Goal: Information Seeking & Learning: Compare options

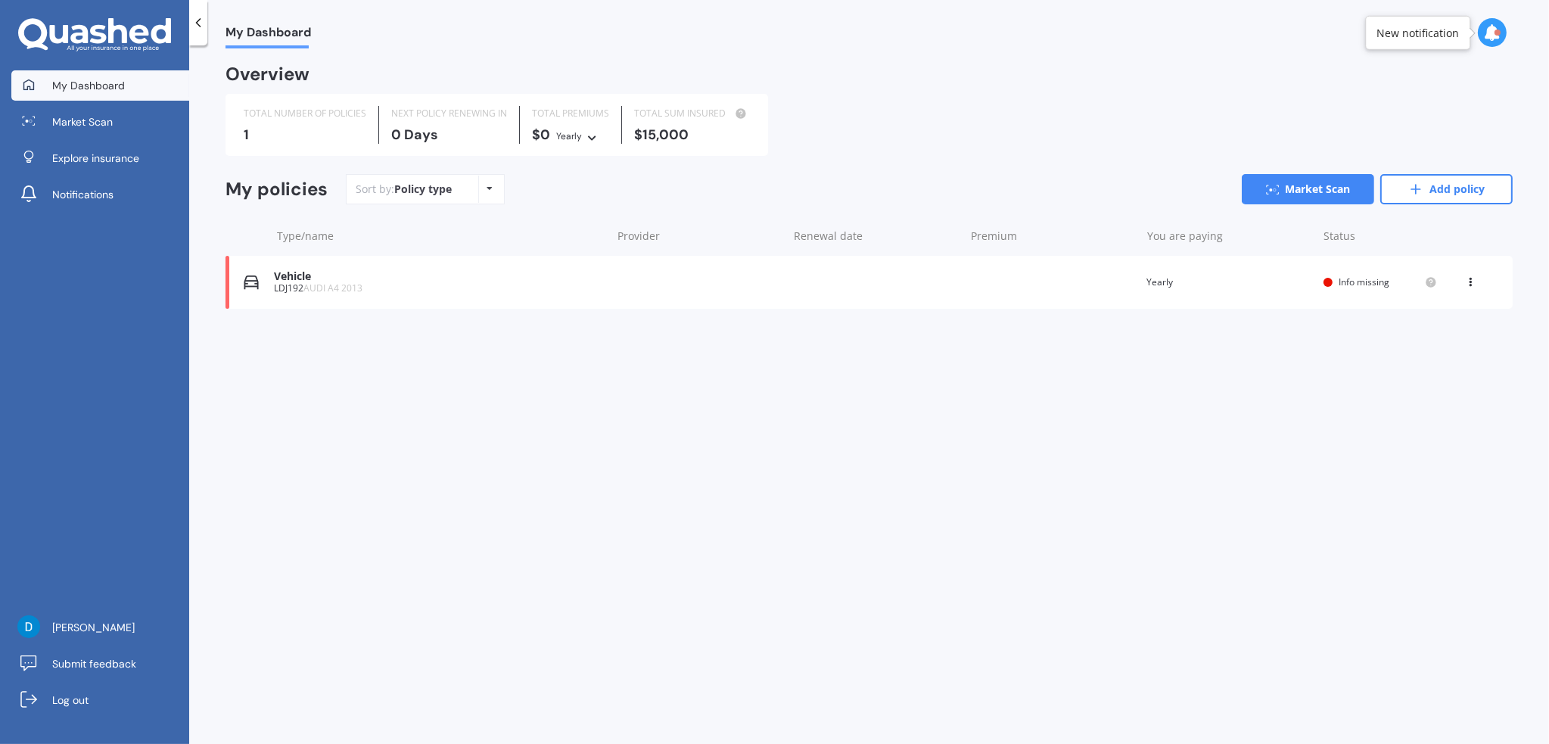
click at [1474, 282] on icon at bounding box center [1470, 279] width 11 height 9
click at [1437, 344] on div "Delete" at bounding box center [1437, 341] width 150 height 30
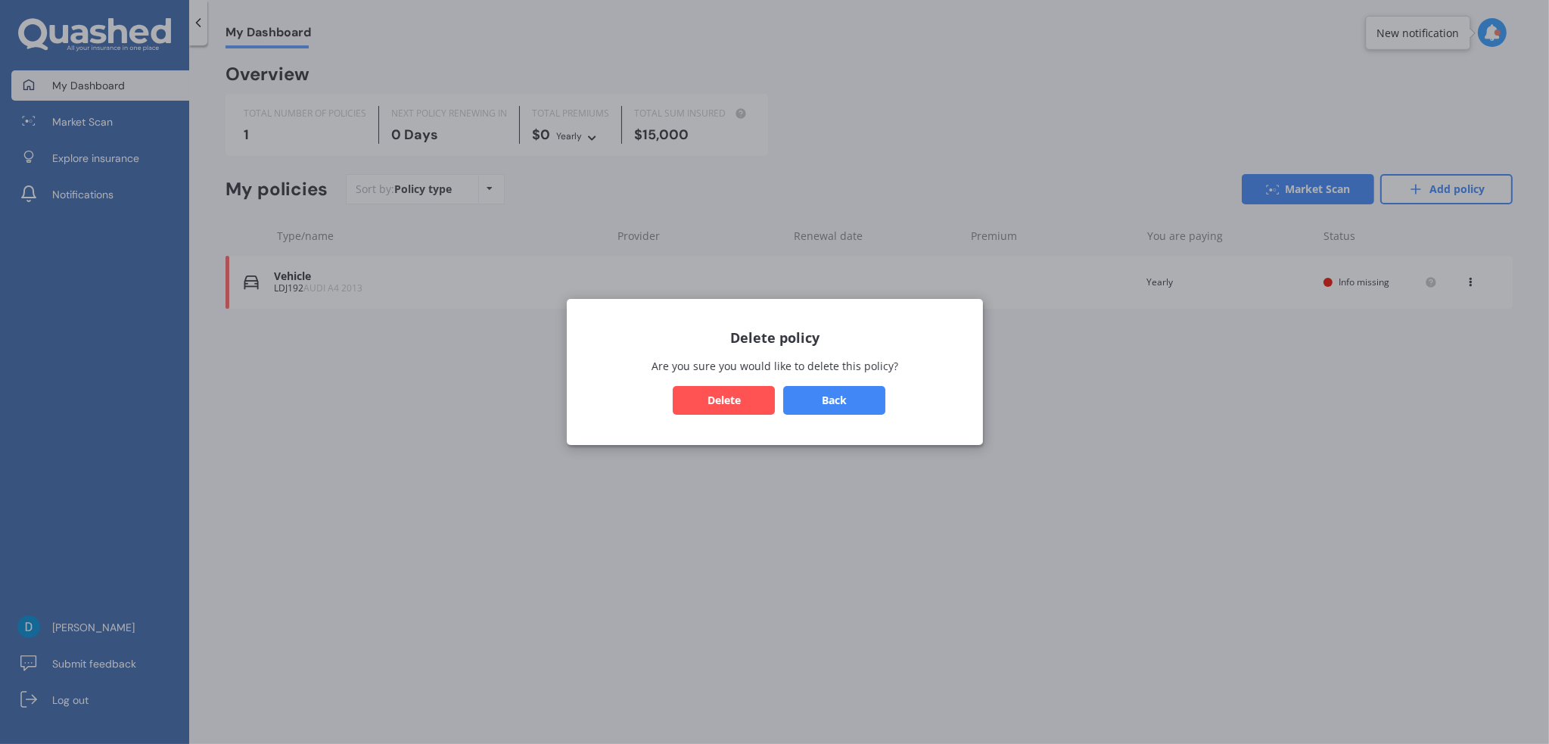
click at [711, 400] on button "Delete" at bounding box center [724, 400] width 102 height 29
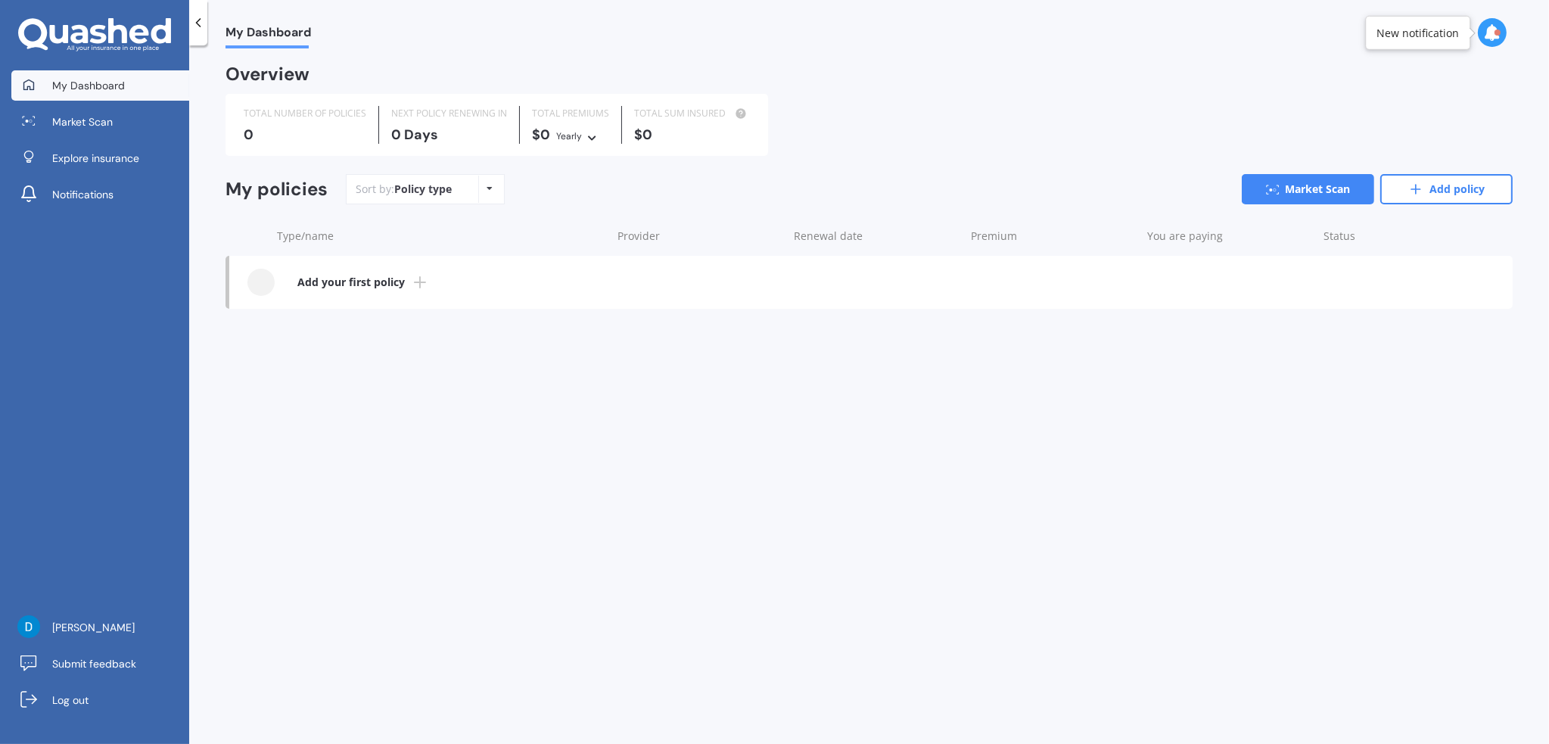
click at [1459, 195] on link "Add policy" at bounding box center [1446, 189] width 132 height 30
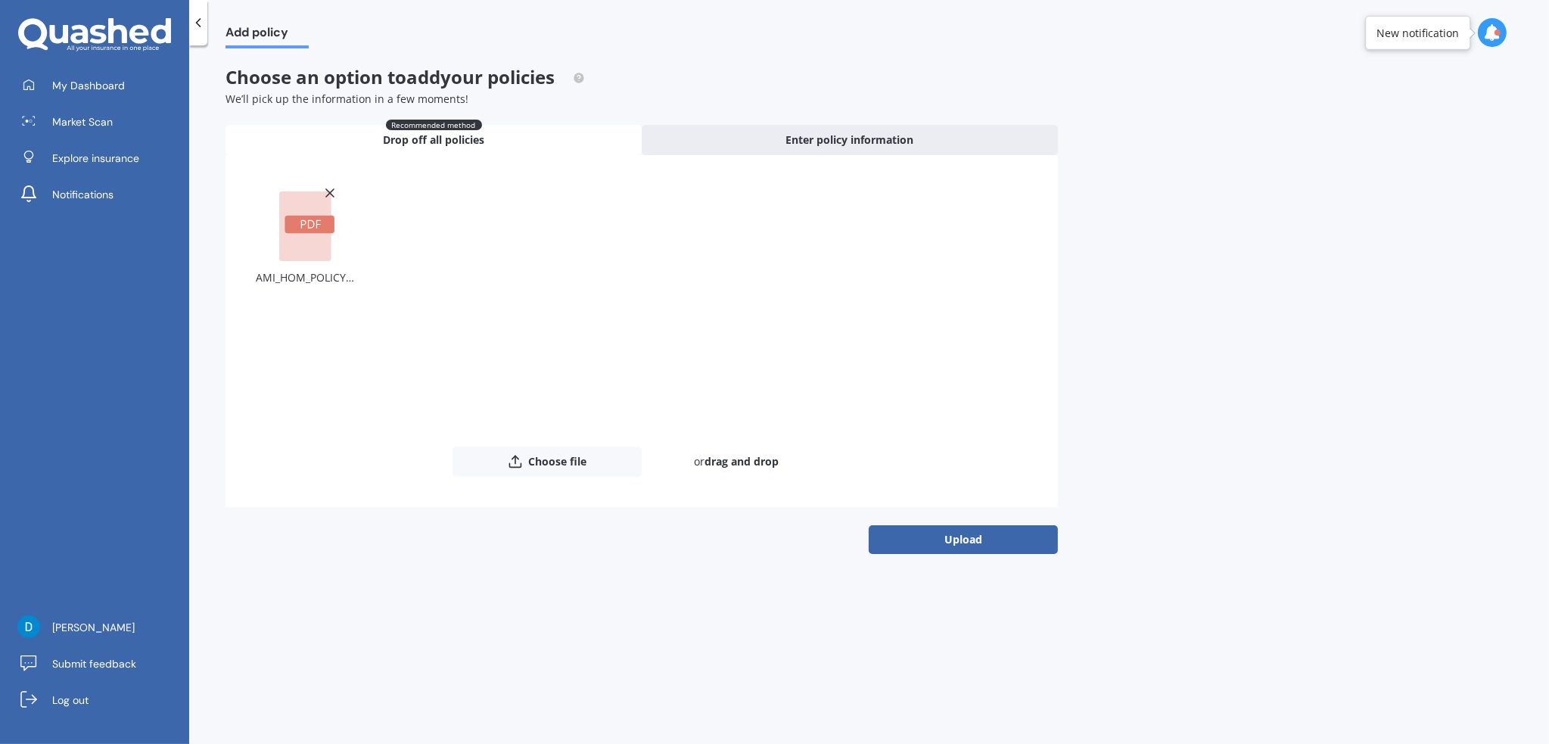
click at [938, 541] on button "Upload" at bounding box center [963, 539] width 189 height 29
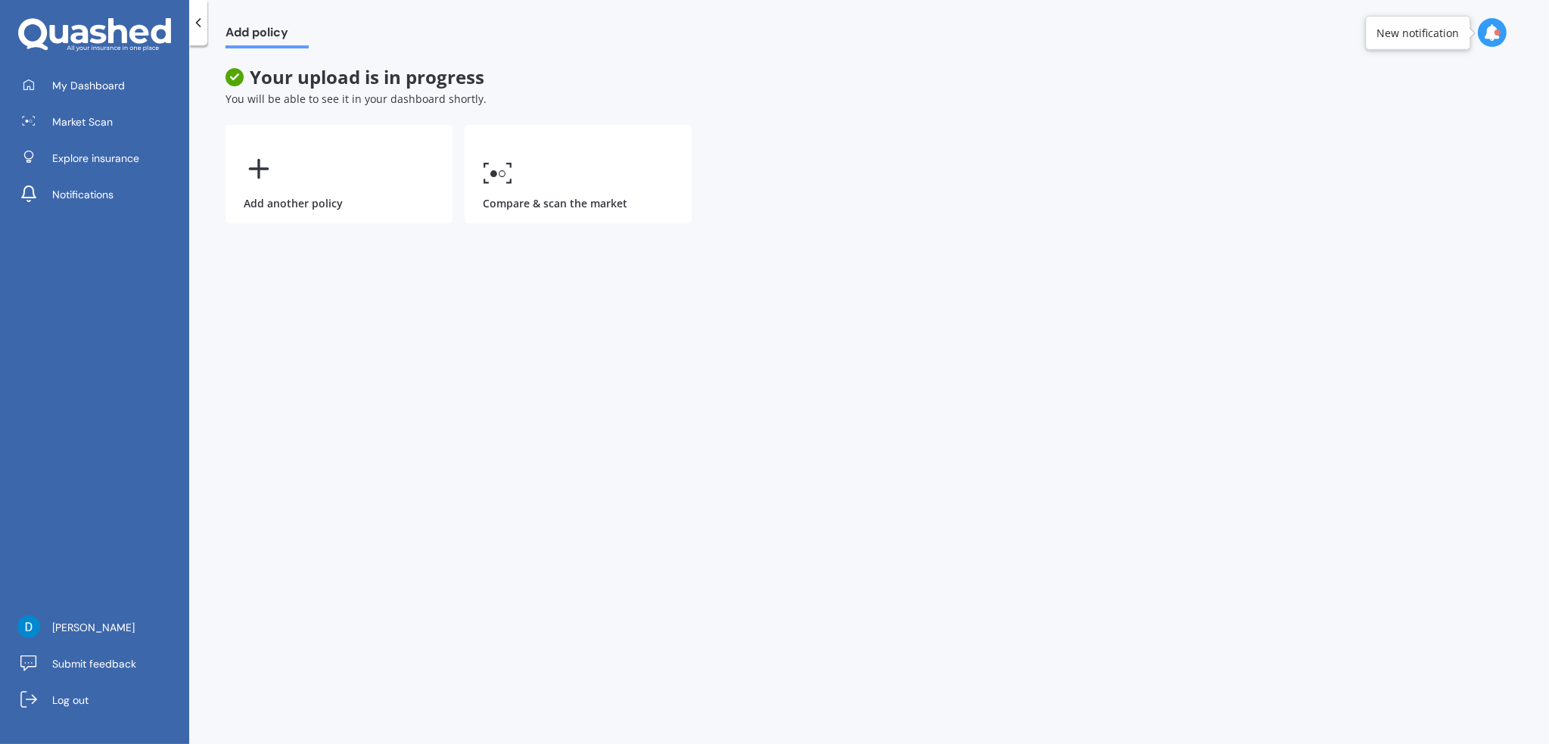
drag, startPoint x: 1269, startPoint y: 169, endPoint x: 905, endPoint y: 256, distance: 374.2
click at [1269, 169] on div "Add policy Your upload is in progress You will be able to see it in your dashbo…" at bounding box center [869, 397] width 1360 height 698
click at [272, 193] on div "Add another policy" at bounding box center [339, 174] width 227 height 98
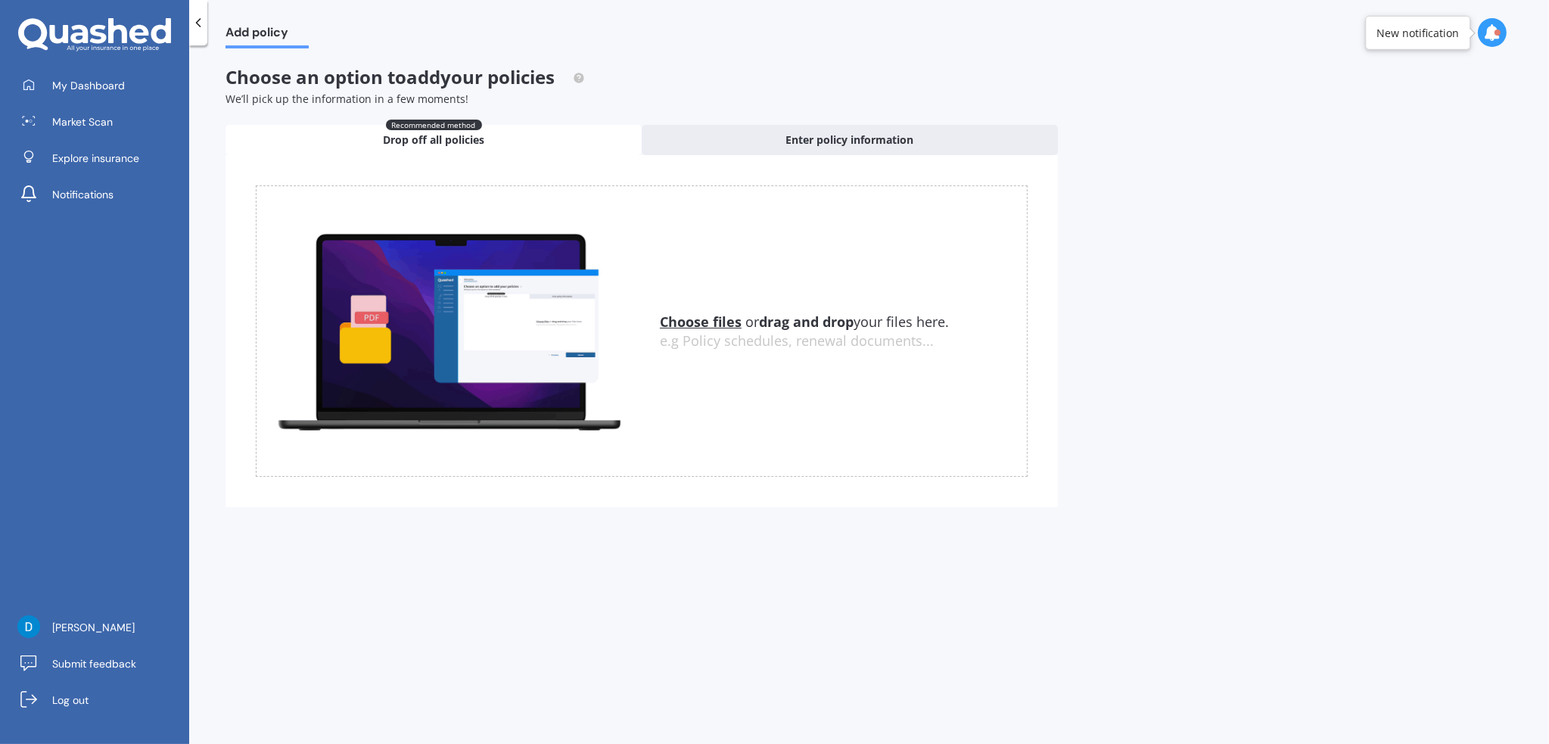
click at [700, 319] on u "Choose files" at bounding box center [701, 322] width 82 height 18
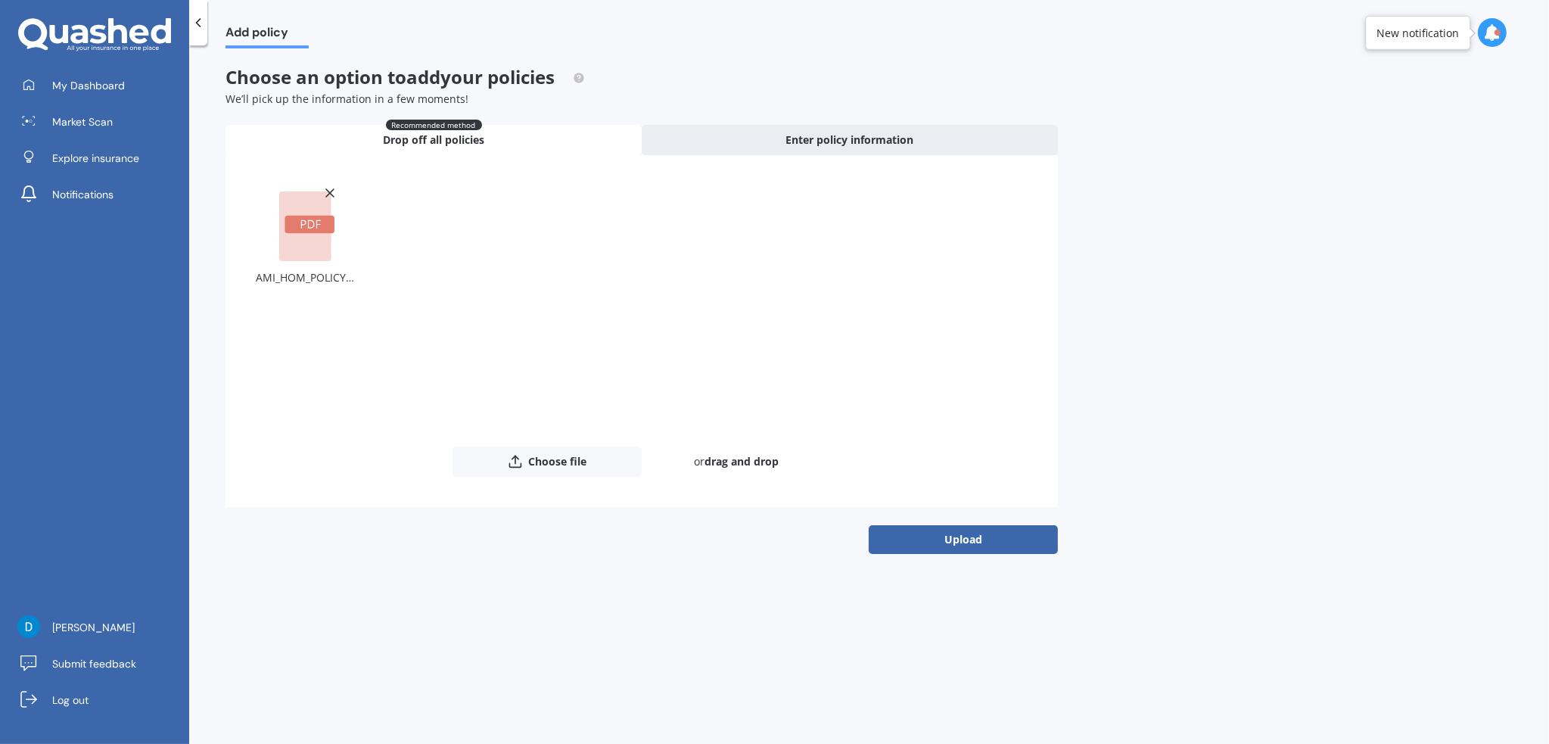
click at [825, 133] on span "Enter policy information" at bounding box center [850, 139] width 128 height 15
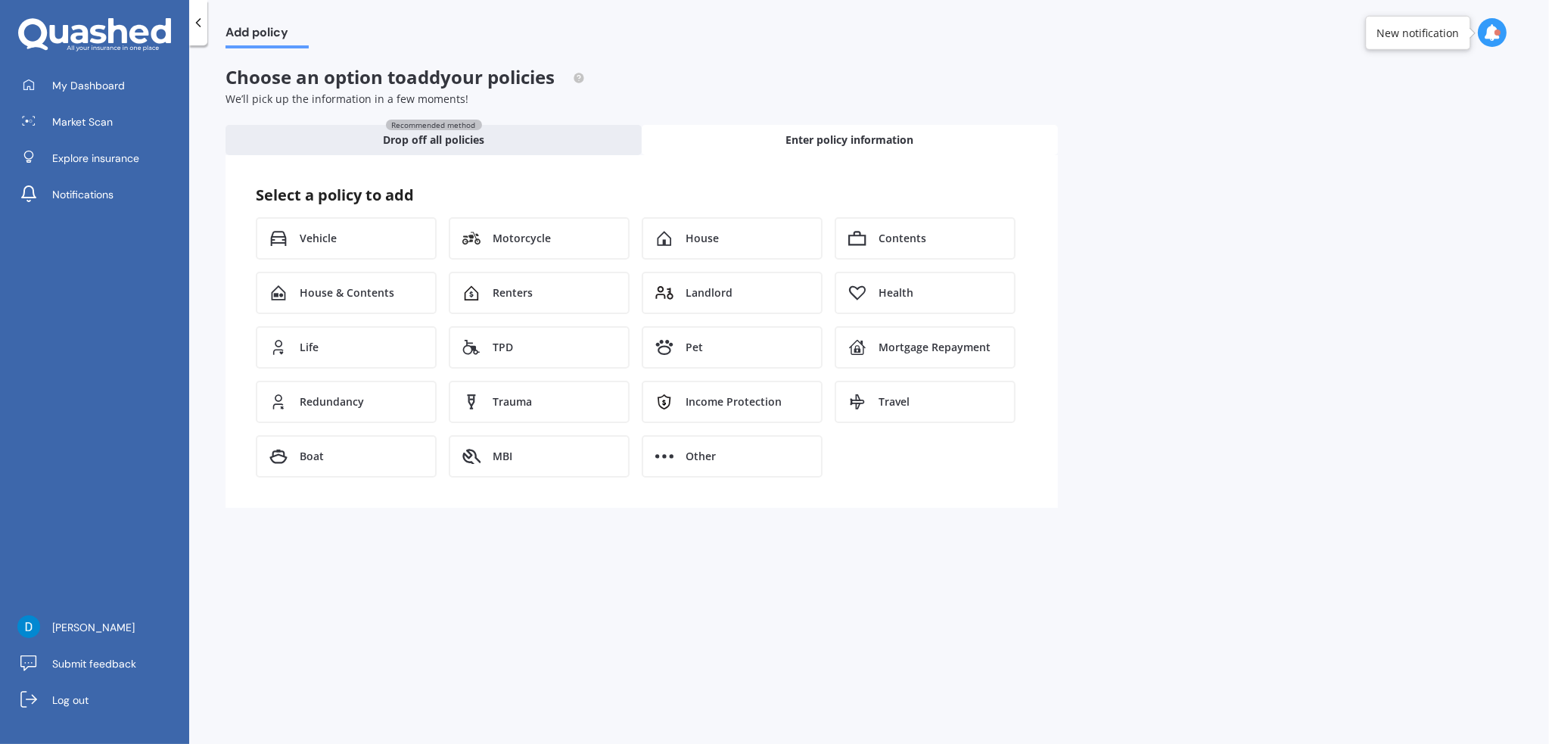
click at [330, 237] on span "Vehicle" at bounding box center [318, 238] width 37 height 15
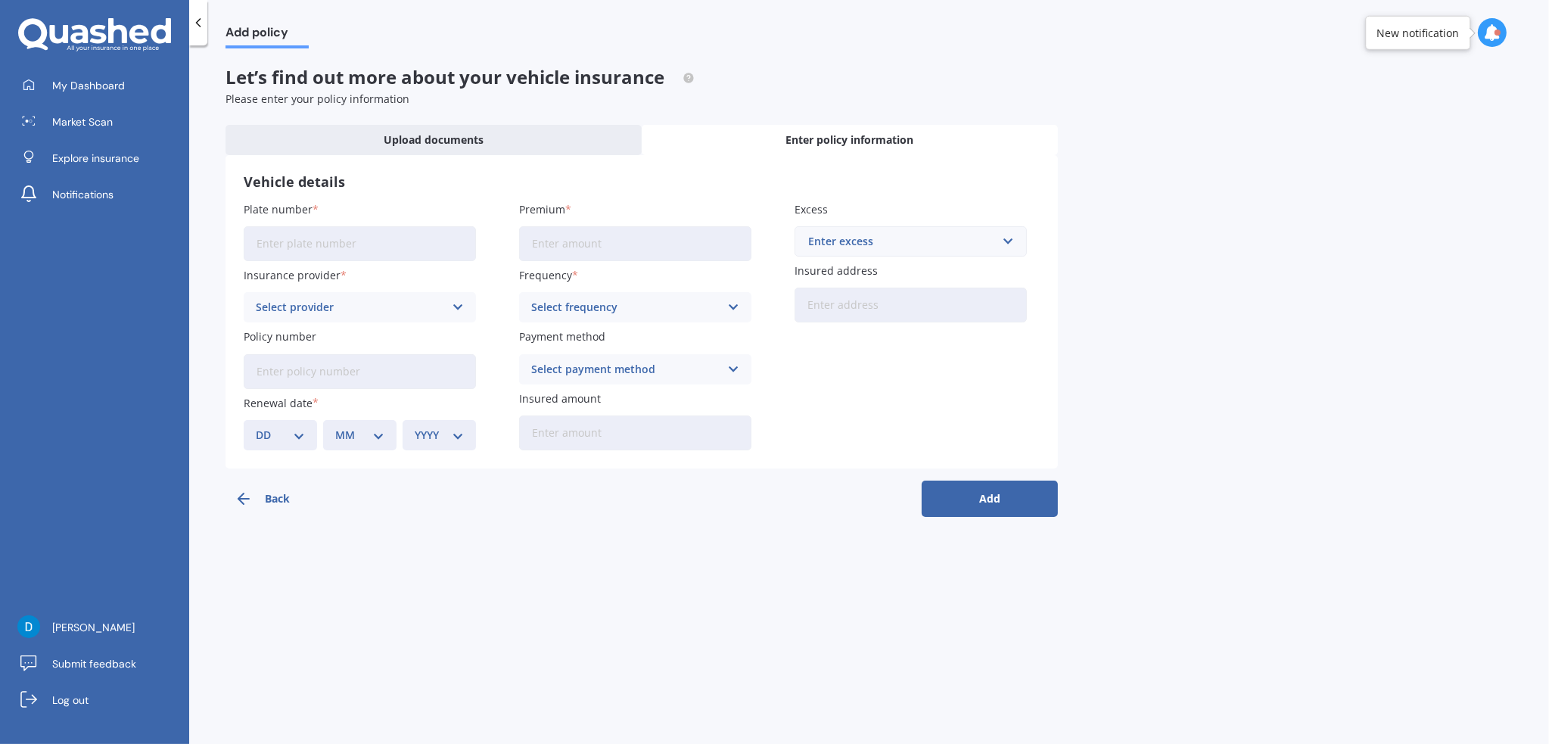
click at [330, 246] on input "Plate number" at bounding box center [360, 243] width 232 height 35
type input "LLK747"
click at [338, 299] on div "Select provider" at bounding box center [350, 307] width 188 height 17
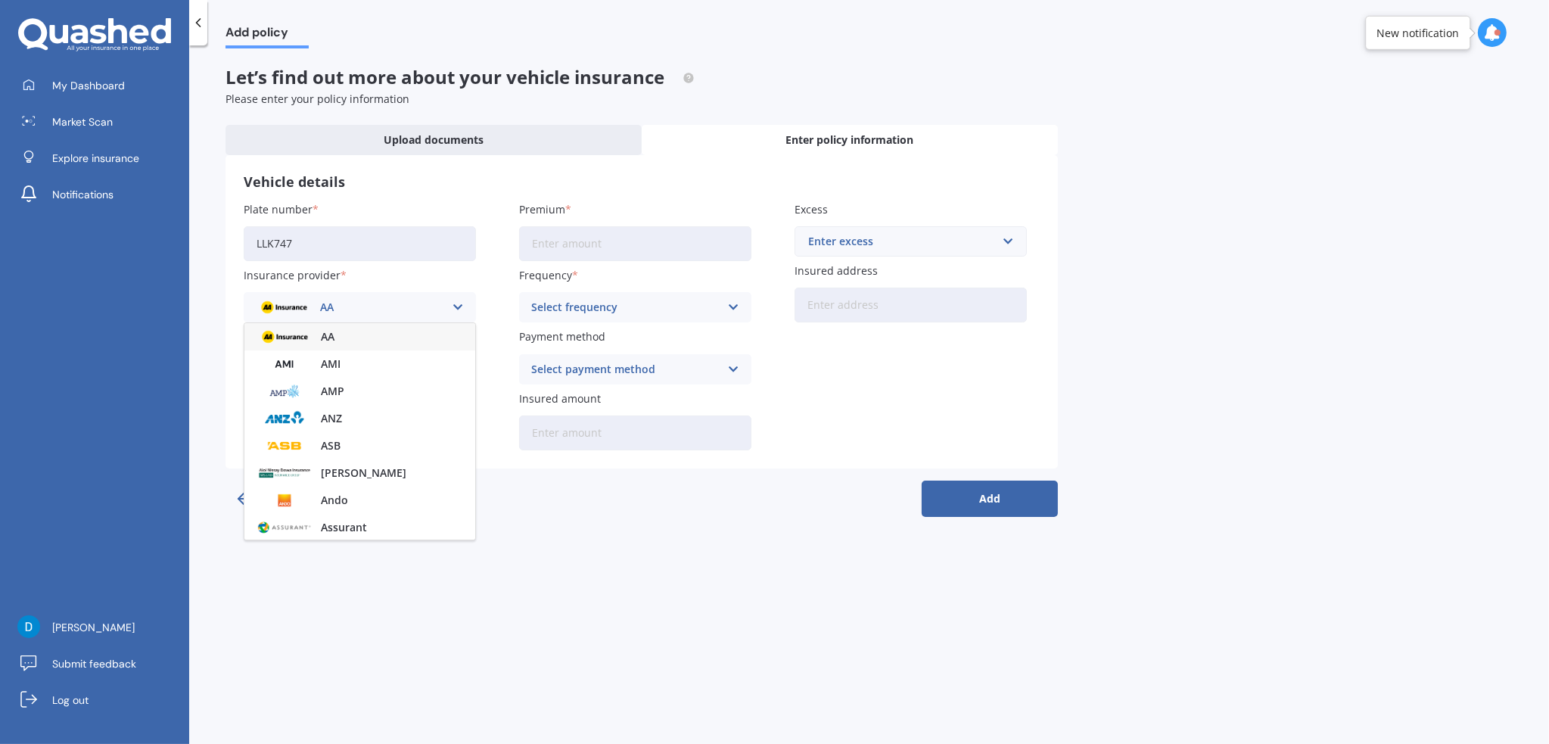
click at [324, 364] on span "AMI" at bounding box center [331, 364] width 20 height 11
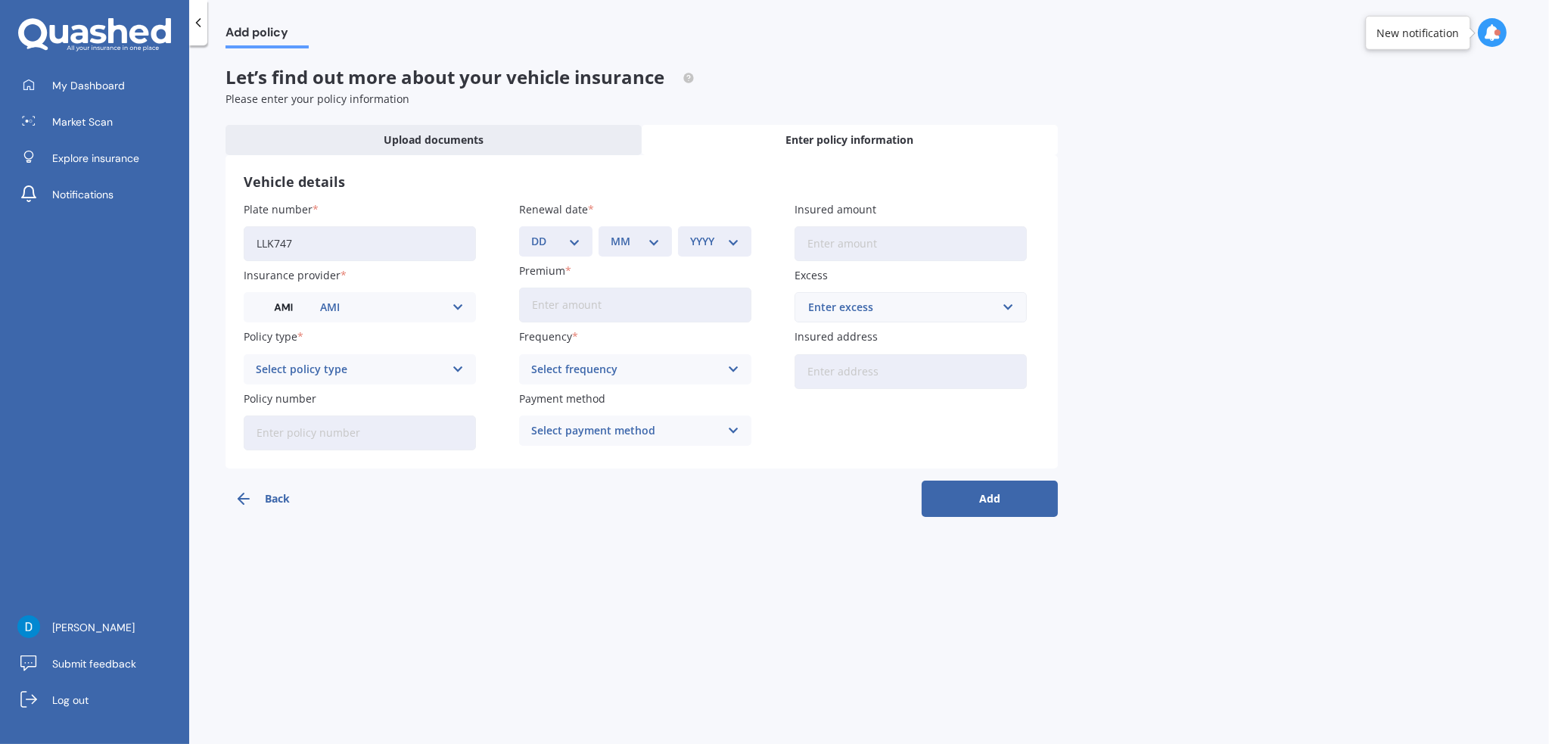
click at [333, 372] on div "Select policy type" at bounding box center [350, 369] width 188 height 17
click at [312, 453] on span "Comprehensive" at bounding box center [297, 453] width 80 height 11
click at [321, 424] on input "Policy number" at bounding box center [360, 432] width 232 height 35
paste input "M0017120668"
type input "M0017120668"
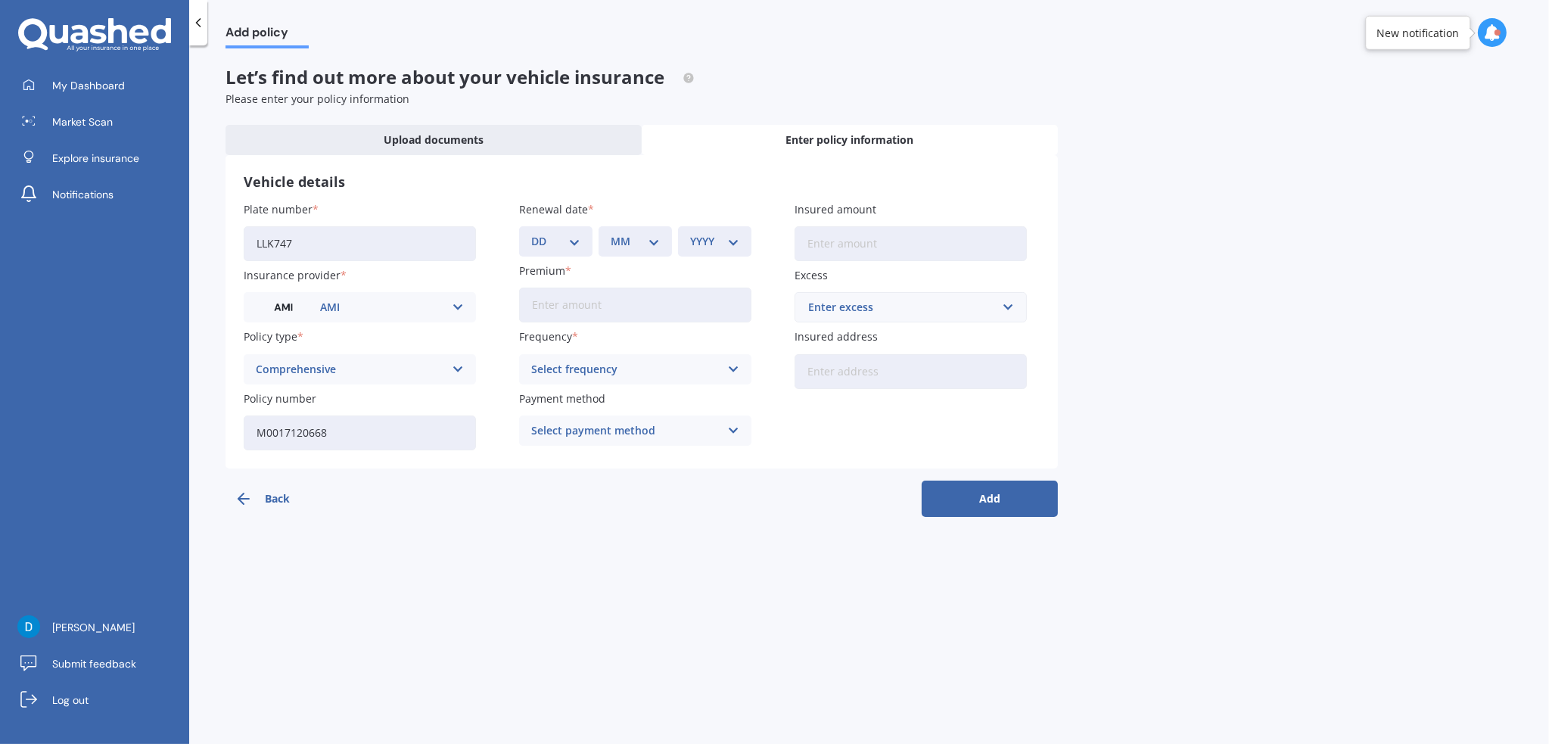
click at [558, 238] on select "DD 01 02 03 04 05 06 07 08 09 10 11 12 13 14 15 16 17 18 19 20 21 22 23 24 25 2…" at bounding box center [555, 241] width 49 height 17
click at [633, 226] on div "MM 01 02 03 04 05 06 07 08 09 10 11 12" at bounding box center [635, 241] width 73 height 30
click at [634, 244] on select "MM 01 02 03 04 05 06 07 08 09 10 11 12" at bounding box center [635, 241] width 49 height 17
select select "11"
click at [611, 233] on select "MM 01 02 03 04 05 06 07 08 09 10 11 12" at bounding box center [635, 241] width 49 height 17
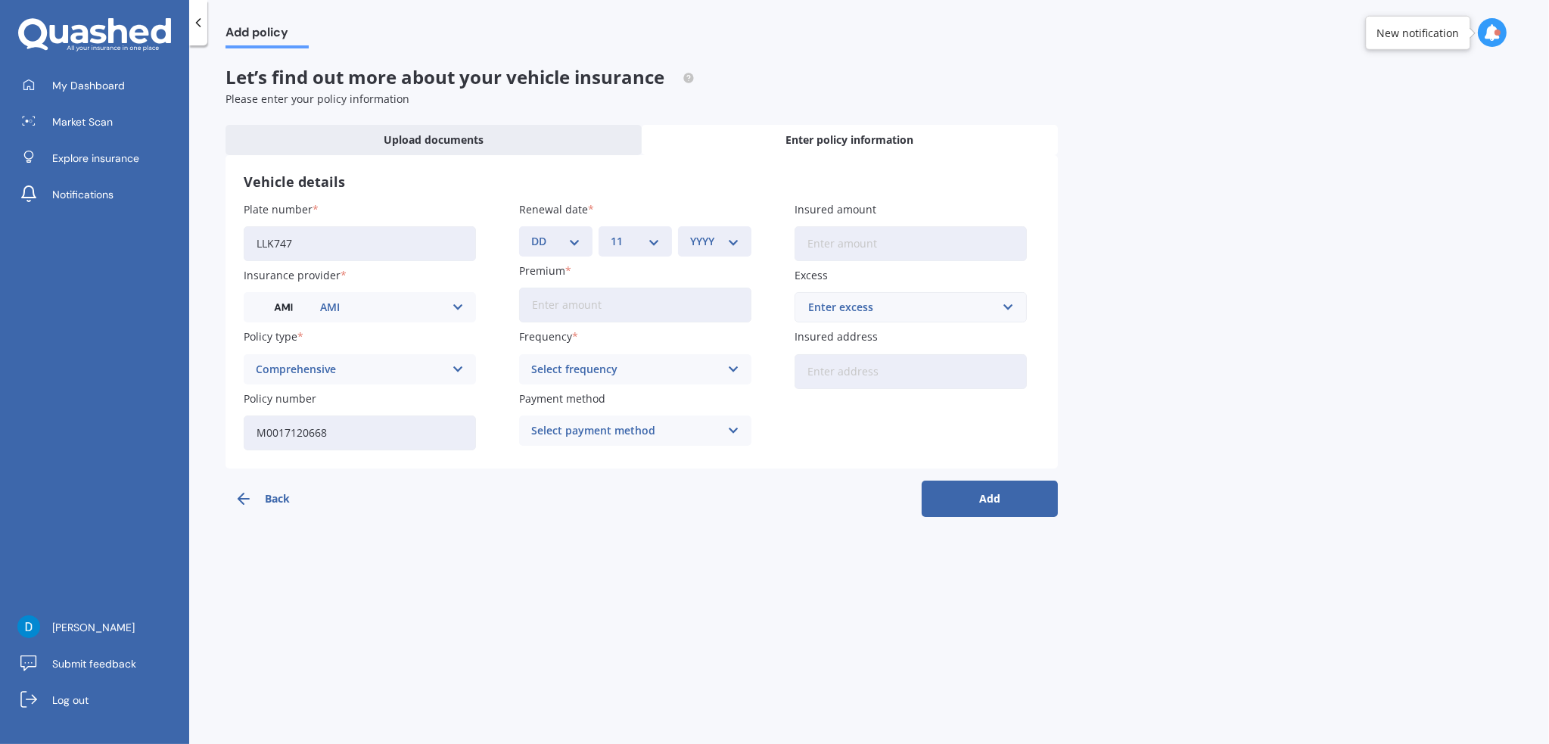
drag, startPoint x: 631, startPoint y: 484, endPoint x: 630, endPoint y: 473, distance: 10.7
click at [631, 481] on div "Back Add" at bounding box center [642, 492] width 832 height 48
click at [559, 232] on div "DD 01 02 03 04 05 06 07 08 09 10 11 12 13 14 15 16 17 18 19 20 21 22 23 24 25 2…" at bounding box center [555, 241] width 73 height 30
click at [551, 238] on select "DD 01 02 03 04 05 06 07 08 09 10 11 12 13 14 15 16 17 18 19 20 21 22 23 24 25 2…" at bounding box center [555, 241] width 49 height 17
select select "27"
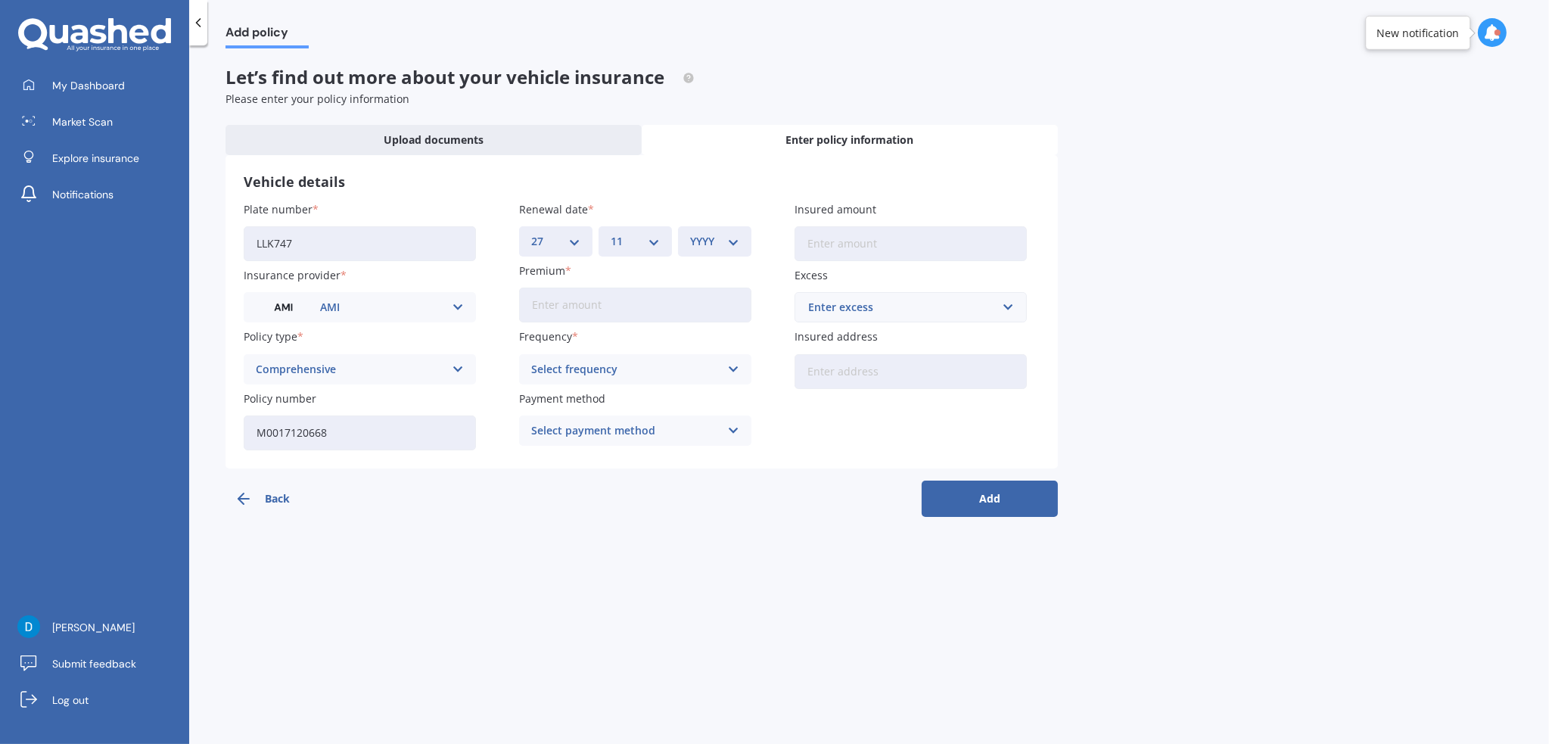
click at [531, 233] on select "DD 01 02 03 04 05 06 07 08 09 10 11 12 13 14 15 16 17 18 19 20 21 22 23 24 25 2…" at bounding box center [555, 241] width 49 height 17
click at [708, 246] on select "YYYY 2027 2026 2025 2024 2023 2022 2021 2020 2019 2018 2017 2016 2015 2014 2013…" at bounding box center [714, 241] width 49 height 17
select select "2025"
click at [690, 233] on select "YYYY 2027 2026 2025 2024 2023 2022 2021 2020 2019 2018 2017 2016 2015 2014 2013…" at bounding box center [714, 241] width 49 height 17
click at [618, 308] on input "Premium" at bounding box center [635, 305] width 232 height 35
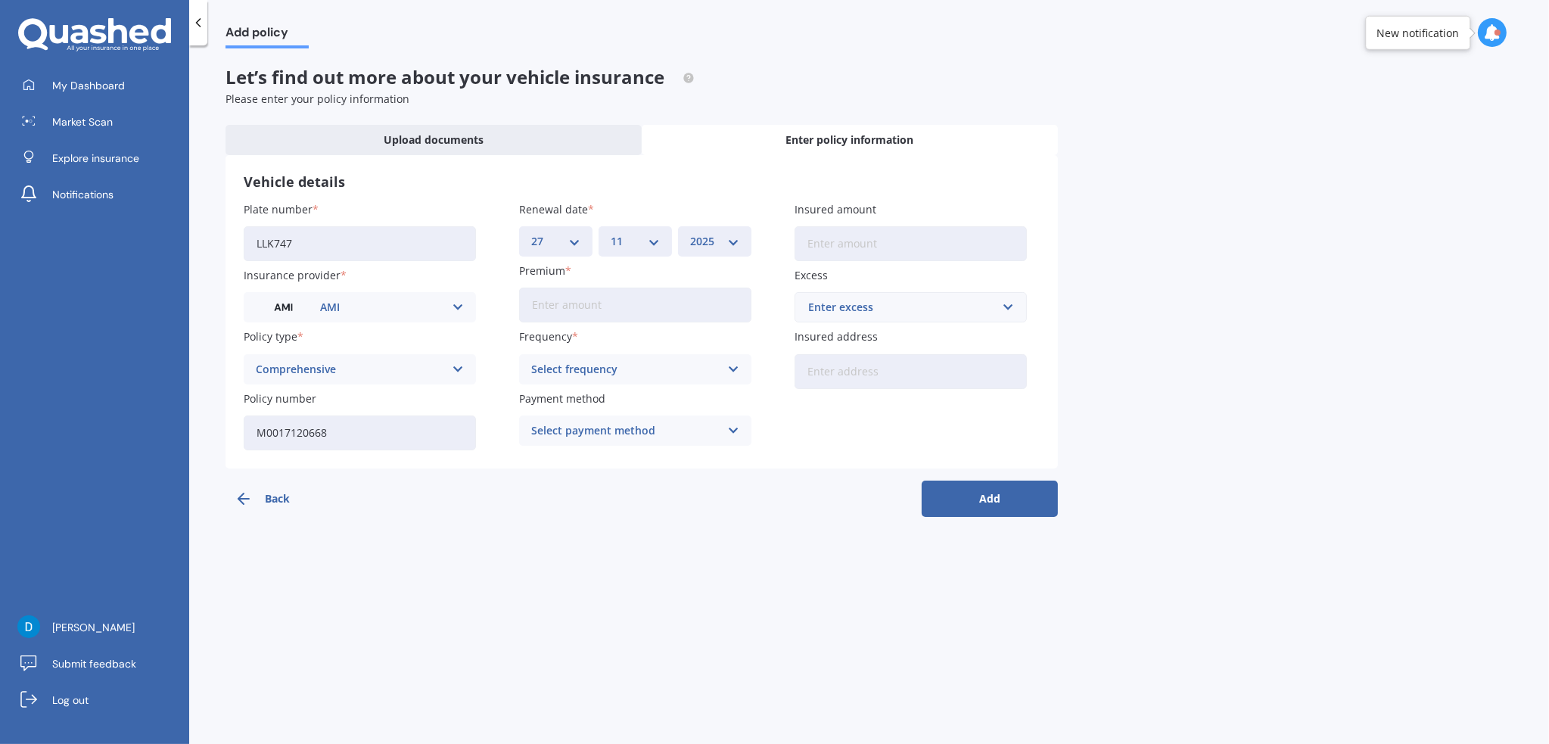
click at [591, 314] on input "Premium" at bounding box center [635, 305] width 232 height 35
type input "$122.00"
click at [575, 359] on div "Select frequency Yearly Six-Monthly Quarterly Monthly Fortnightly Weekly" at bounding box center [635, 369] width 232 height 30
click at [567, 477] on span "Monthly" at bounding box center [554, 480] width 44 height 11
click at [641, 437] on div "Select payment method" at bounding box center [625, 430] width 188 height 17
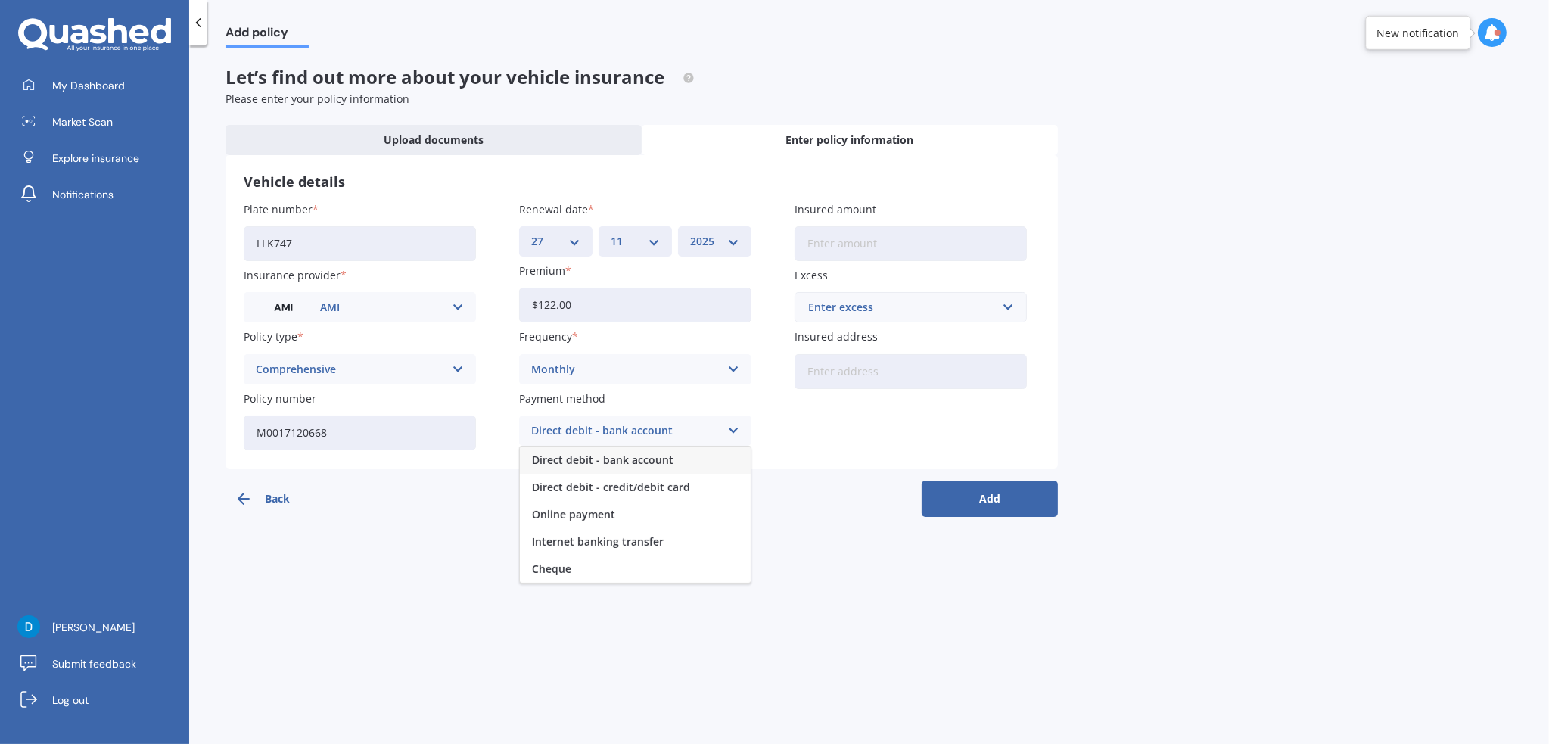
click at [627, 493] on span "Direct debit - credit/debit card" at bounding box center [611, 487] width 158 height 11
click at [860, 243] on input "Insured amount" at bounding box center [911, 243] width 232 height 35
type input "$25,300"
click at [1003, 298] on input "text" at bounding box center [905, 307] width 219 height 29
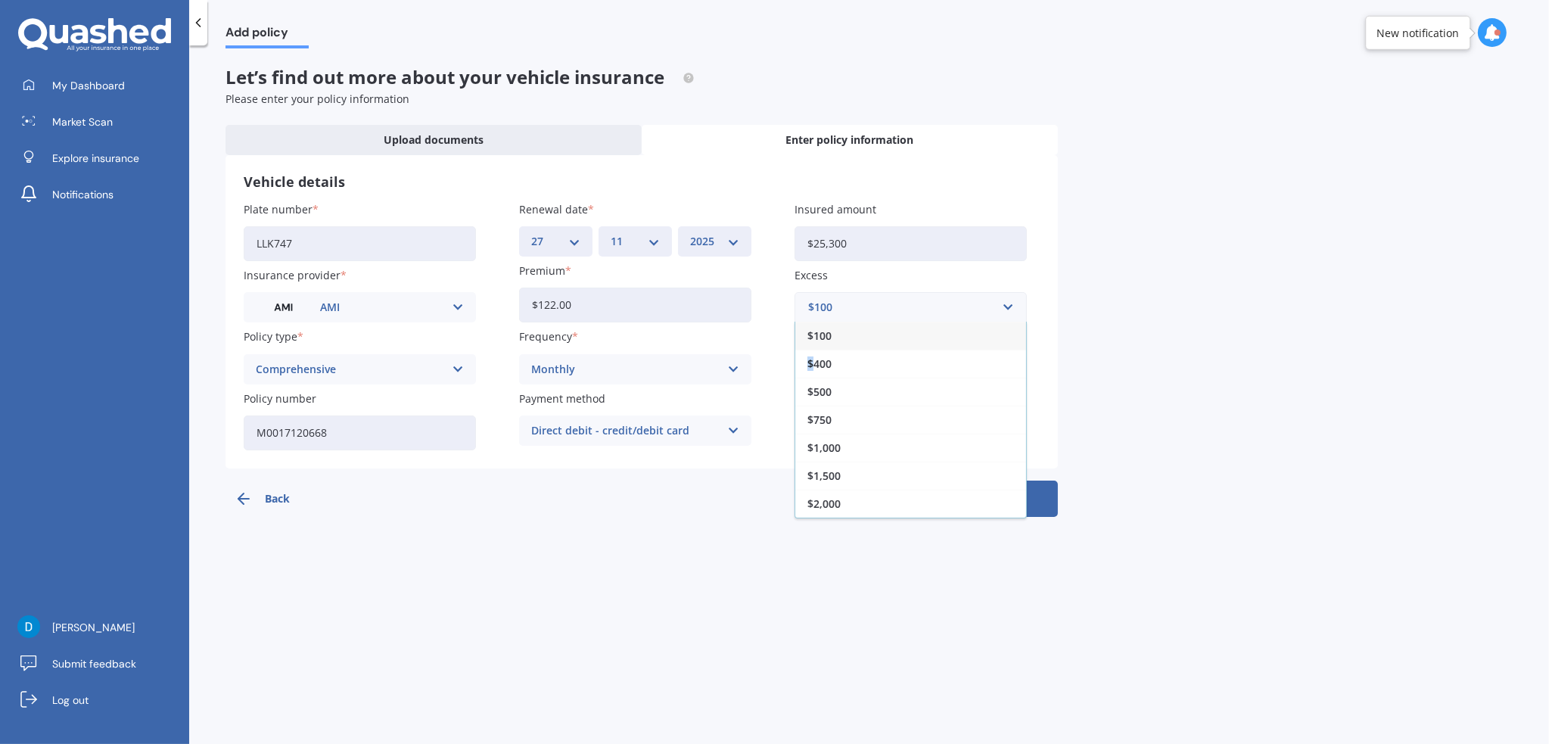
click at [811, 362] on span "$400" at bounding box center [819, 364] width 24 height 11
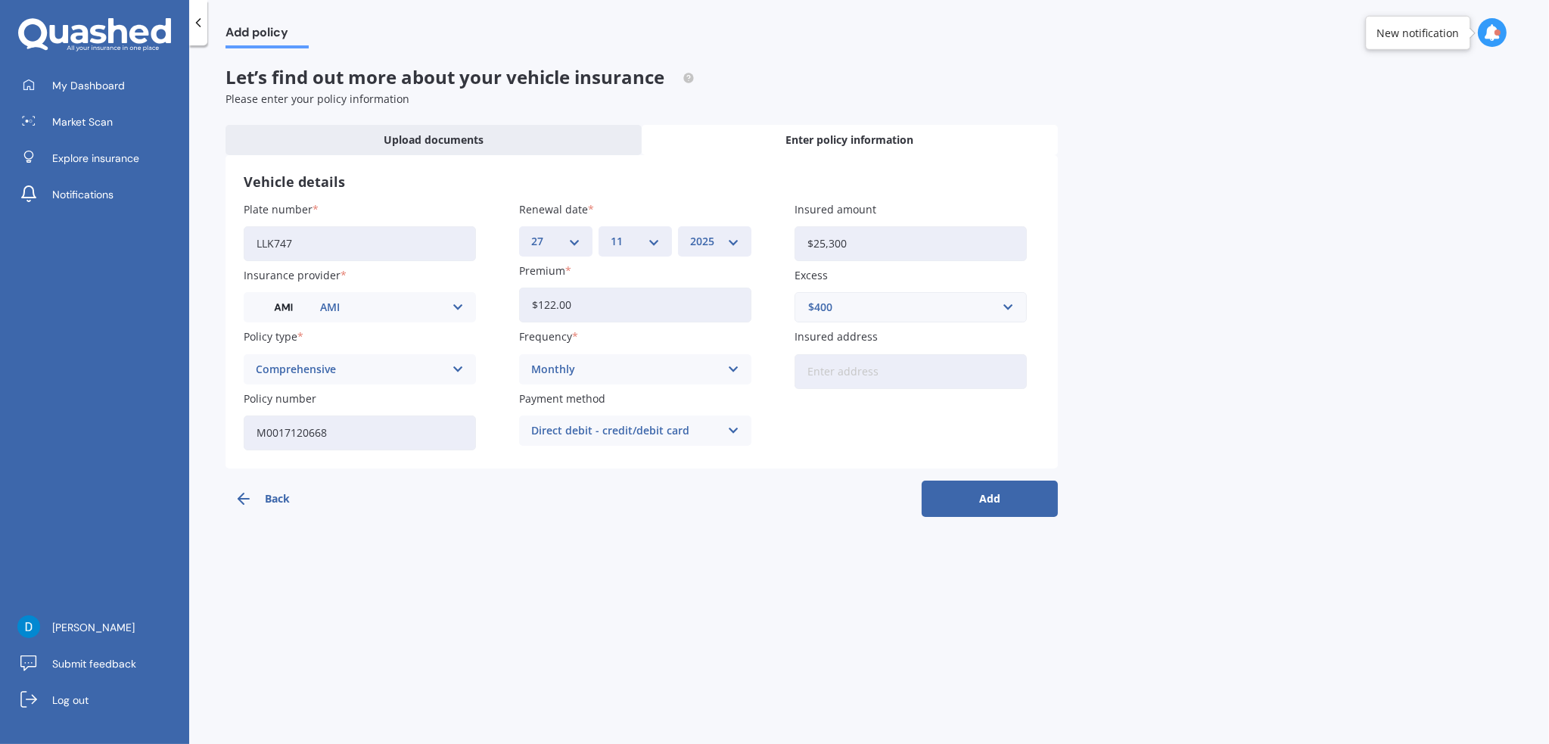
click at [905, 375] on input "Insured address" at bounding box center [911, 371] width 232 height 35
click at [851, 367] on input "Insured address" at bounding box center [911, 371] width 232 height 35
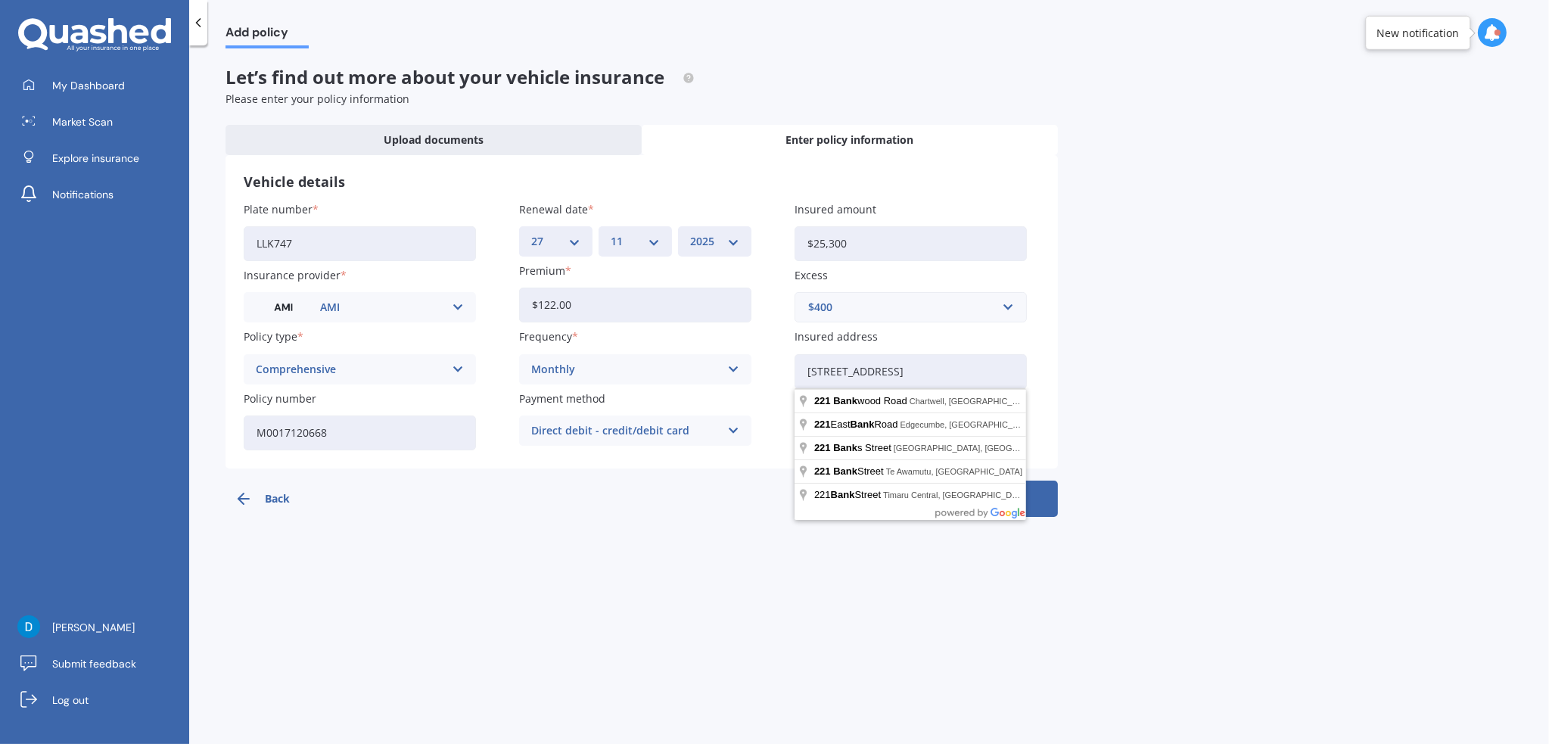
type input "[STREET_ADDRESS][PERSON_NAME]"
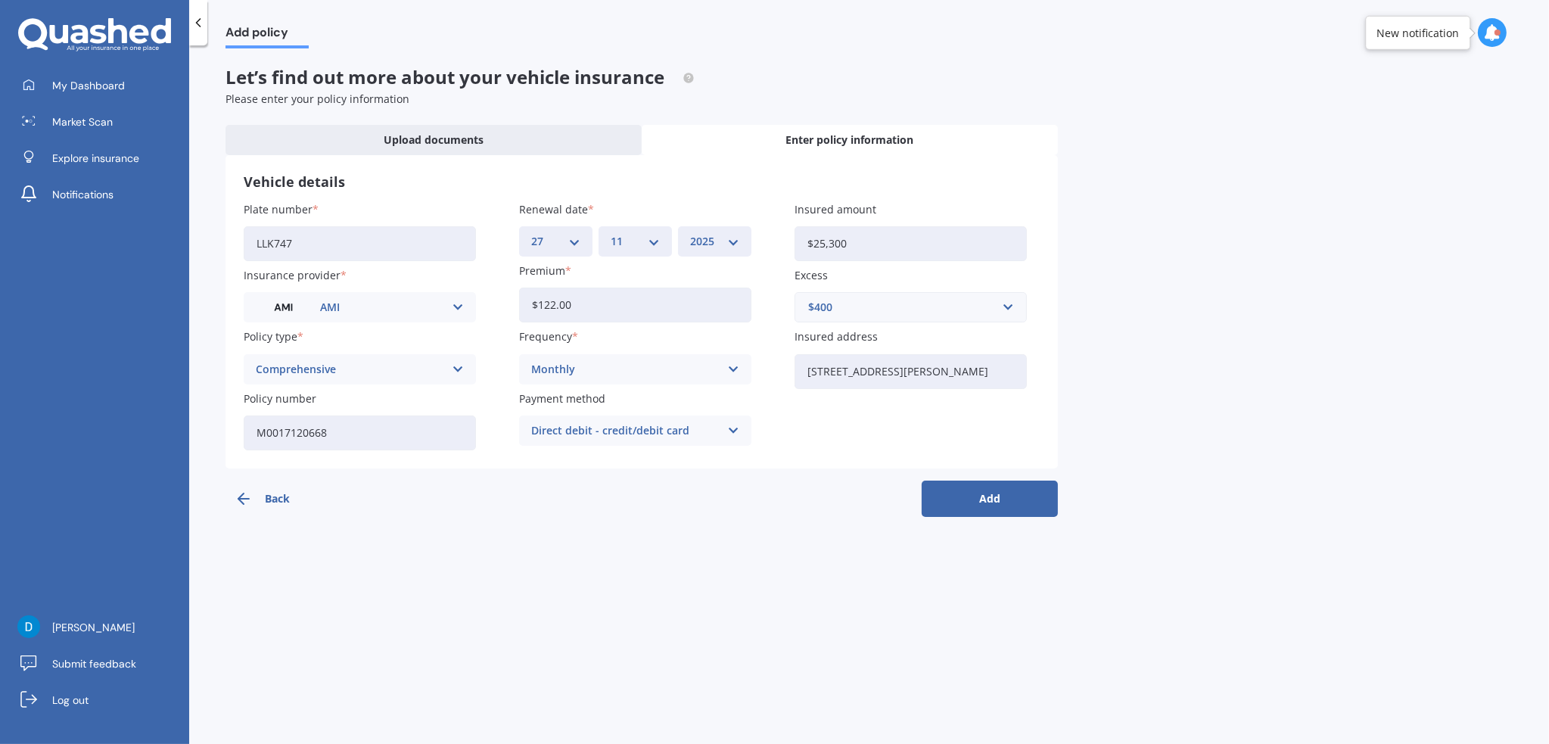
click at [979, 493] on button "Add" at bounding box center [990, 499] width 136 height 36
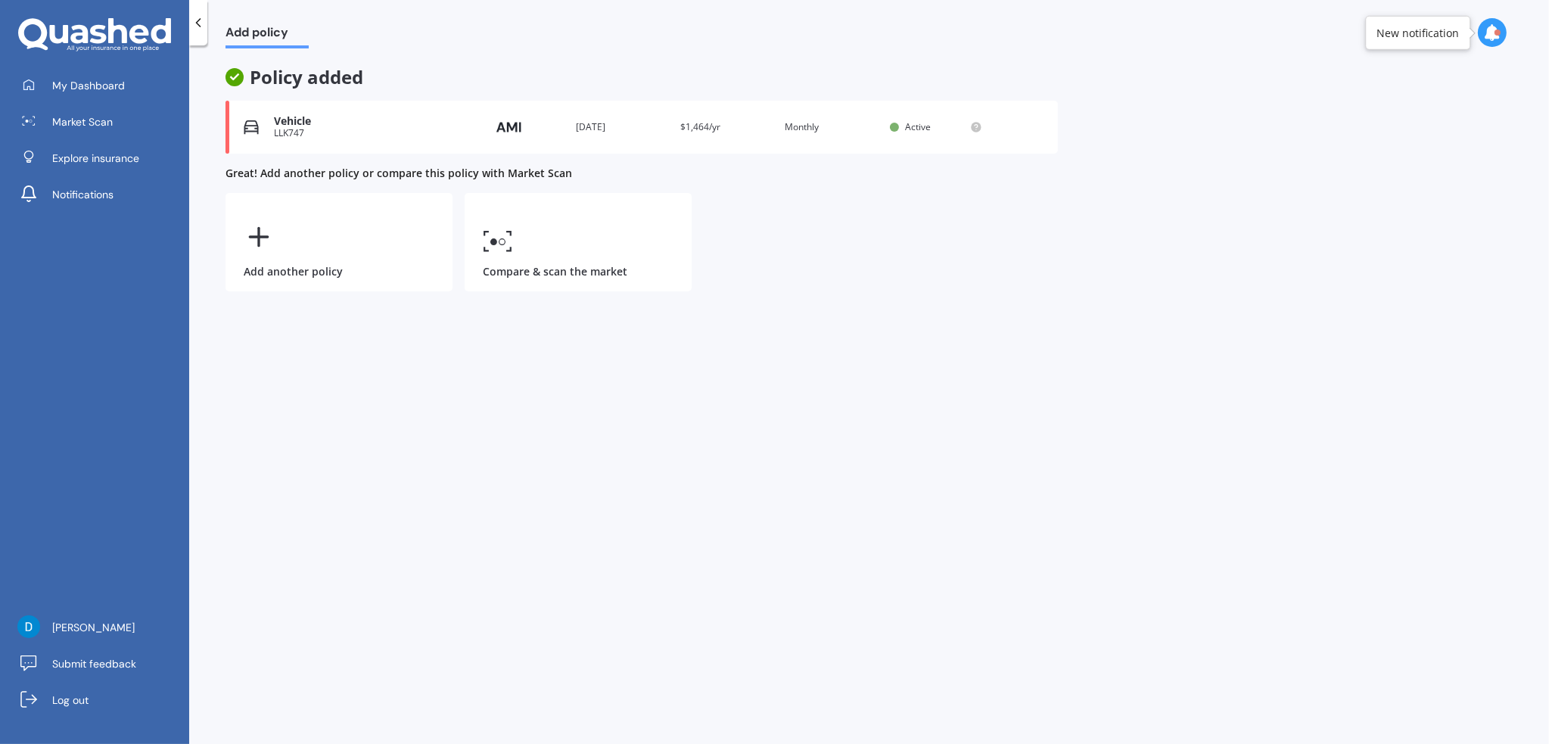
click at [203, 33] on div at bounding box center [198, 22] width 18 height 45
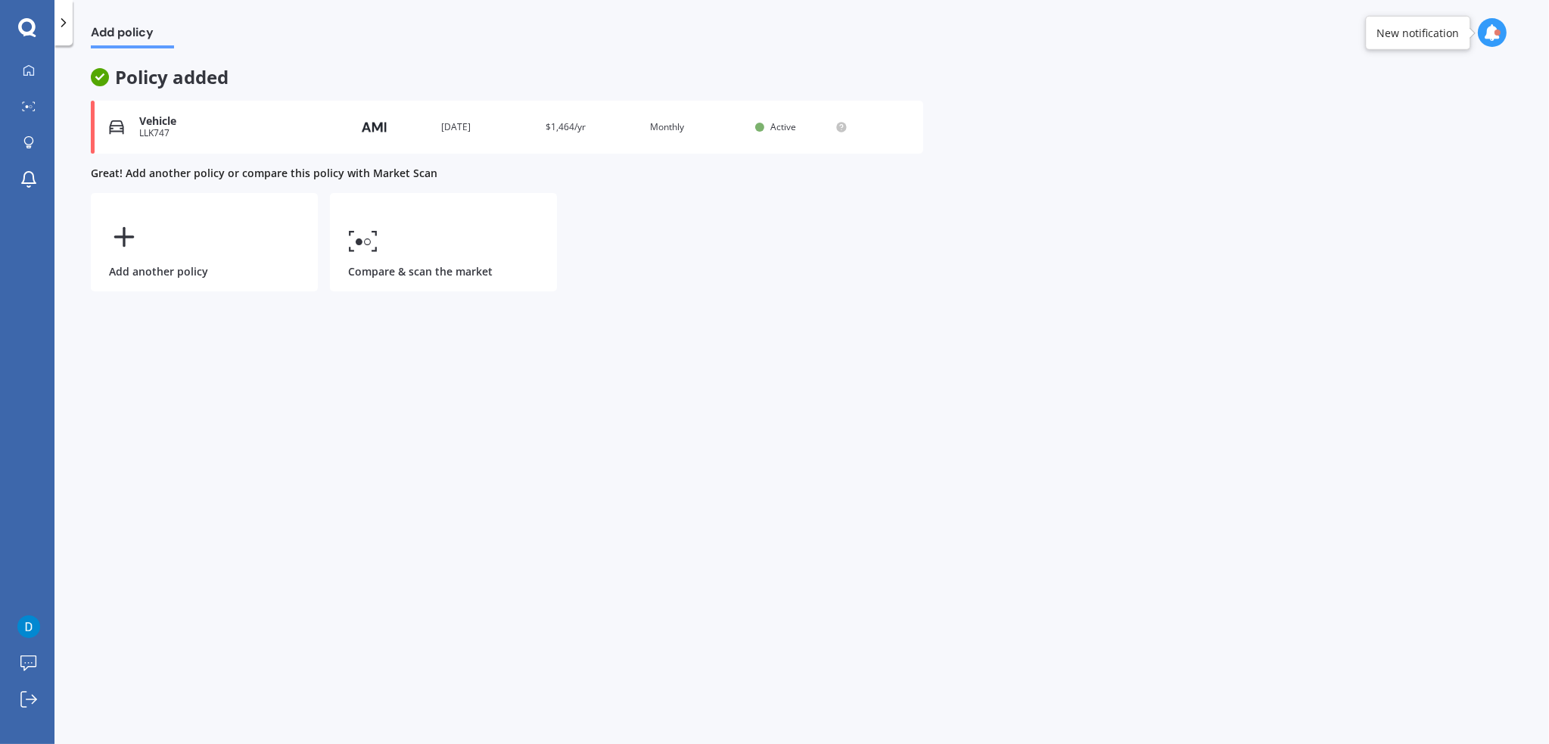
click at [58, 24] on icon at bounding box center [63, 22] width 15 height 15
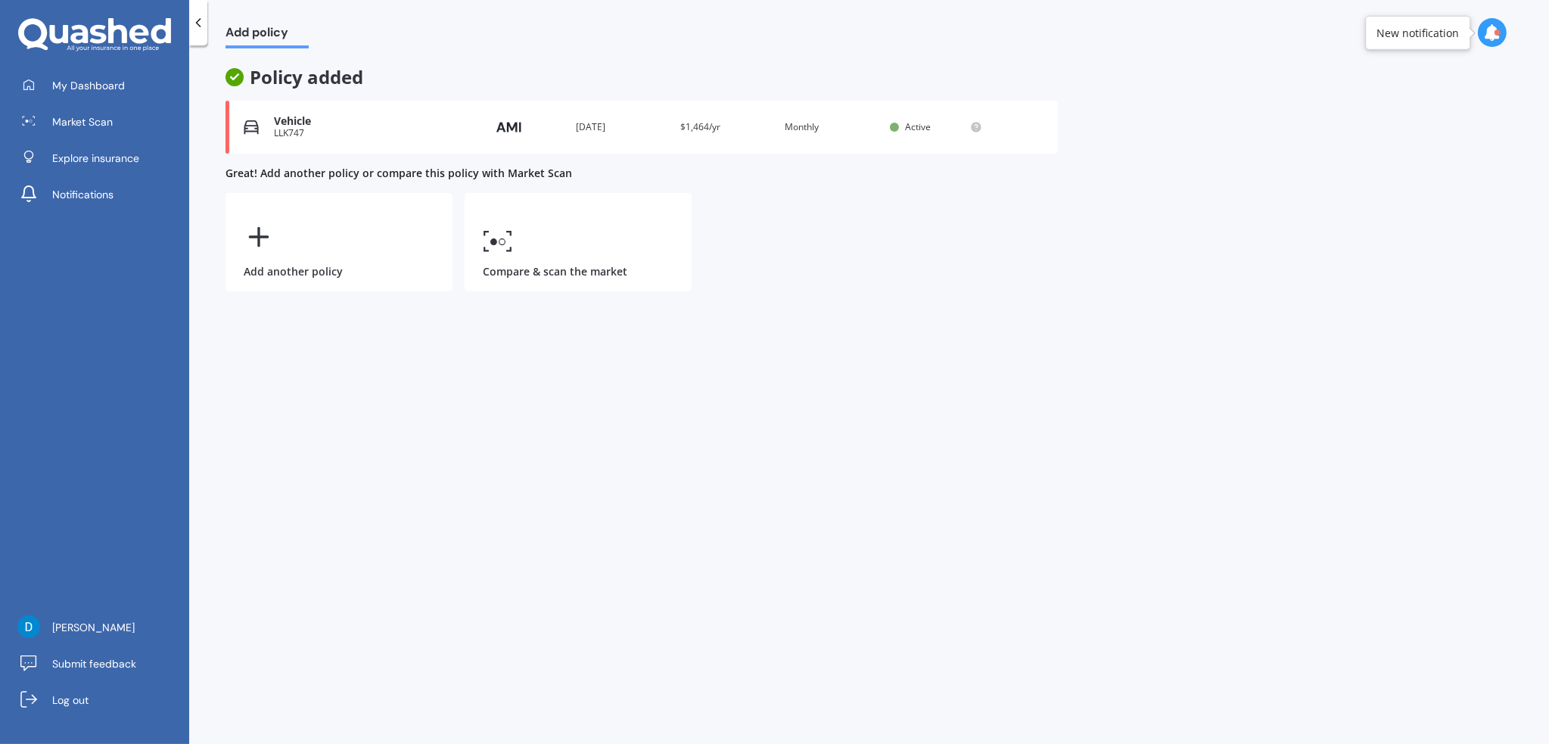
click at [82, 82] on span "My Dashboard" at bounding box center [88, 85] width 73 height 15
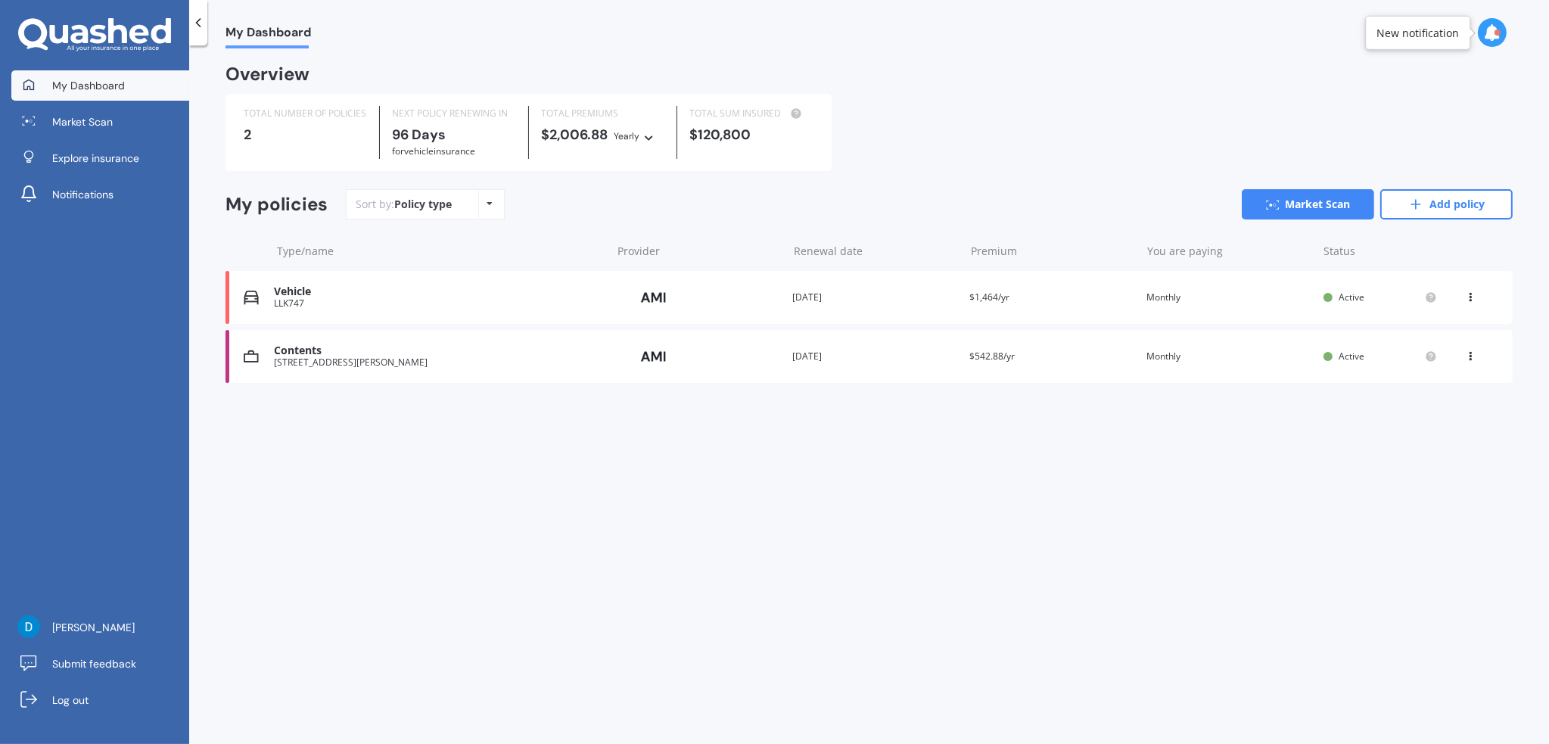
click at [457, 359] on div "[STREET_ADDRESS][PERSON_NAME]" at bounding box center [439, 362] width 330 height 11
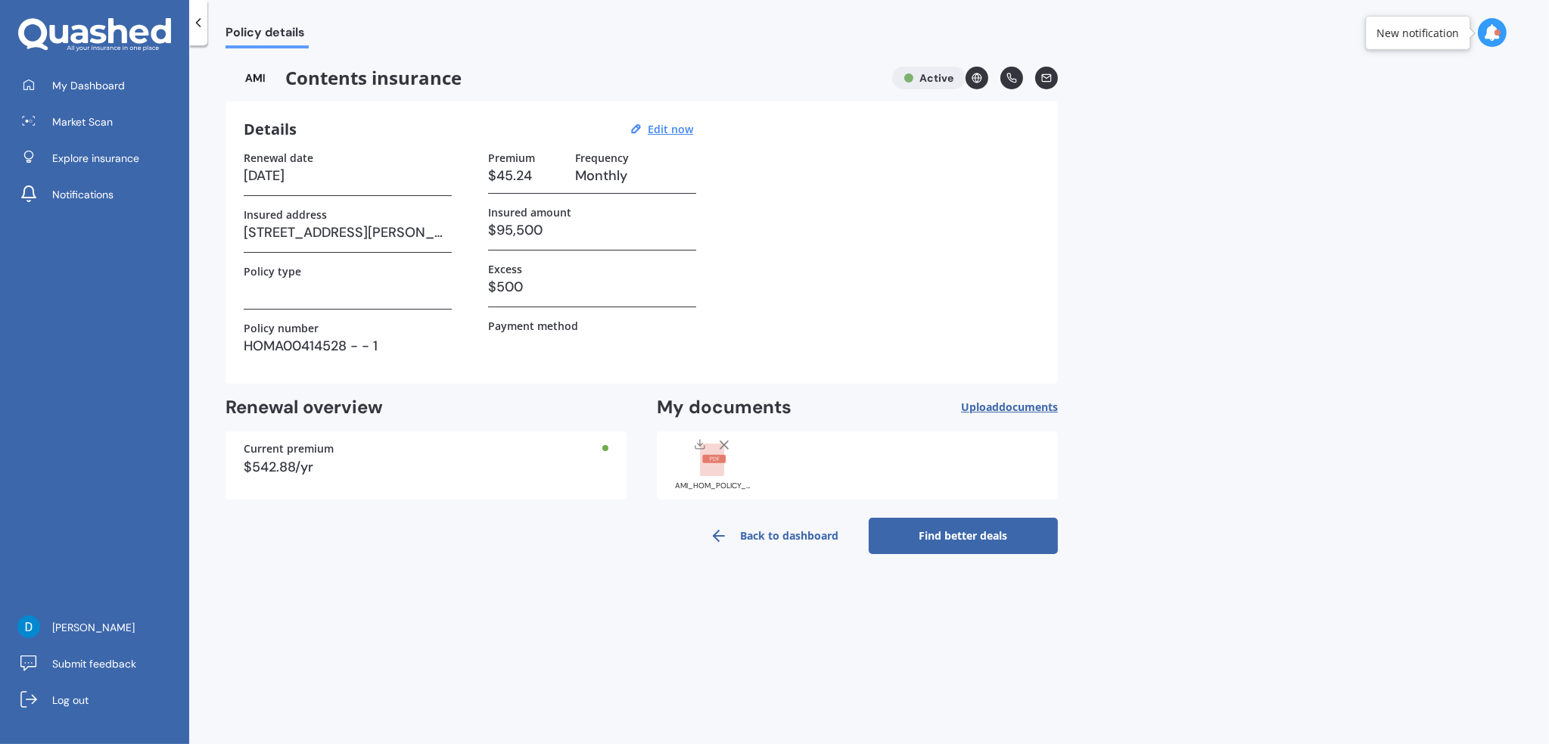
click at [198, 26] on icon at bounding box center [198, 22] width 15 height 15
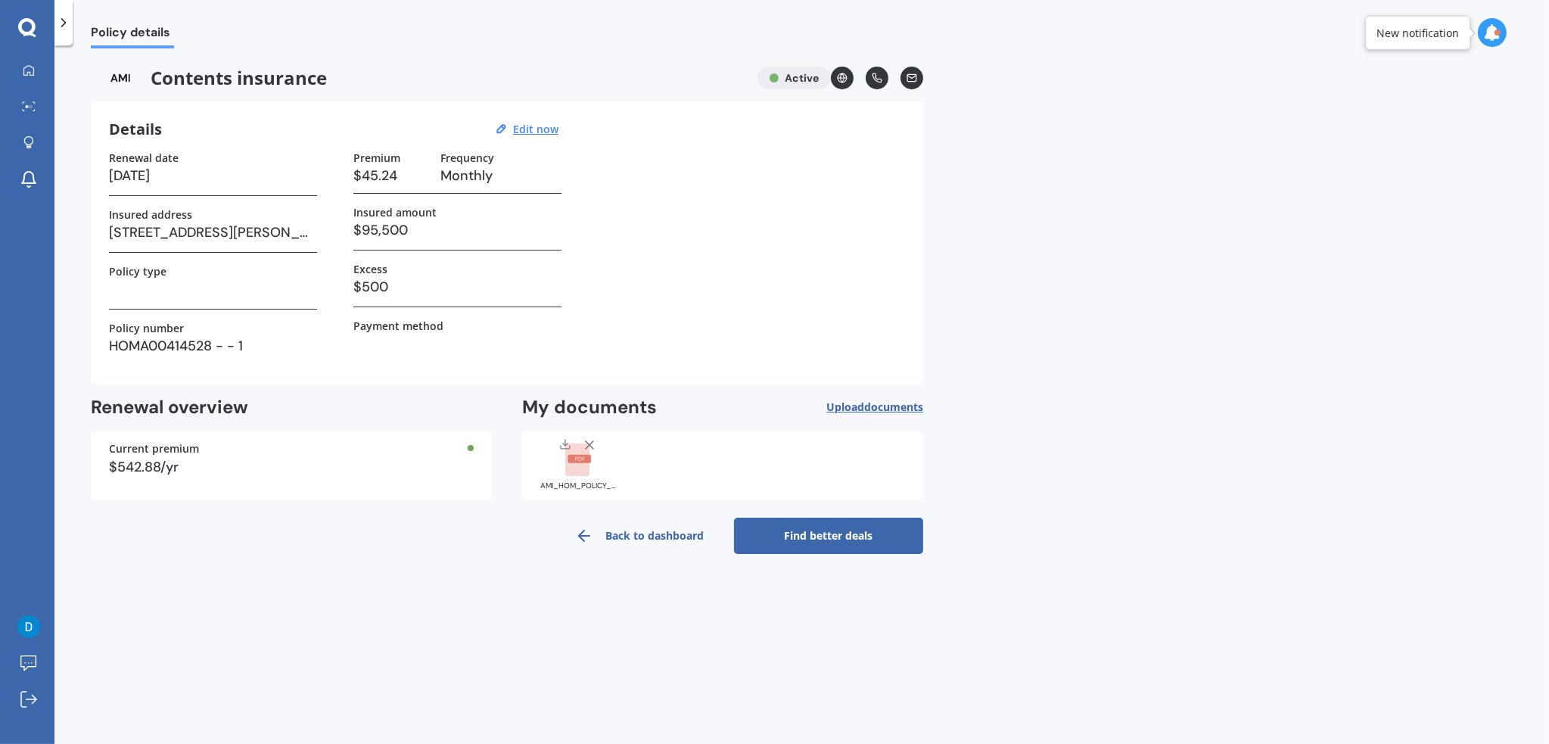
click at [65, 24] on icon at bounding box center [63, 22] width 15 height 15
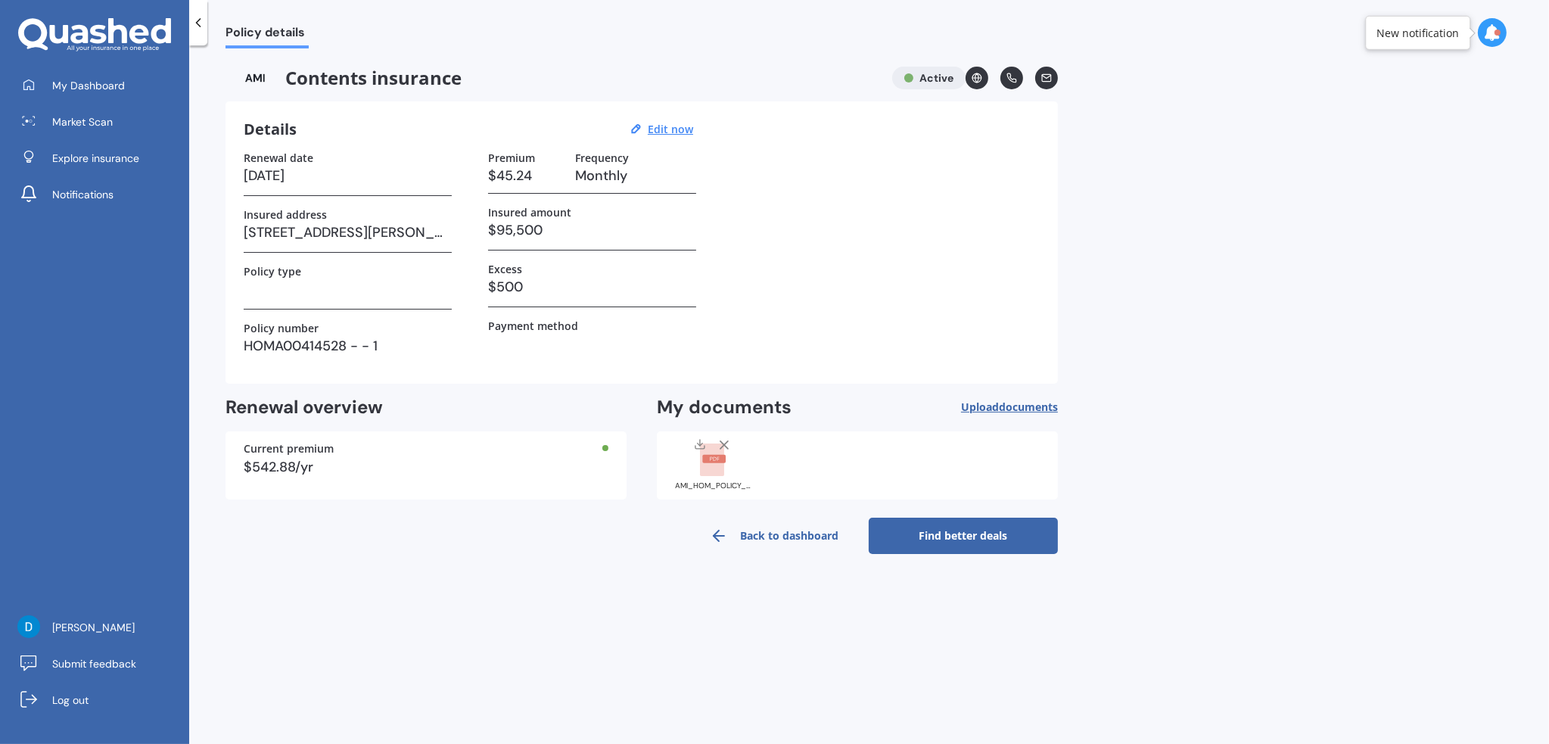
click at [197, 25] on icon at bounding box center [198, 22] width 15 height 15
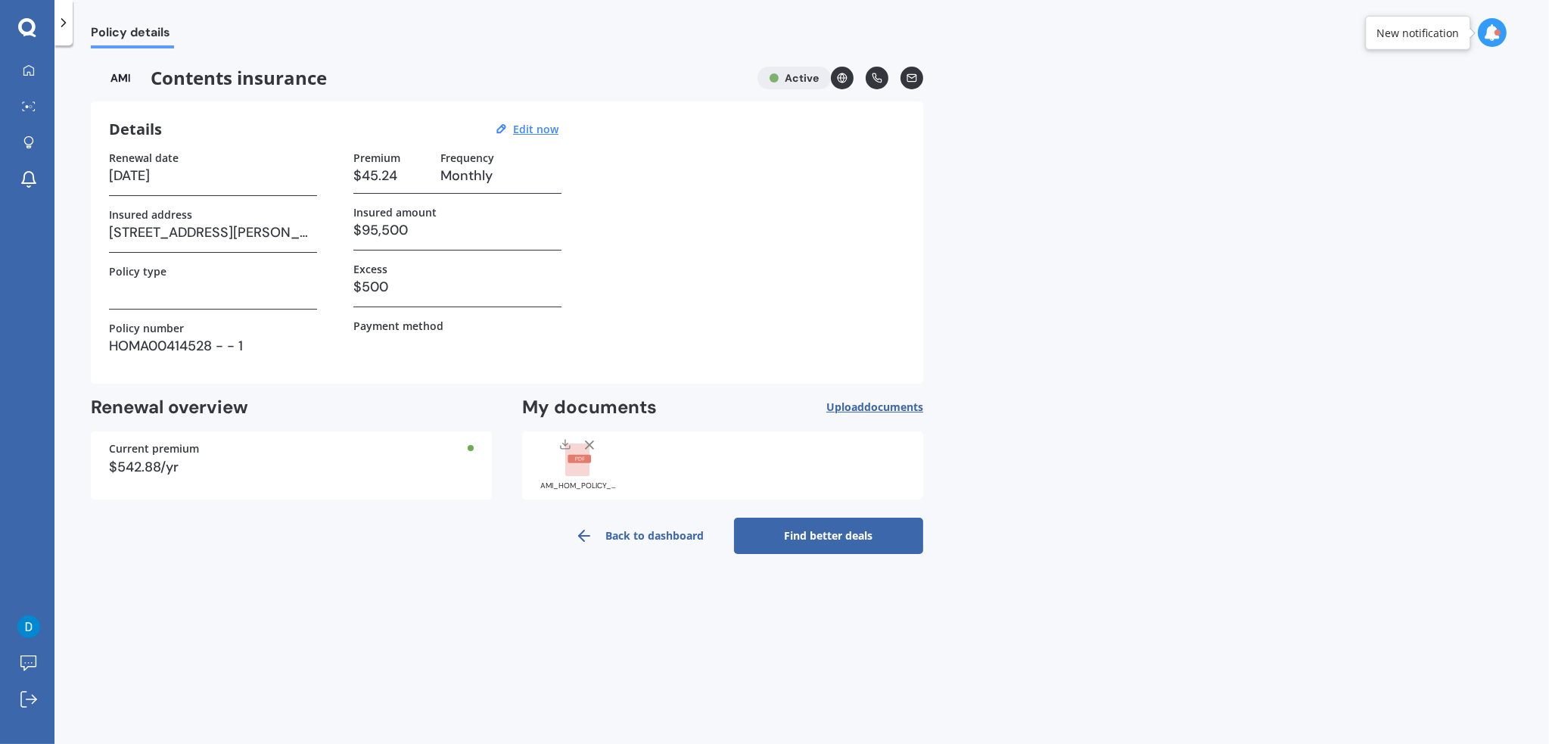
click at [68, 23] on icon at bounding box center [63, 22] width 15 height 15
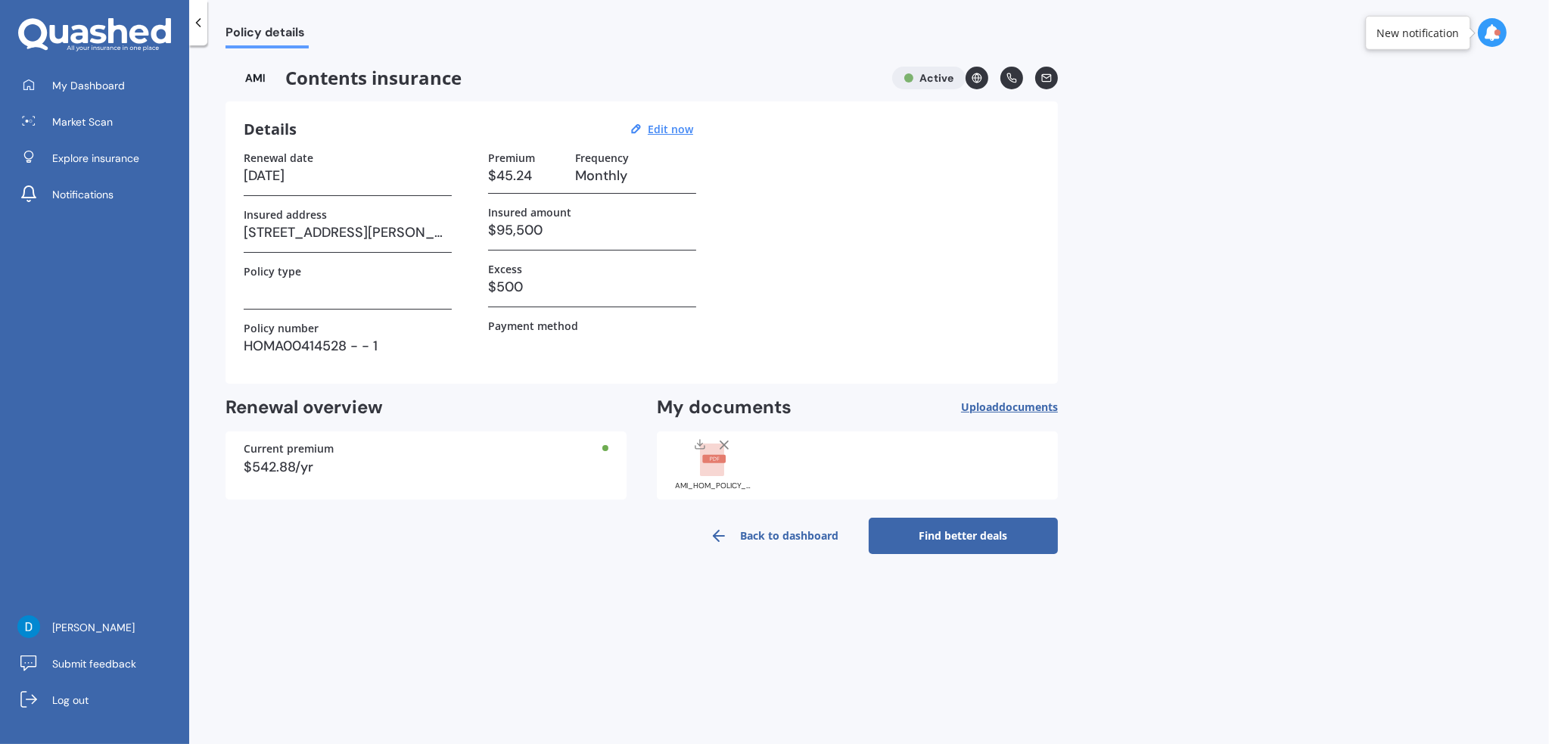
click at [117, 87] on span "My Dashboard" at bounding box center [88, 85] width 73 height 15
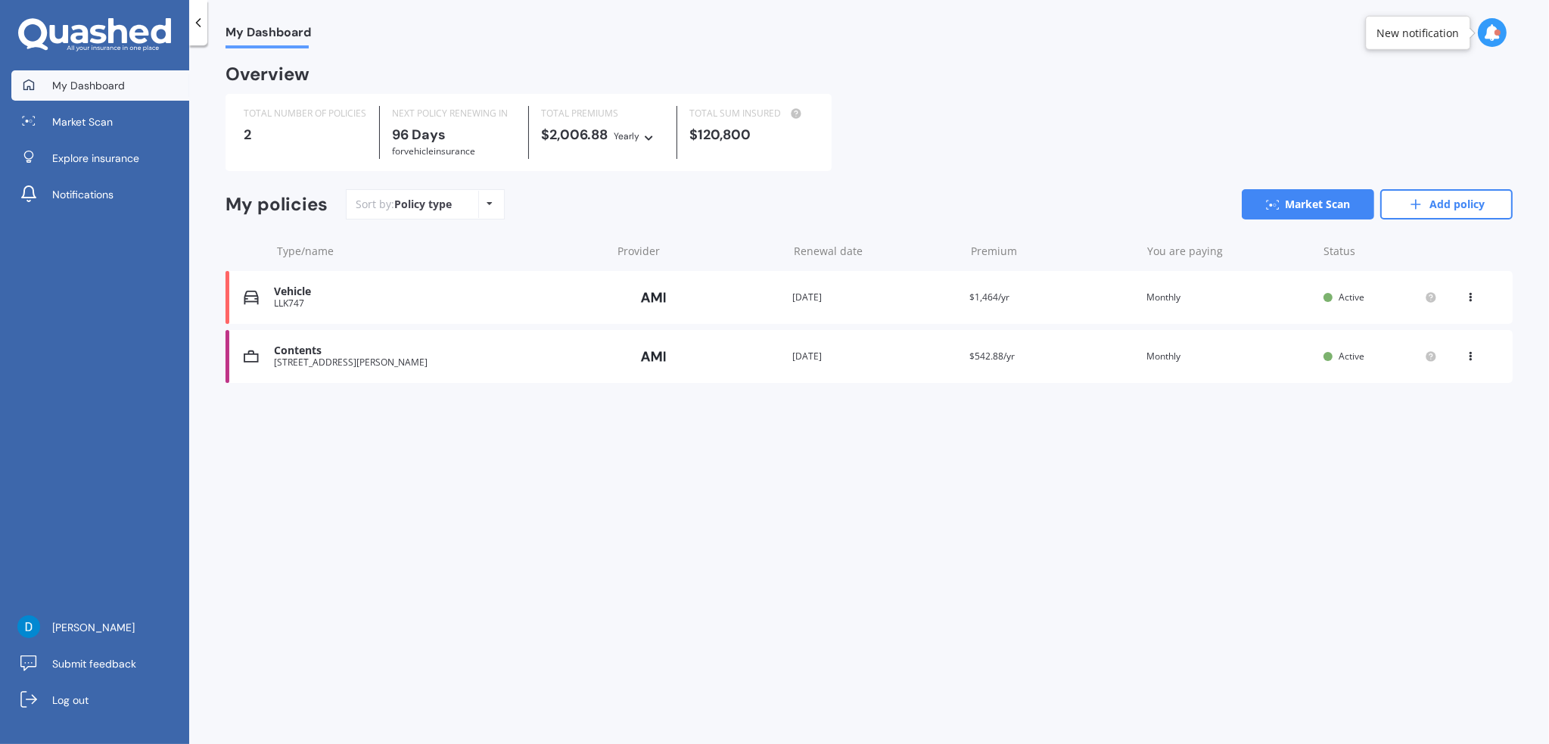
click at [1468, 197] on link "Add policy" at bounding box center [1446, 204] width 132 height 30
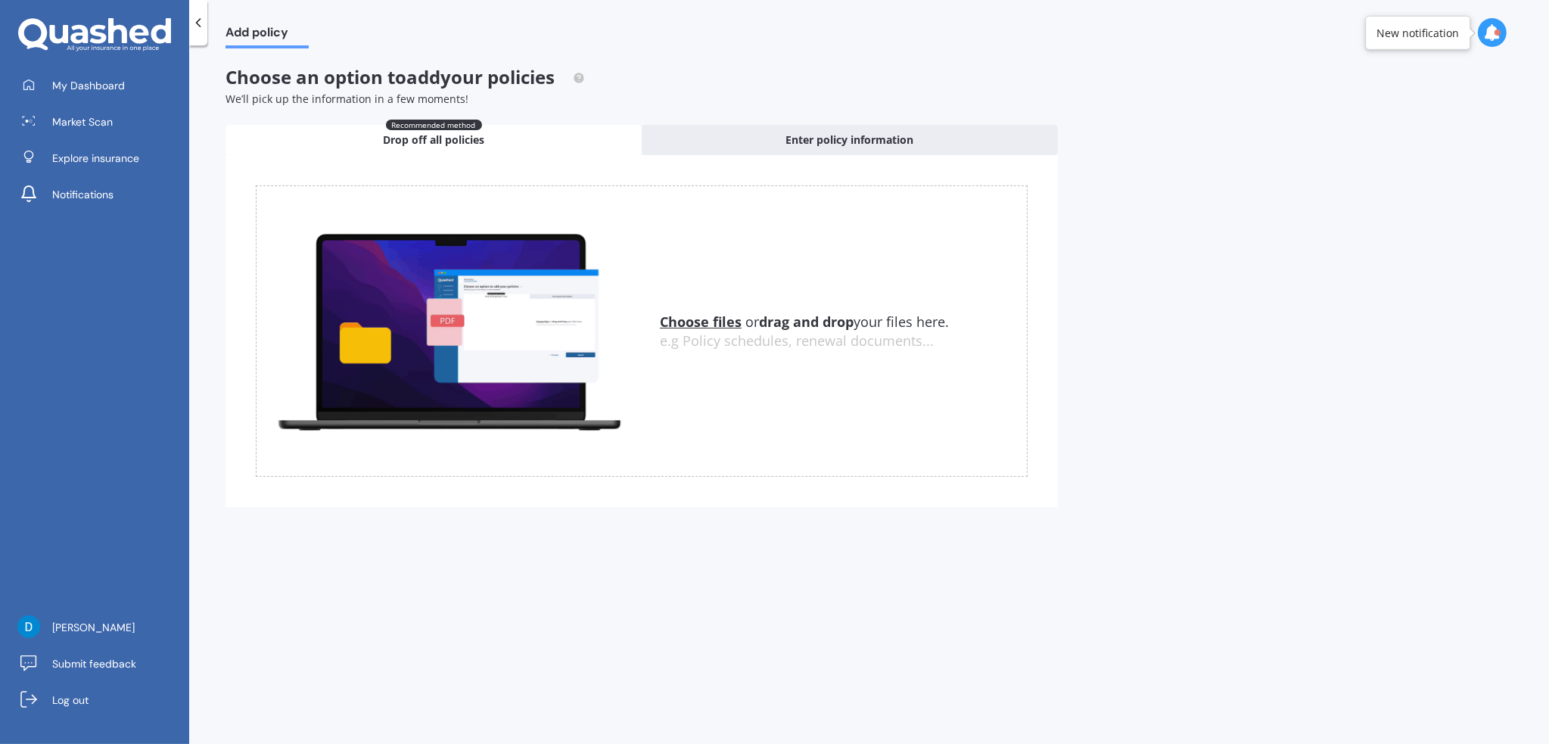
click at [702, 323] on u "Choose files" at bounding box center [701, 322] width 82 height 18
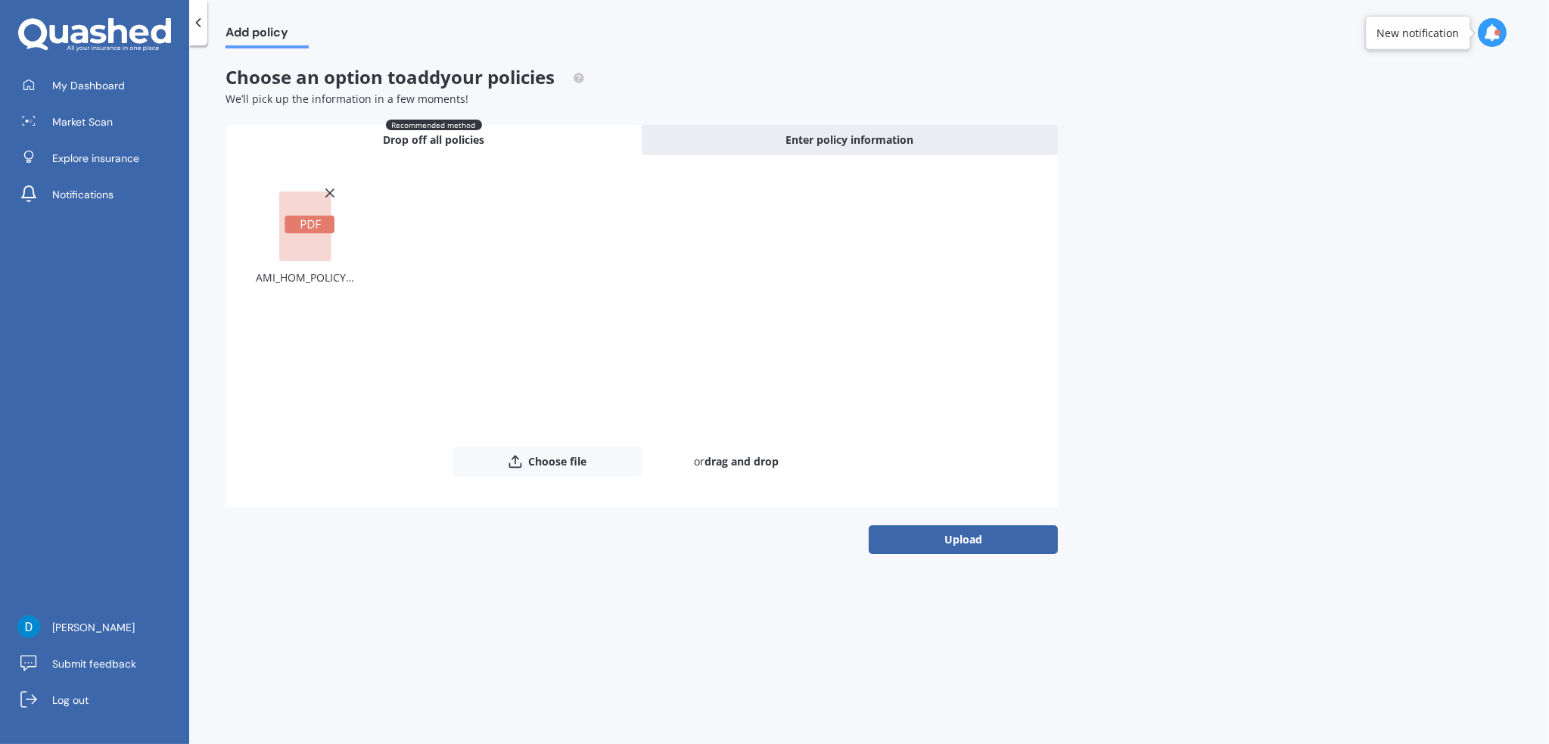
click at [960, 542] on button "Upload" at bounding box center [963, 539] width 189 height 29
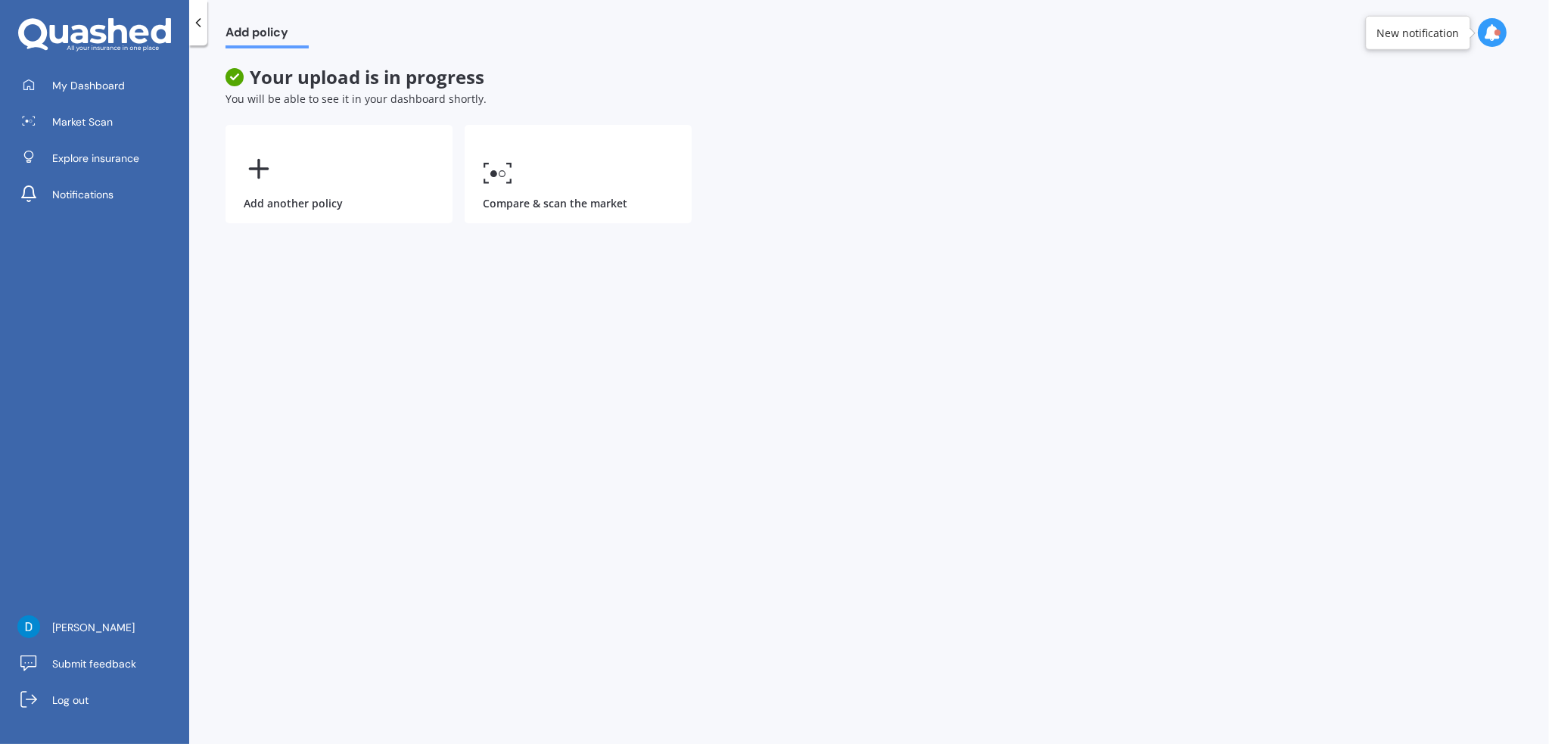
click at [111, 72] on link "My Dashboard" at bounding box center [100, 85] width 178 height 30
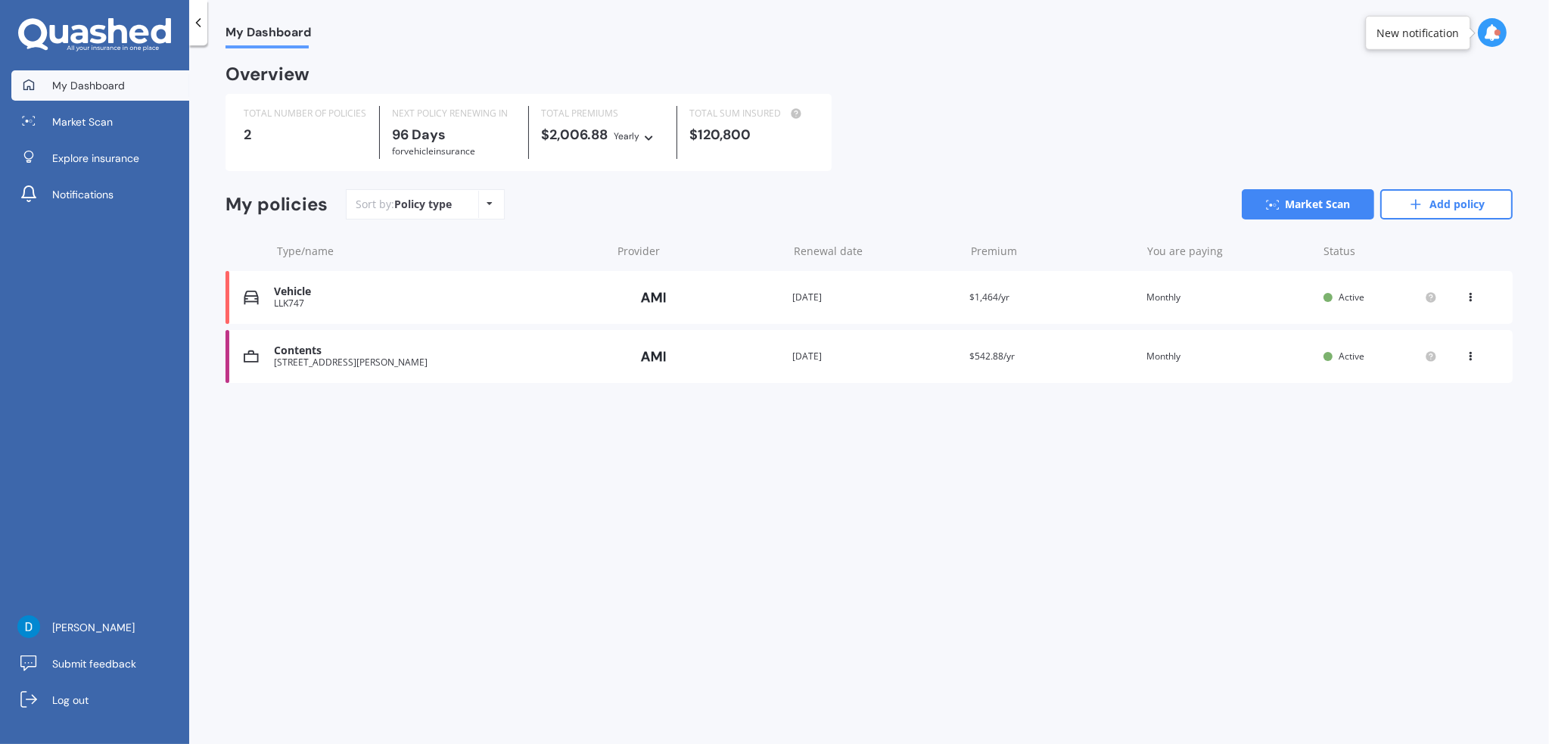
click at [1432, 205] on link "Add policy" at bounding box center [1446, 204] width 132 height 30
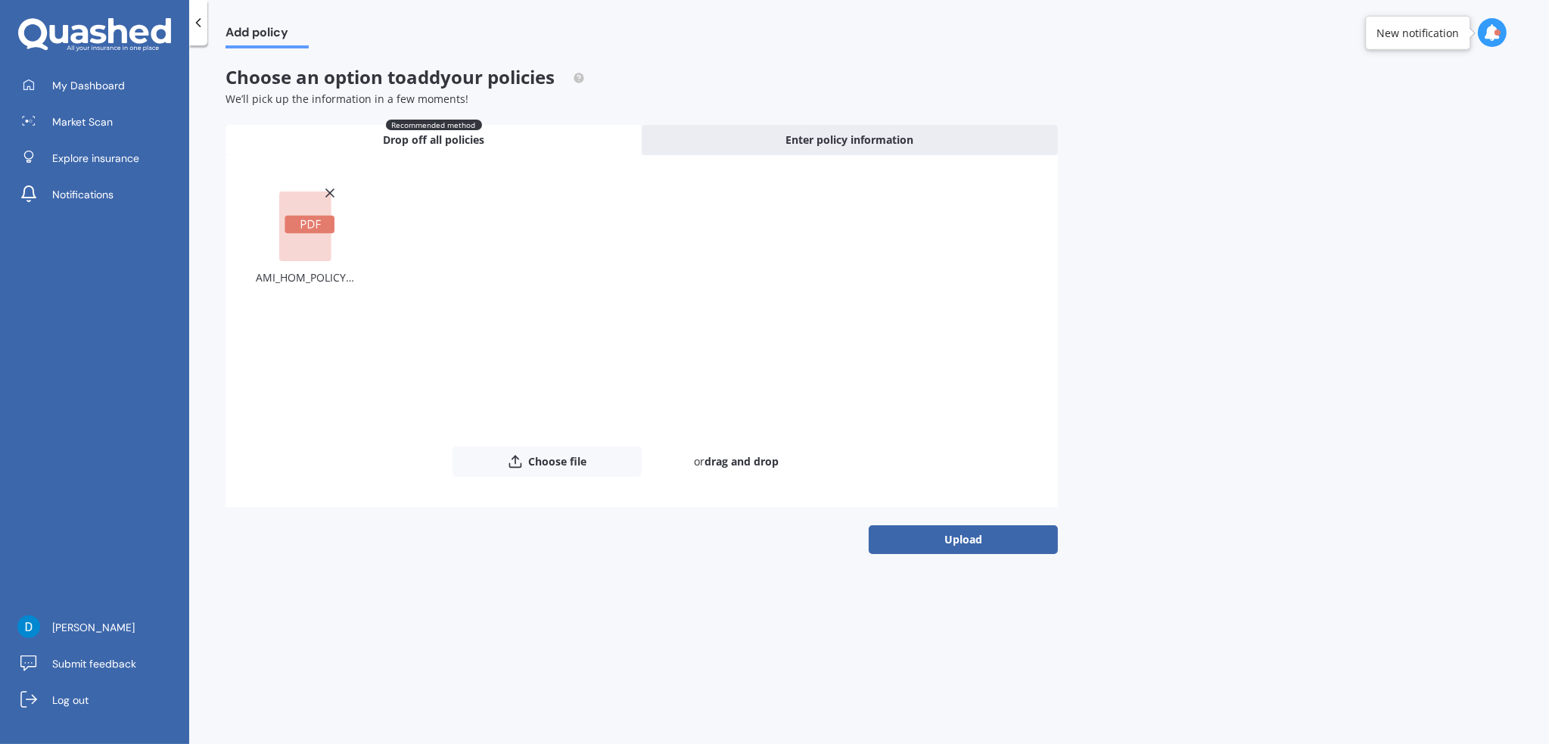
click at [919, 537] on button "Upload" at bounding box center [963, 539] width 189 height 29
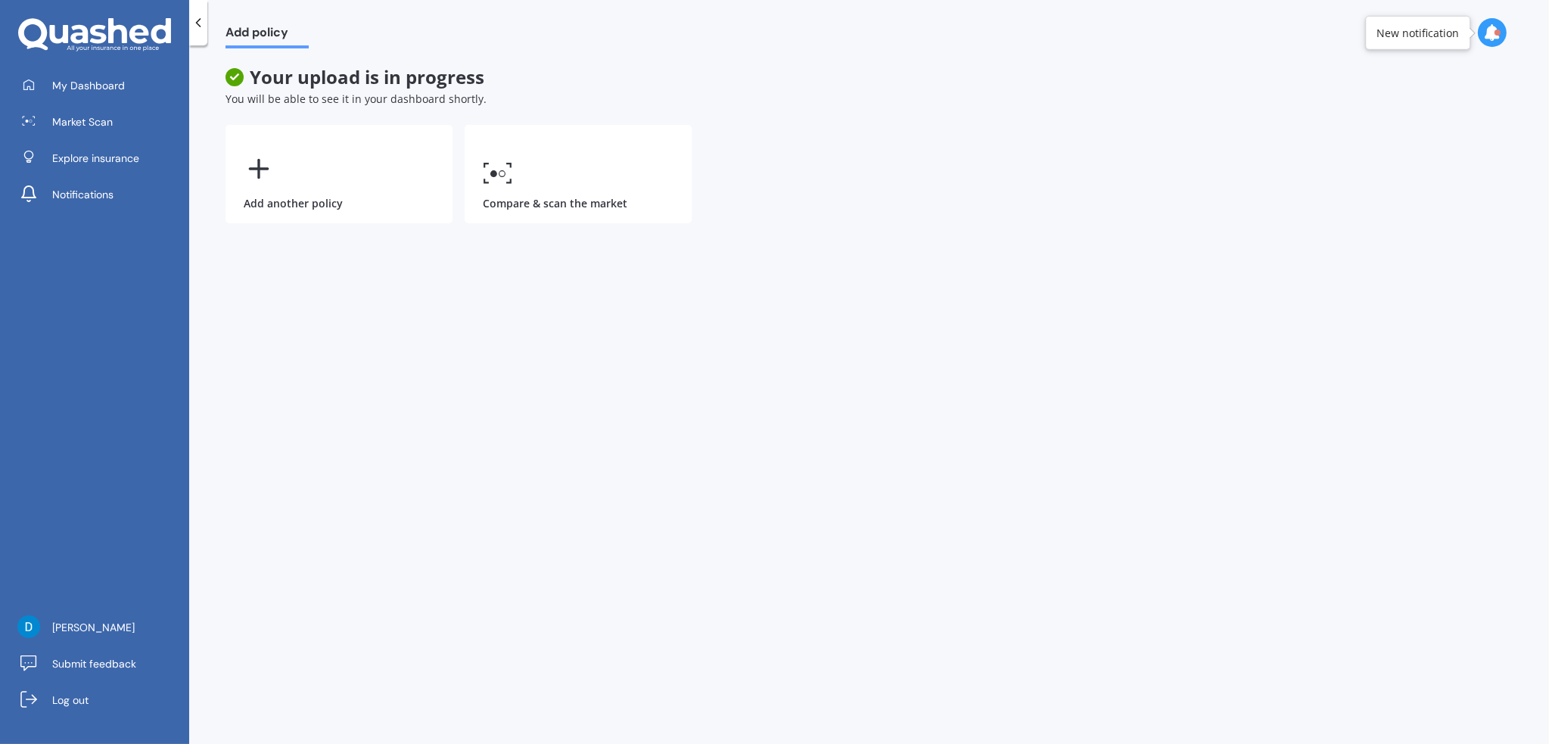
click at [118, 86] on span "My Dashboard" at bounding box center [88, 85] width 73 height 15
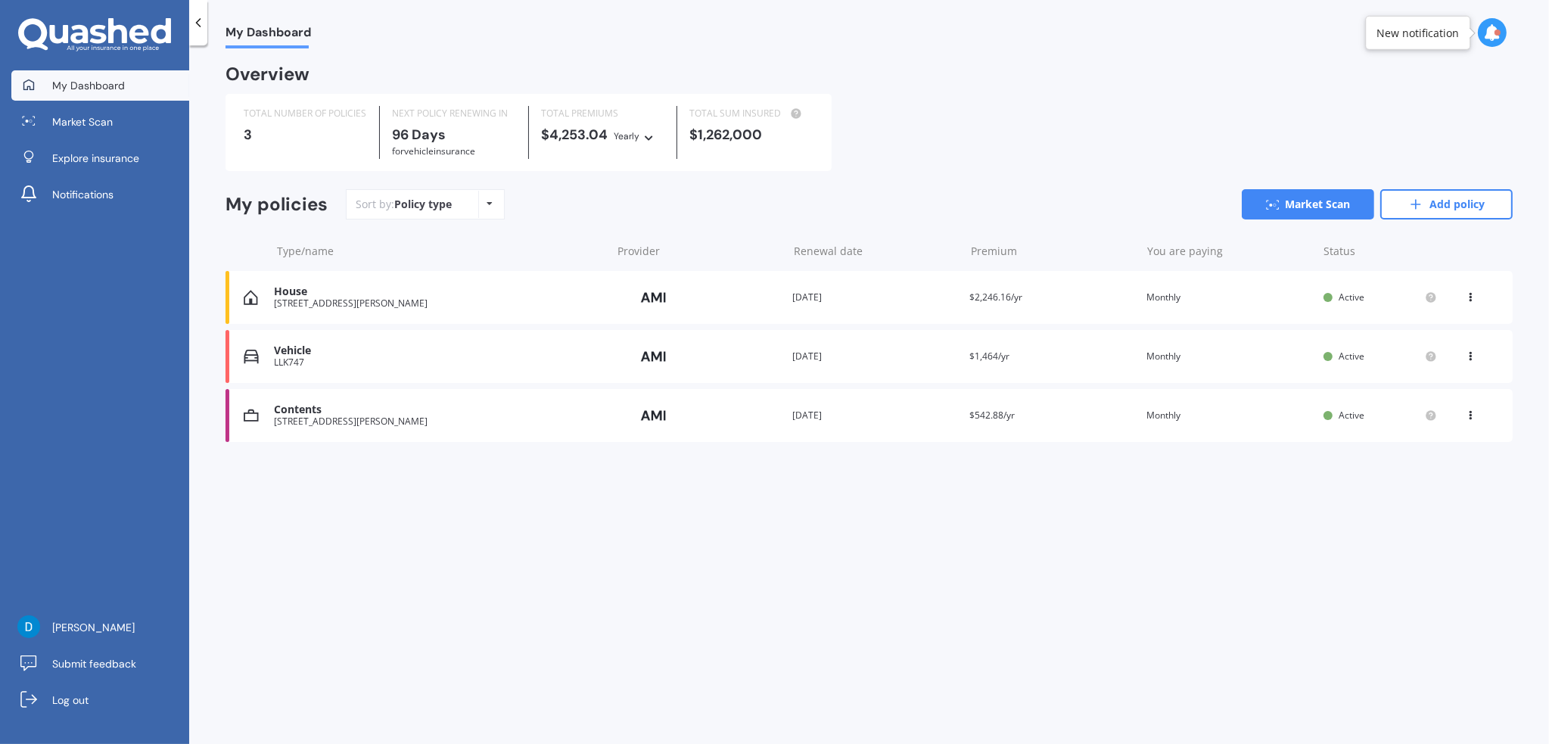
click at [1299, 196] on link "Market Scan" at bounding box center [1308, 204] width 132 height 30
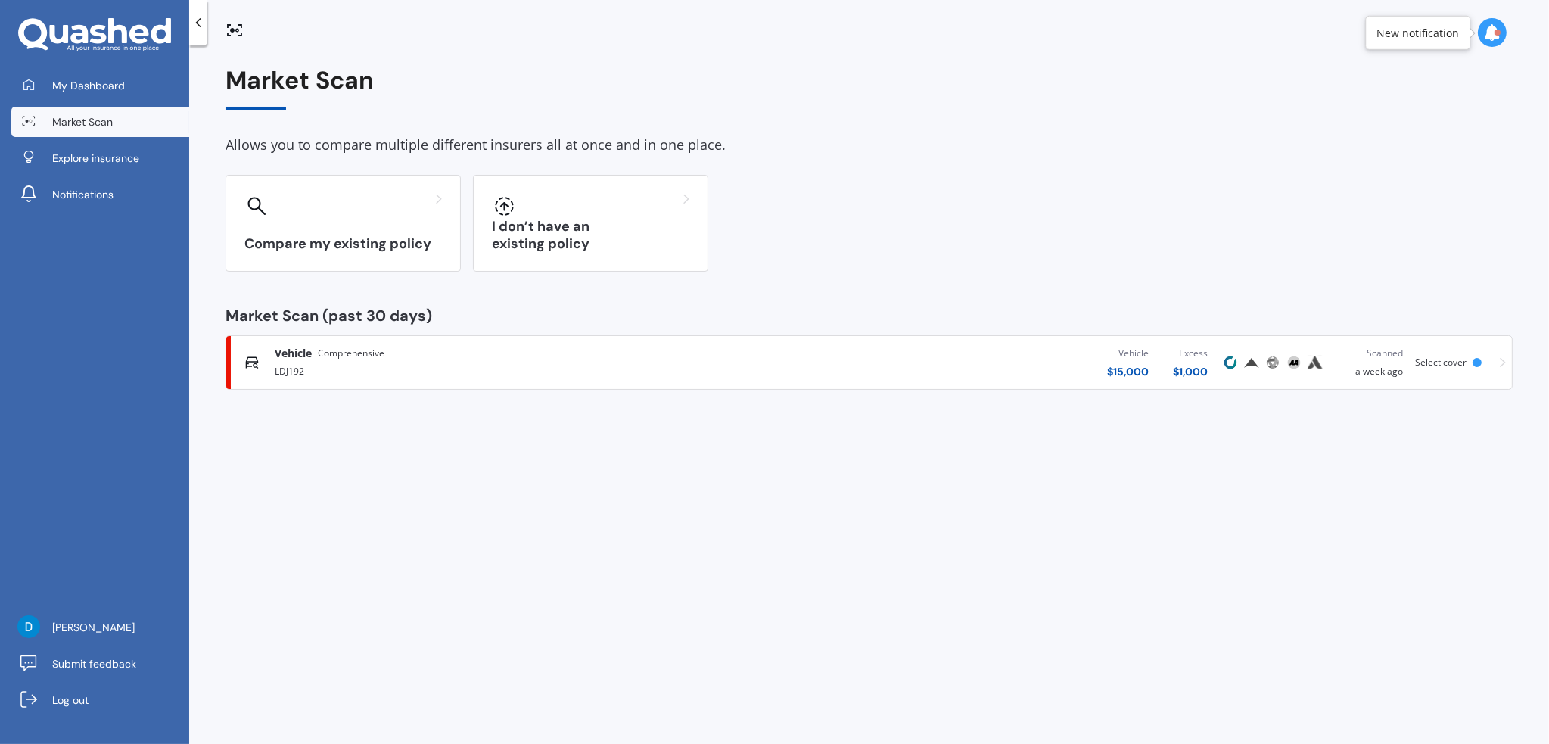
click at [72, 86] on span "My Dashboard" at bounding box center [88, 85] width 73 height 15
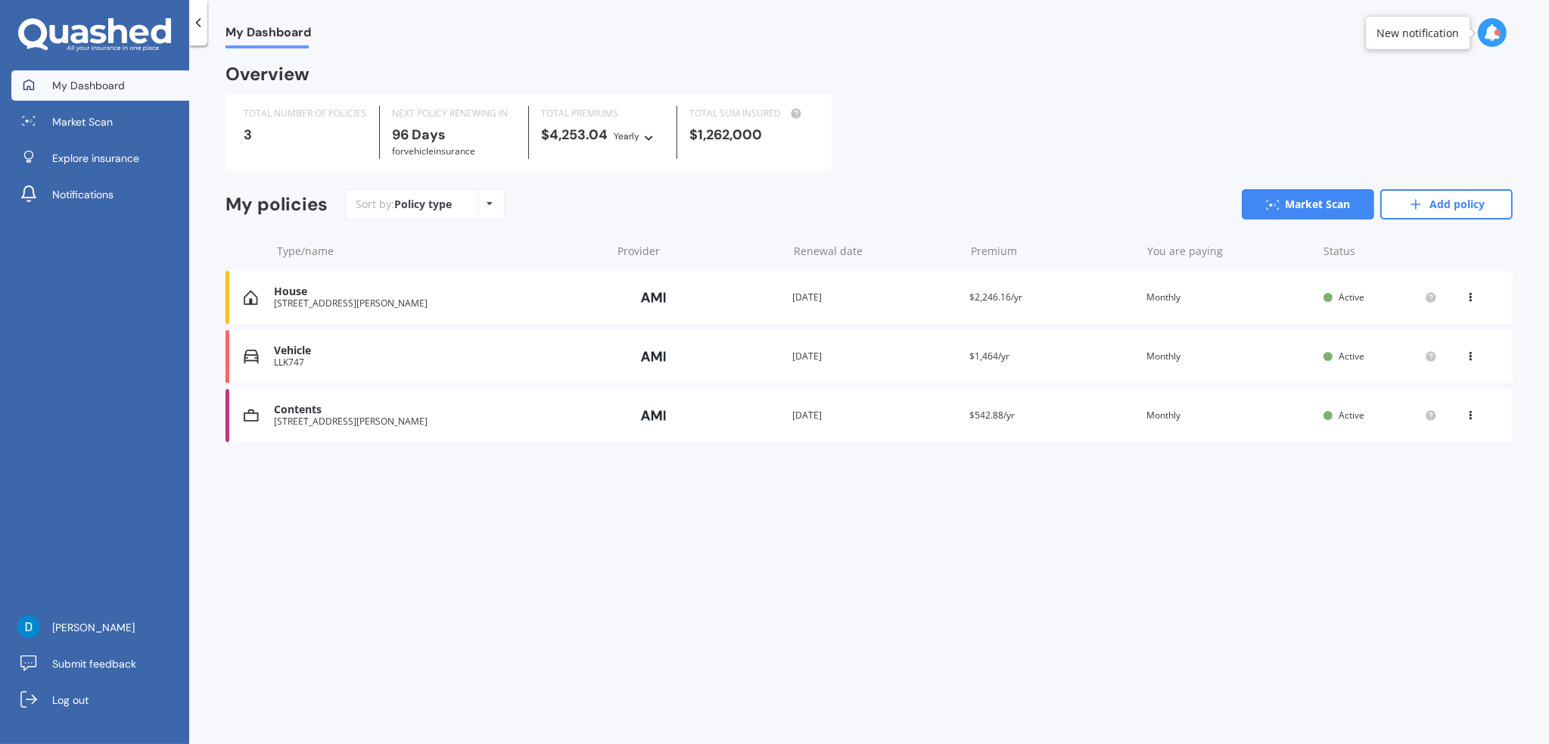
click at [1470, 296] on icon at bounding box center [1470, 294] width 11 height 9
click at [1118, 523] on div "My Dashboard Overview TOTAL NUMBER OF POLICIES 3 NEXT POLICY RENEWING [DATE] fo…" at bounding box center [869, 397] width 1360 height 698
click at [432, 204] on div "Policy type" at bounding box center [423, 204] width 58 height 15
click at [487, 202] on icon at bounding box center [490, 203] width 6 height 9
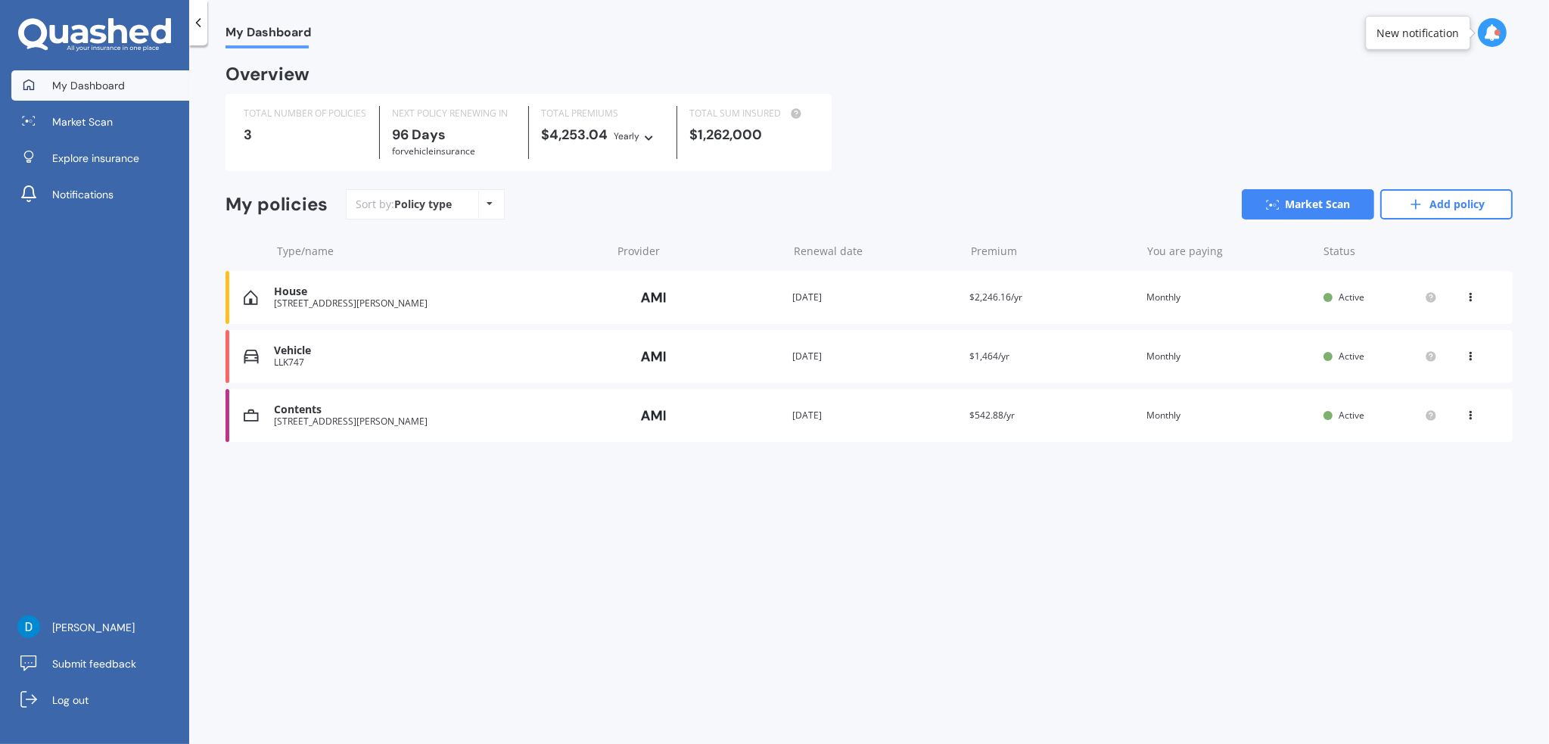
click at [1284, 203] on link "Market Scan" at bounding box center [1308, 204] width 132 height 30
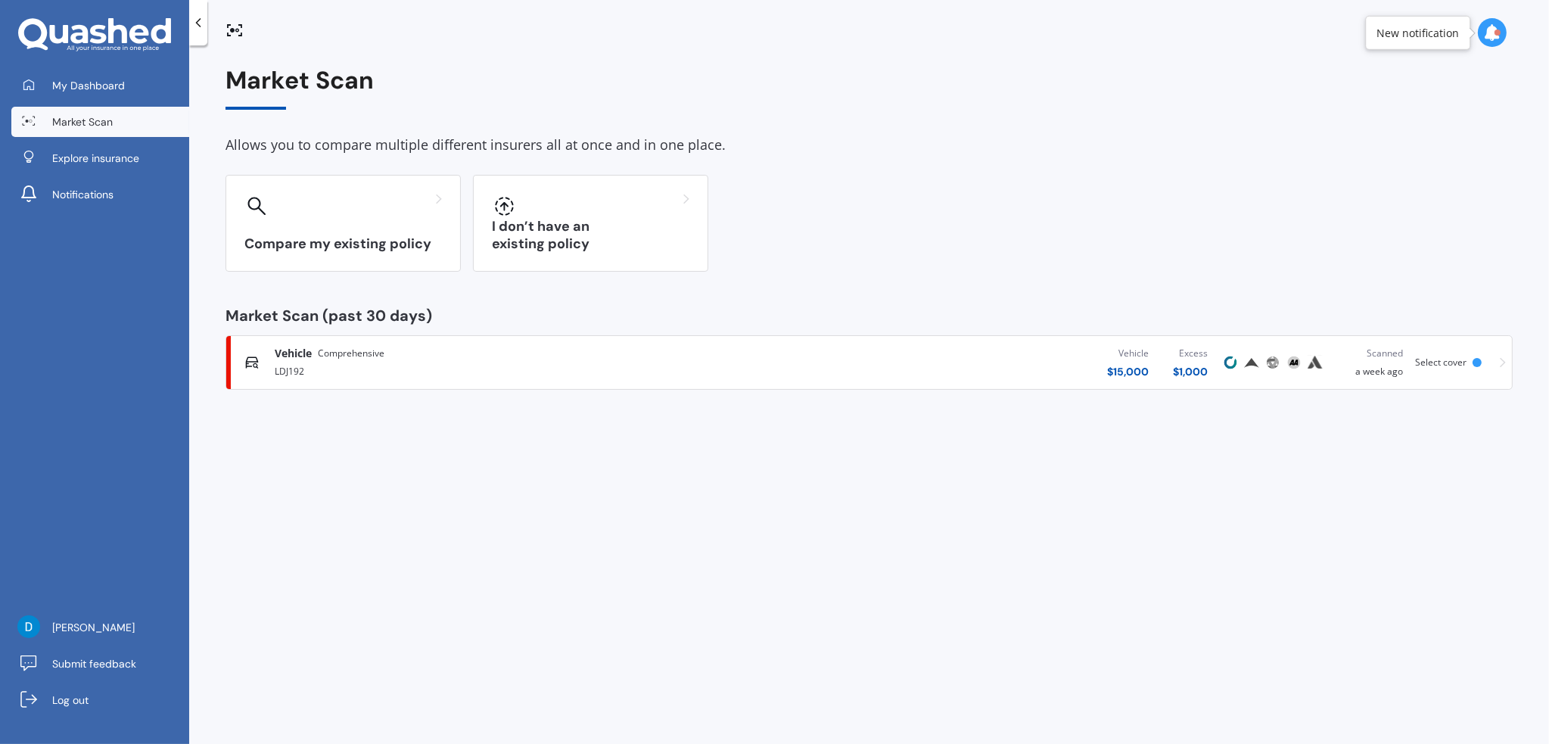
click at [365, 216] on div at bounding box center [343, 206] width 198 height 24
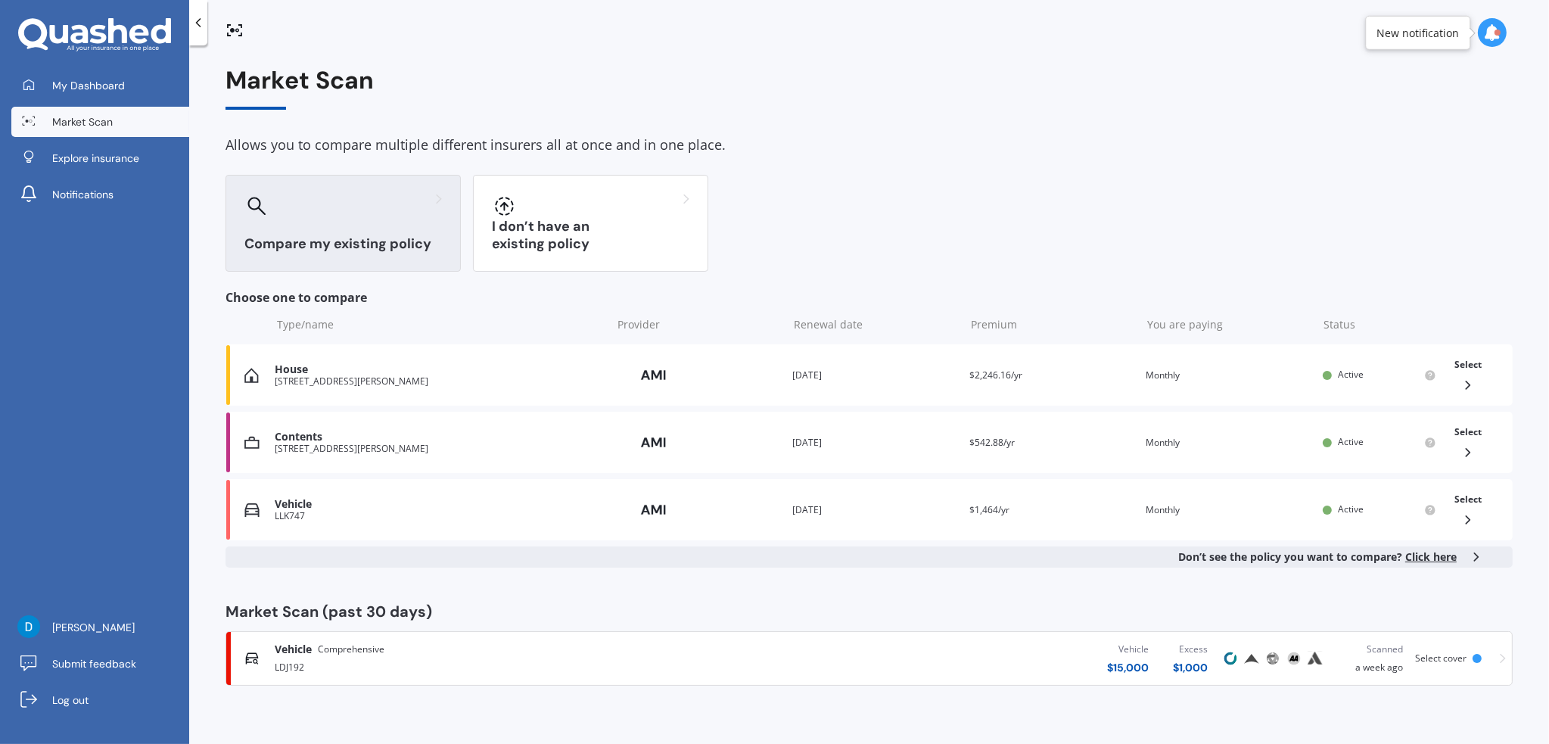
click at [1465, 384] on icon at bounding box center [1467, 385] width 15 height 15
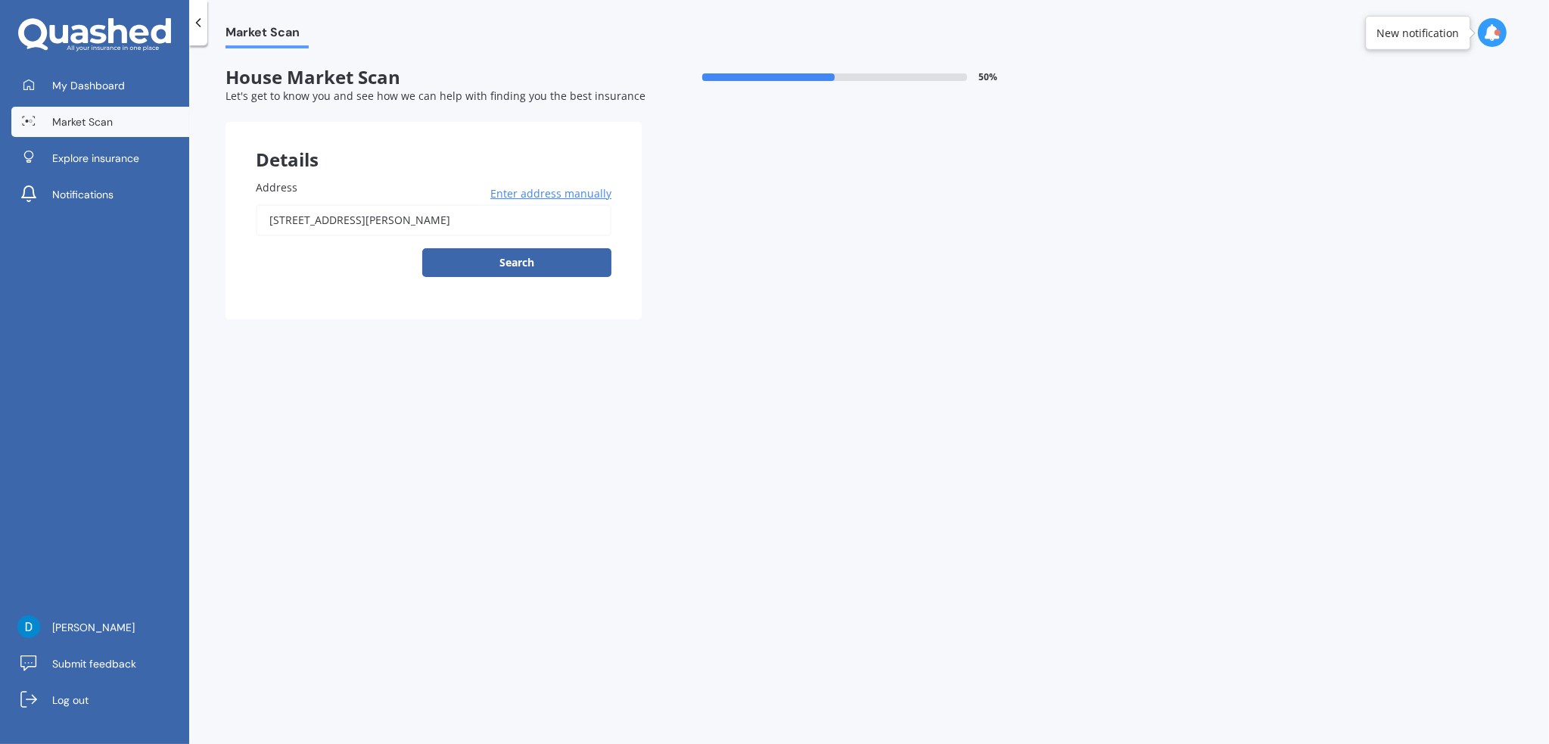
click at [490, 263] on button "Search" at bounding box center [516, 262] width 189 height 29
click at [421, 302] on div "Address [STREET_ADDRESS][PERSON_NAME] Enter address manually Search Select a ma…" at bounding box center [434, 234] width 416 height 170
click at [487, 260] on div "[STREET_ADDRESS][PERSON_NAME] Enter address manually Search" at bounding box center [434, 240] width 356 height 73
click at [406, 229] on input "[STREET_ADDRESS][PERSON_NAME]" at bounding box center [434, 220] width 356 height 32
type input "[STREET_ADDRESS][PERSON_NAME]"
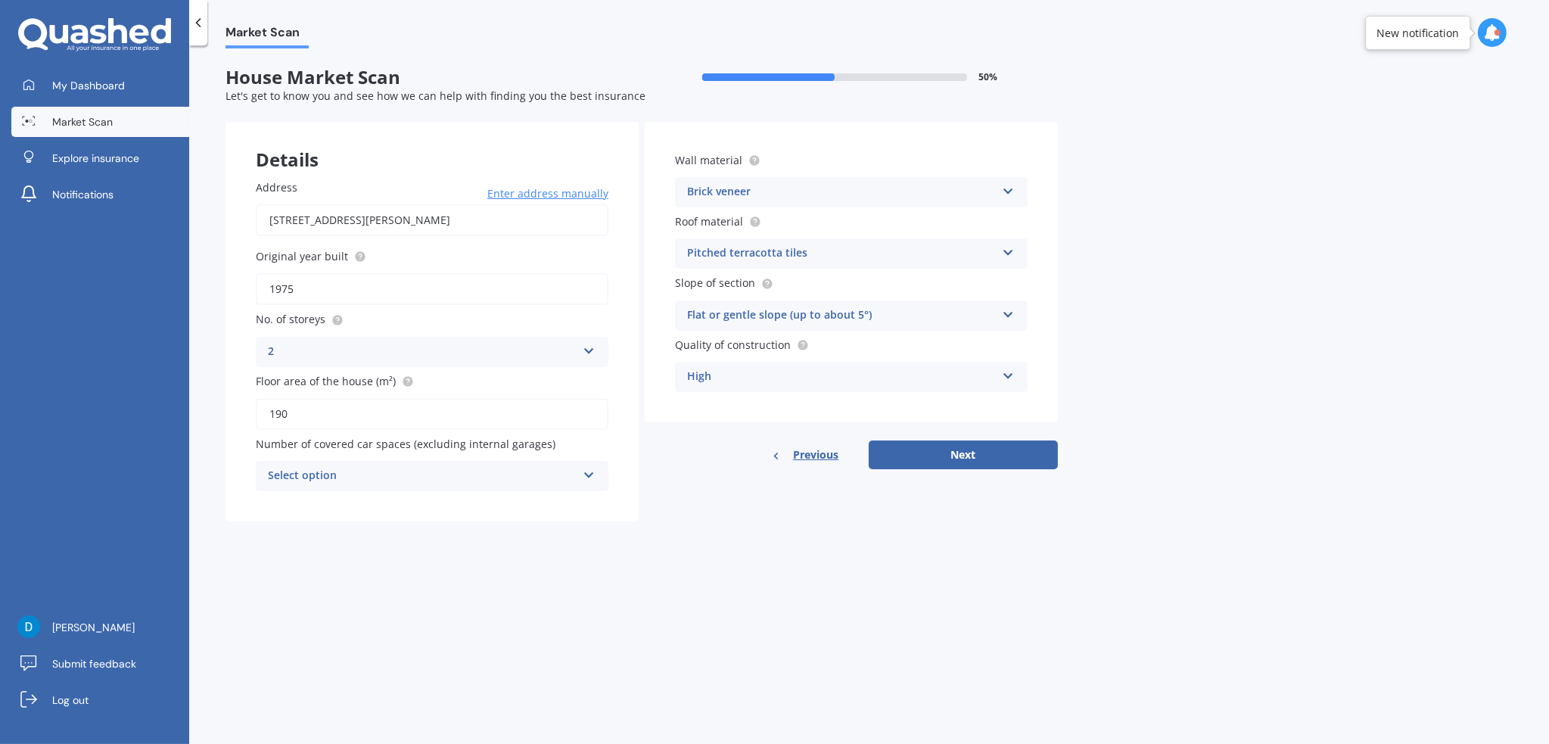
click at [945, 450] on button "Next" at bounding box center [963, 454] width 189 height 29
click at [430, 471] on div "Select option" at bounding box center [425, 476] width 301 height 17
click at [312, 603] on div "4" at bounding box center [432, 613] width 350 height 27
click at [398, 473] on div "4" at bounding box center [422, 476] width 309 height 18
click at [365, 553] on div "2" at bounding box center [432, 559] width 351 height 27
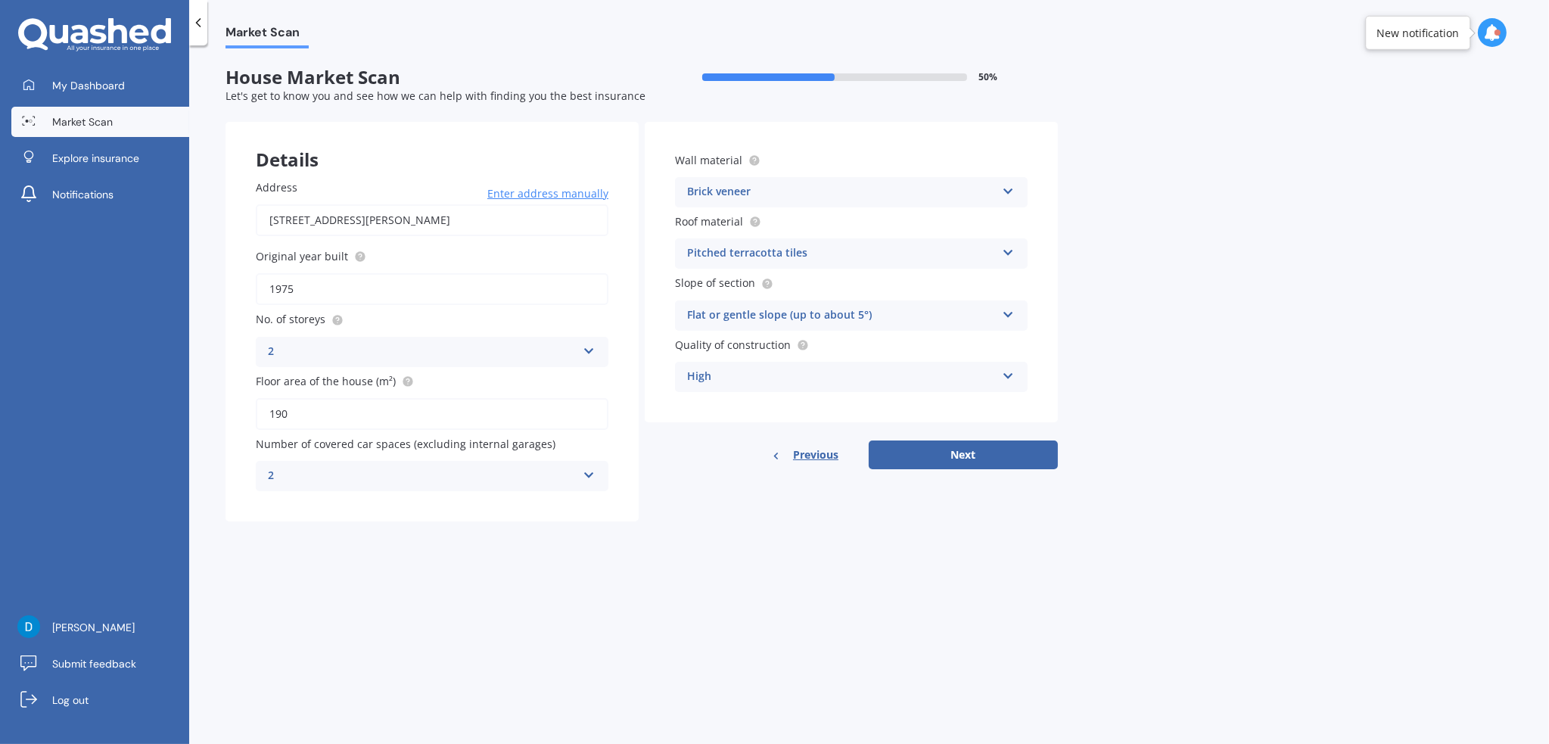
click at [938, 448] on button "Next" at bounding box center [963, 454] width 189 height 29
select select "16"
select select "05"
select select "1978"
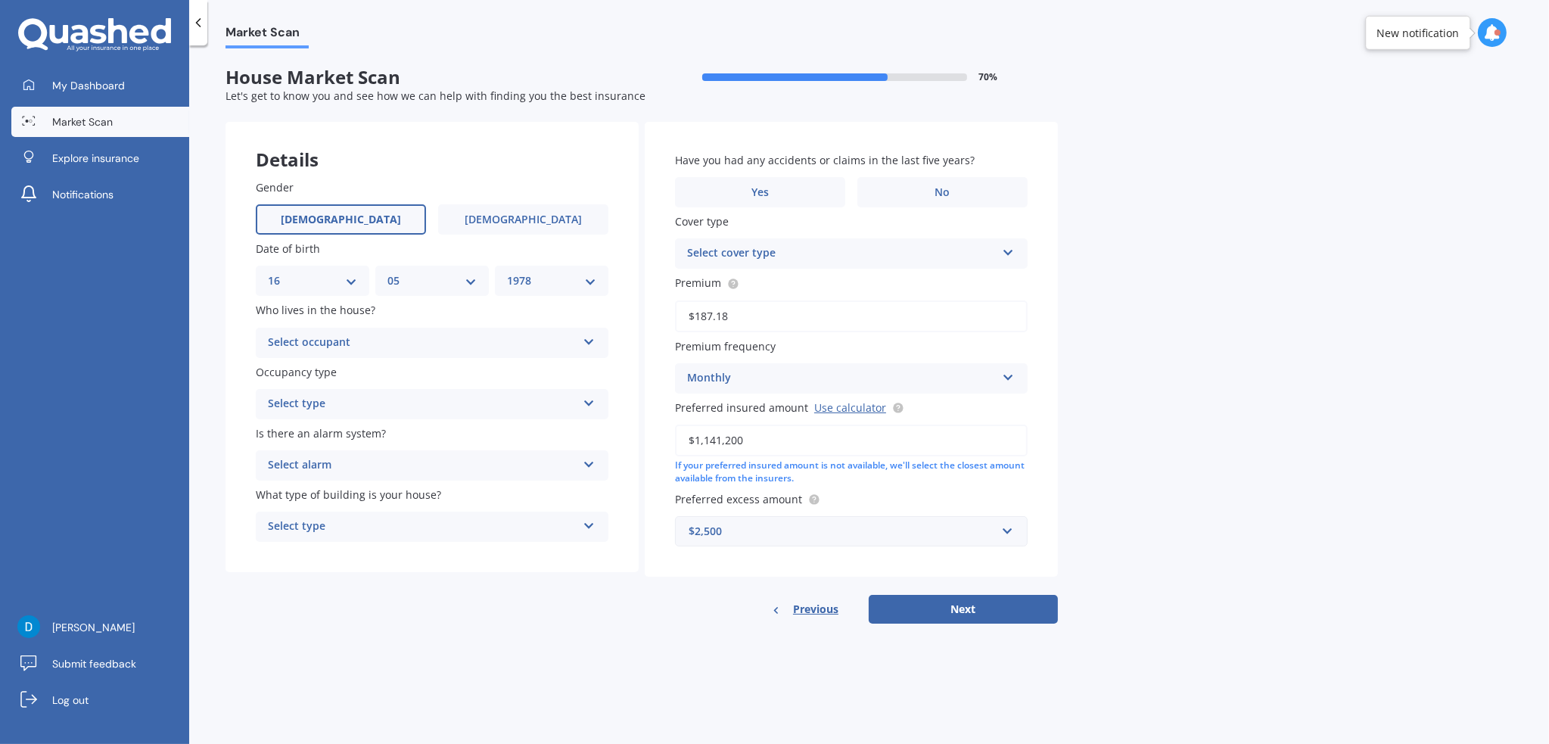
click at [330, 341] on div "Select occupant" at bounding box center [422, 343] width 309 height 18
drag, startPoint x: 308, startPoint y: 378, endPoint x: 323, endPoint y: 378, distance: 15.1
click at [307, 378] on div "Owner" at bounding box center [432, 372] width 351 height 27
click at [348, 400] on div "Select type" at bounding box center [422, 404] width 309 height 18
click at [320, 436] on span "Permanent" at bounding box center [298, 433] width 58 height 14
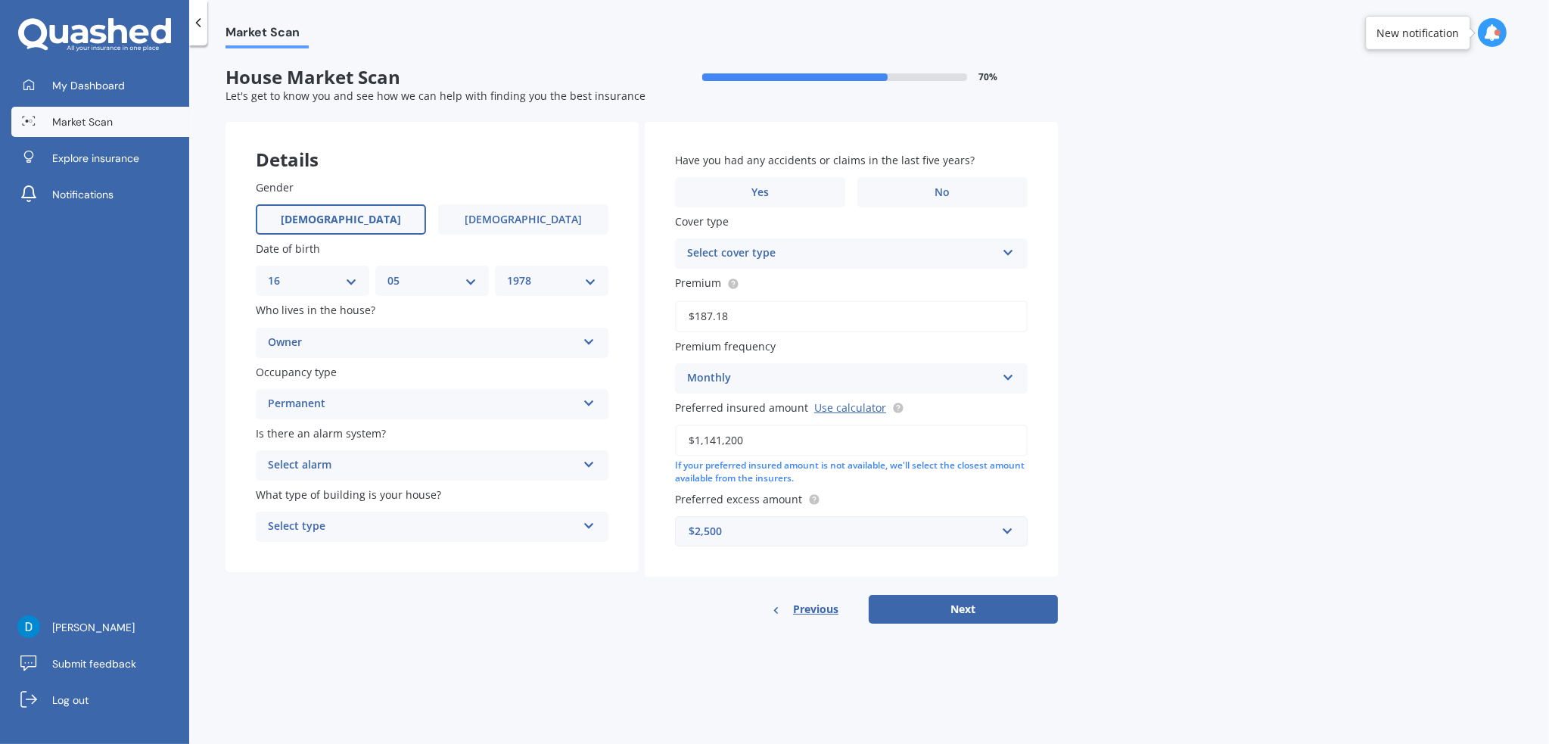
click at [342, 465] on div "Select alarm" at bounding box center [422, 465] width 309 height 18
click at [309, 496] on span "Yes, monitored" at bounding box center [308, 494] width 79 height 14
click at [357, 527] on div "Select type" at bounding box center [422, 527] width 309 height 18
click at [334, 559] on span "Freestanding" at bounding box center [302, 556] width 67 height 14
click at [922, 184] on label "No" at bounding box center [942, 192] width 170 height 30
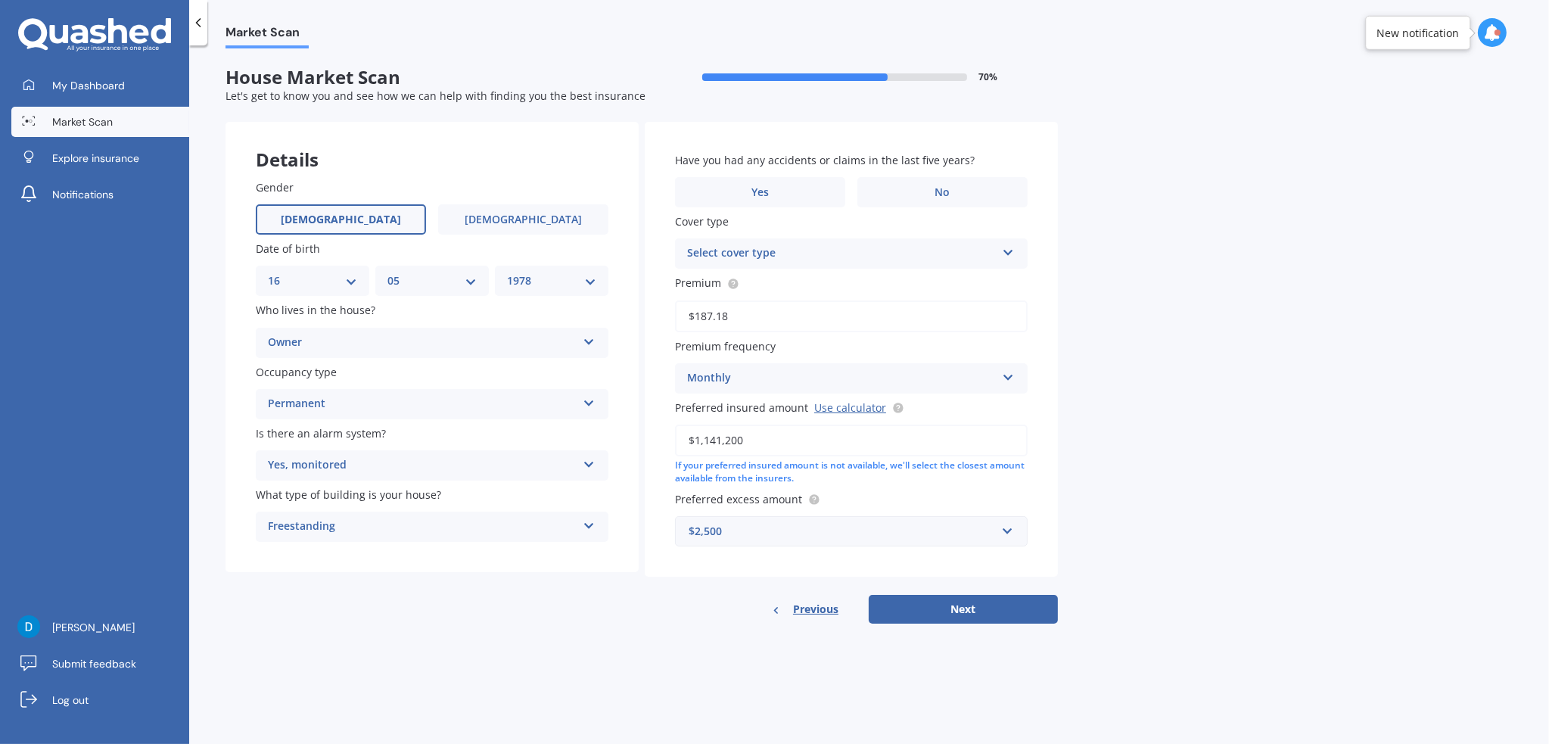
click at [0, 0] on input "No" at bounding box center [0, 0] width 0 height 0
click at [790, 247] on div "Select cover type" at bounding box center [841, 253] width 309 height 18
click at [745, 223] on label "Cover type" at bounding box center [848, 221] width 347 height 16
click at [922, 606] on button "Next" at bounding box center [963, 609] width 189 height 29
select select "16"
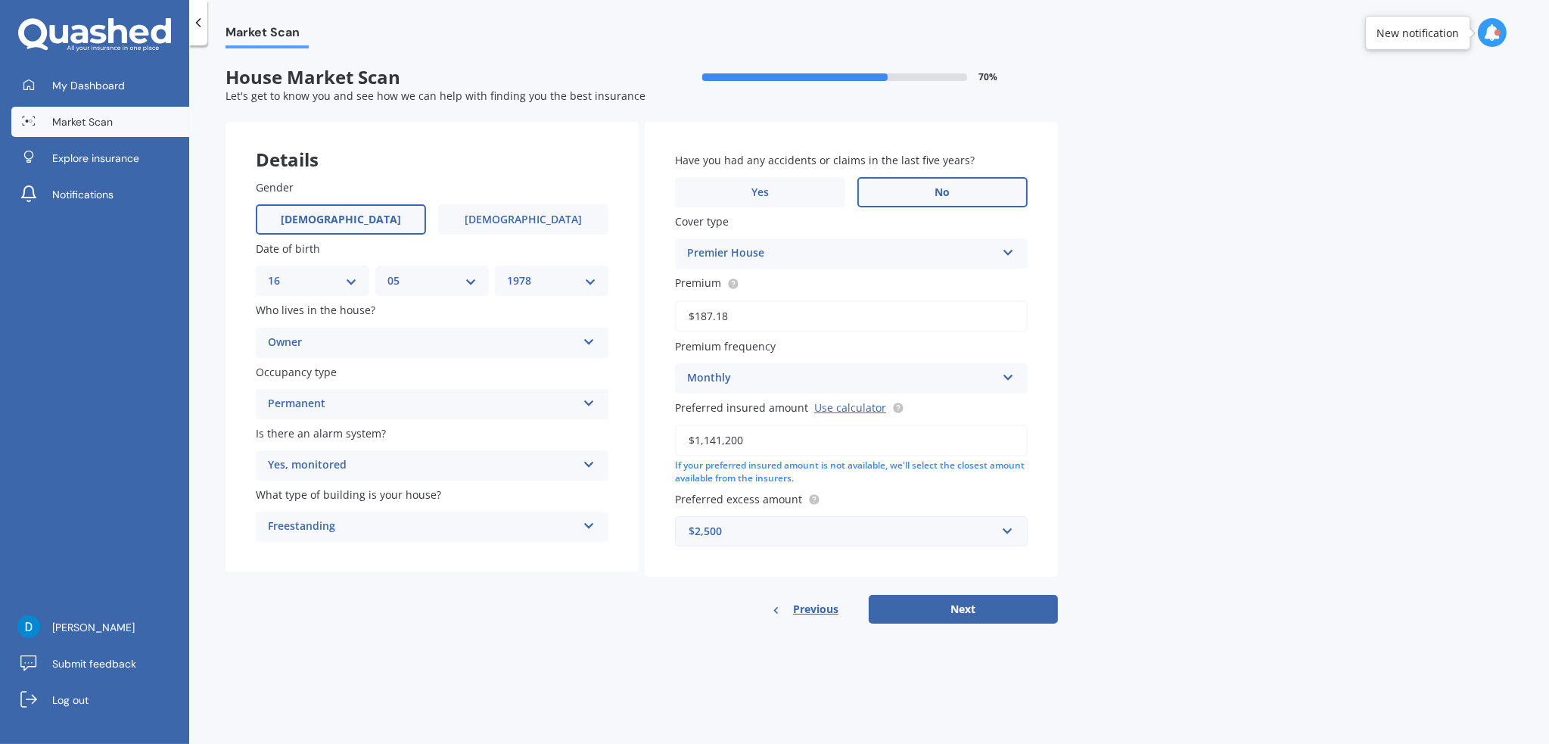
select select "05"
select select "1978"
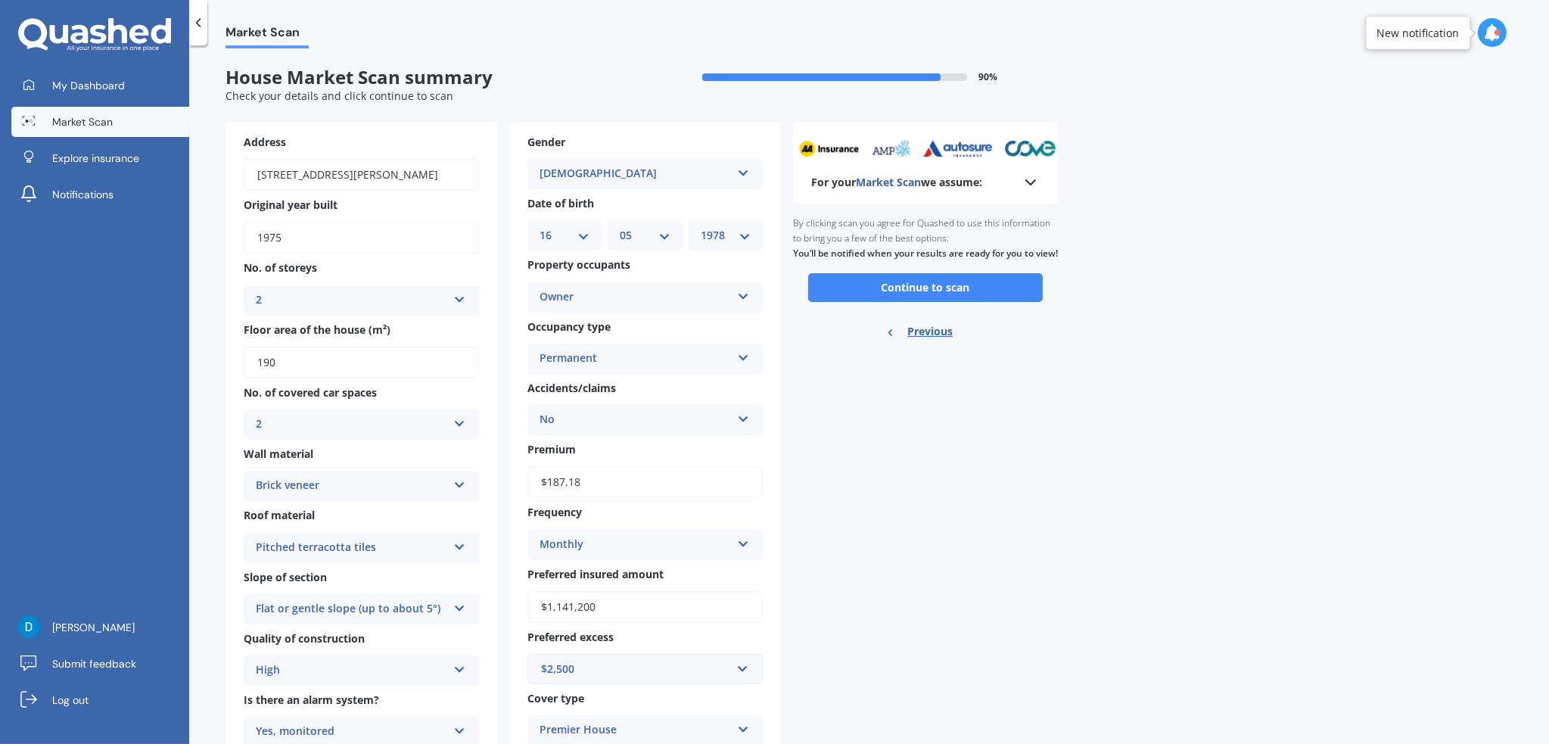
click at [957, 290] on button "Continue to scan" at bounding box center [925, 287] width 235 height 29
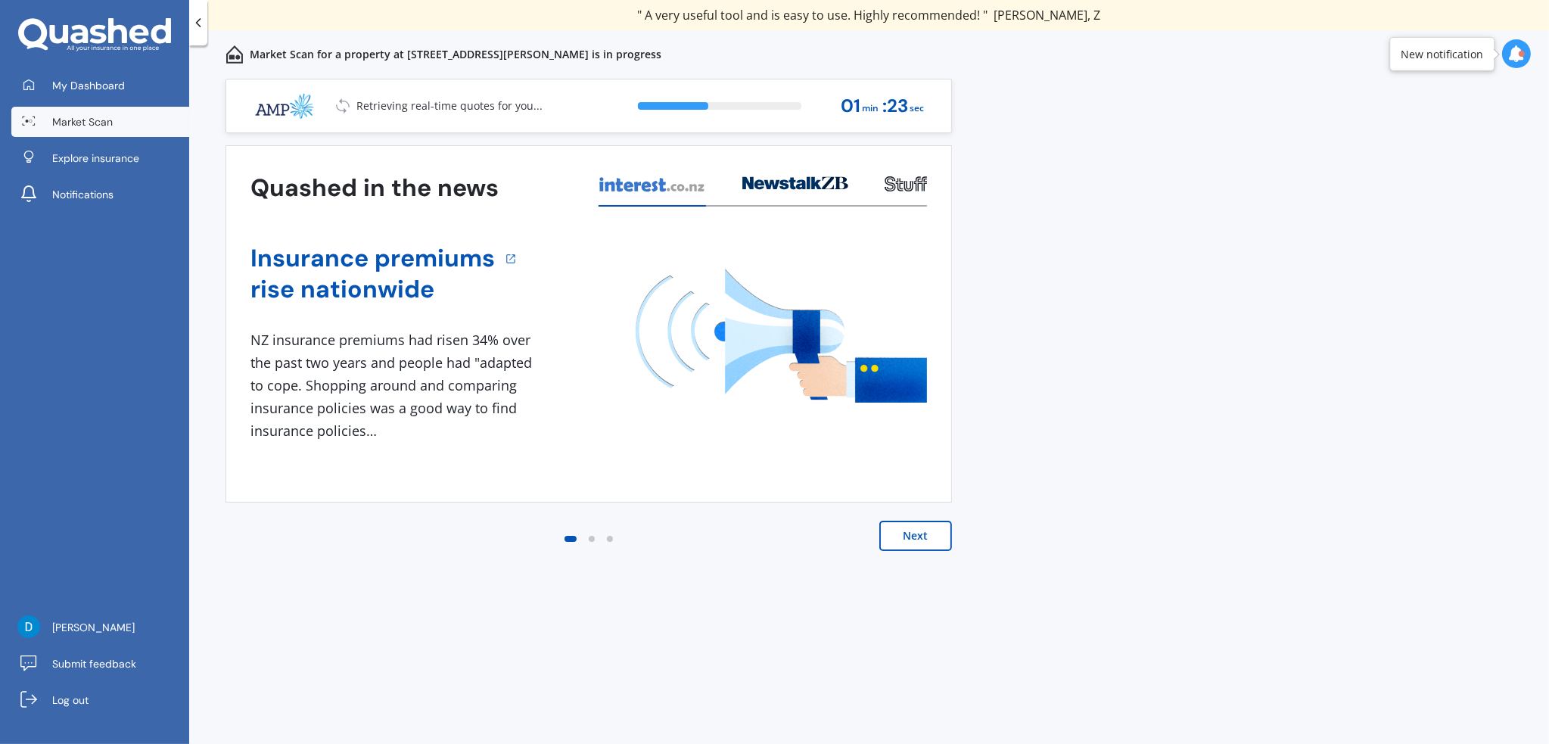
click at [203, 23] on icon at bounding box center [198, 22] width 15 height 15
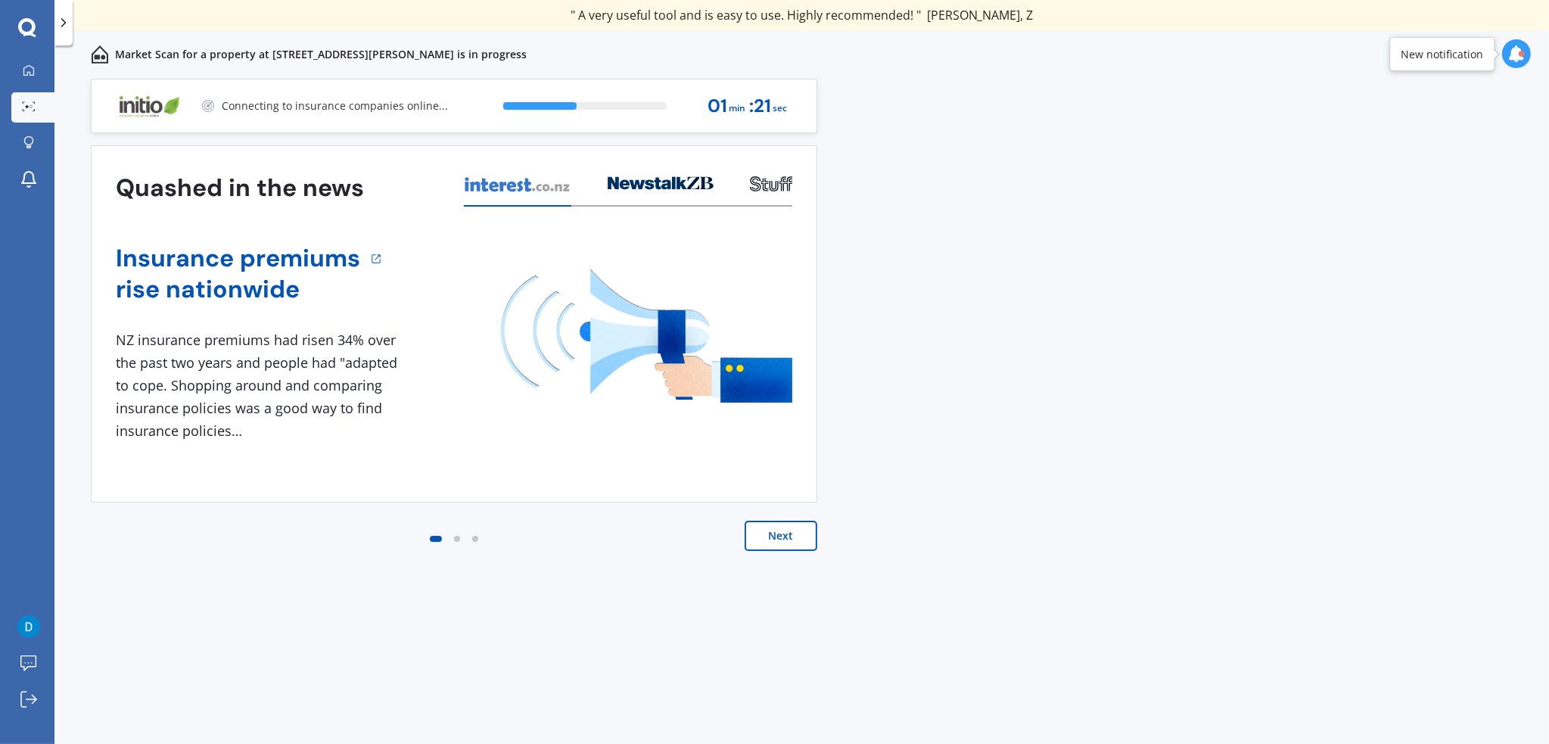
click at [61, 39] on div at bounding box center [63, 22] width 18 height 45
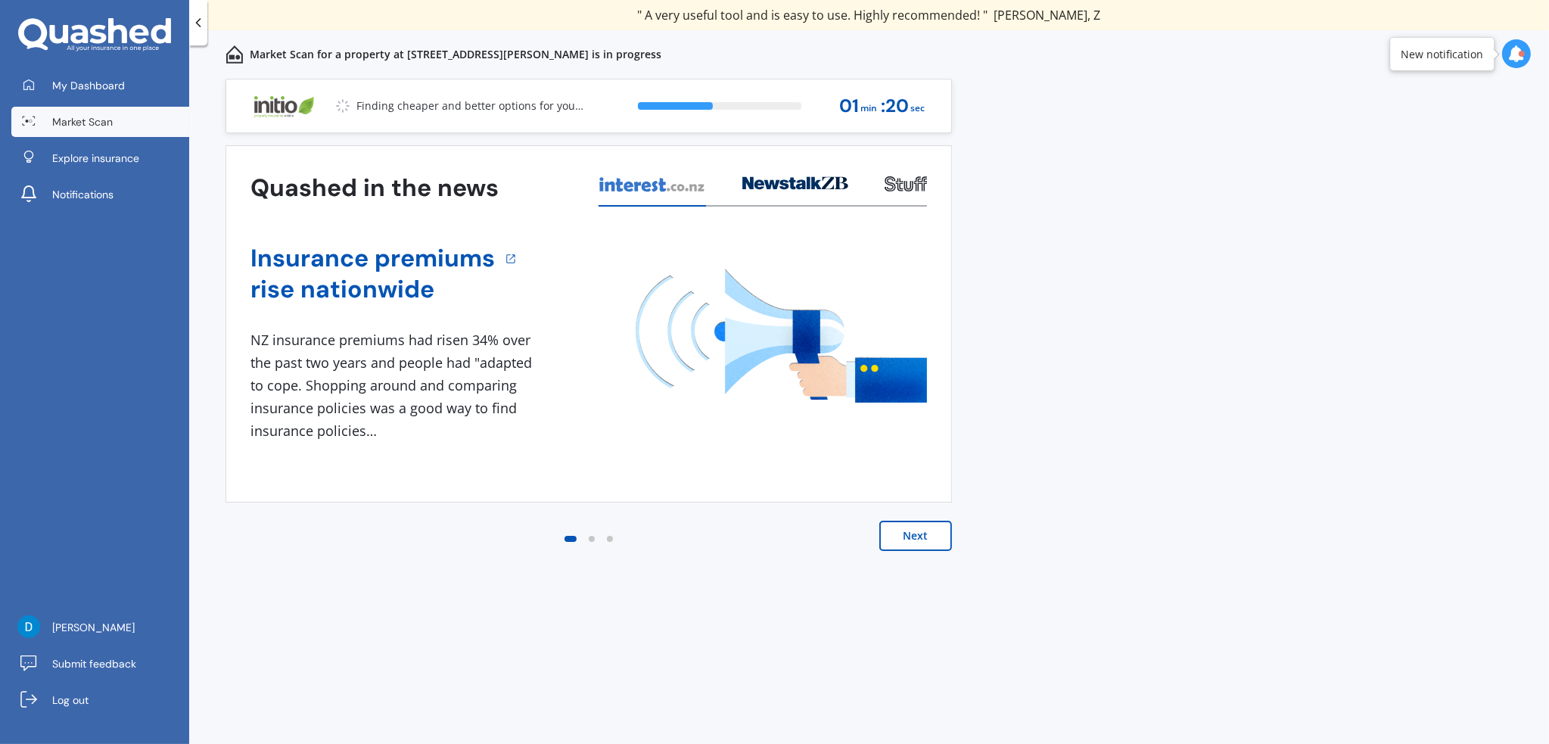
click at [54, 89] on span "My Dashboard" at bounding box center [88, 85] width 73 height 15
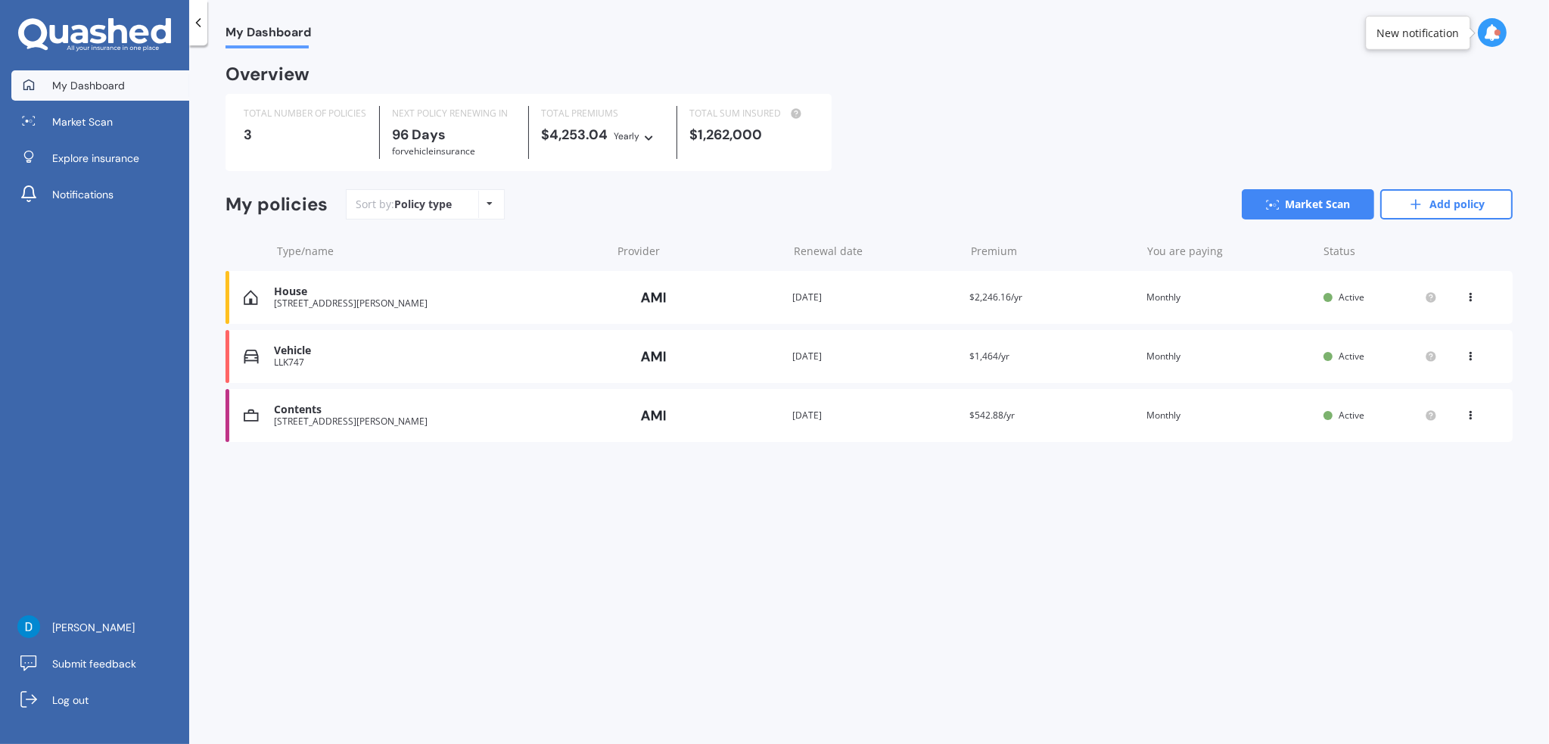
click at [1320, 211] on link "Market Scan" at bounding box center [1308, 204] width 132 height 30
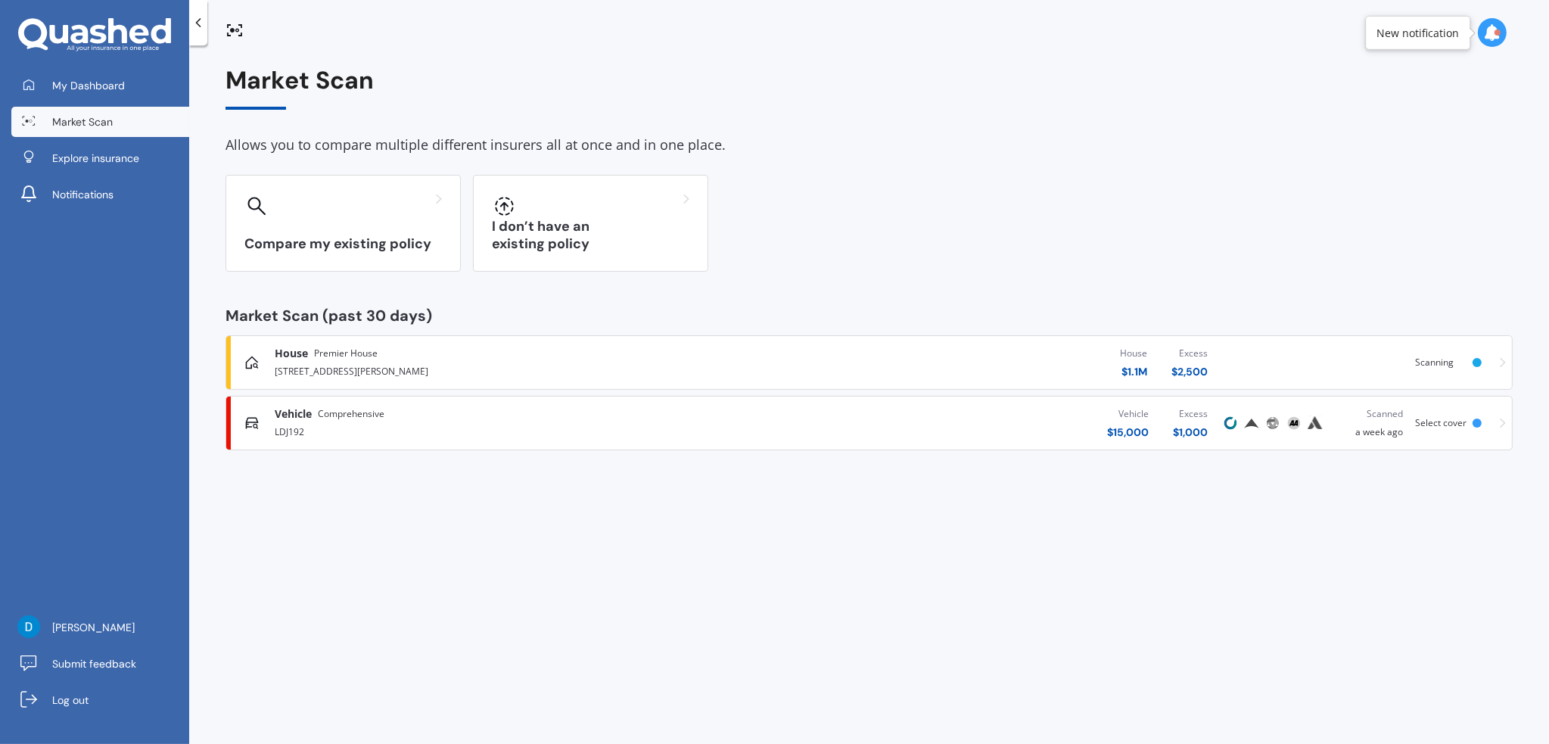
click at [354, 199] on div at bounding box center [343, 206] width 198 height 24
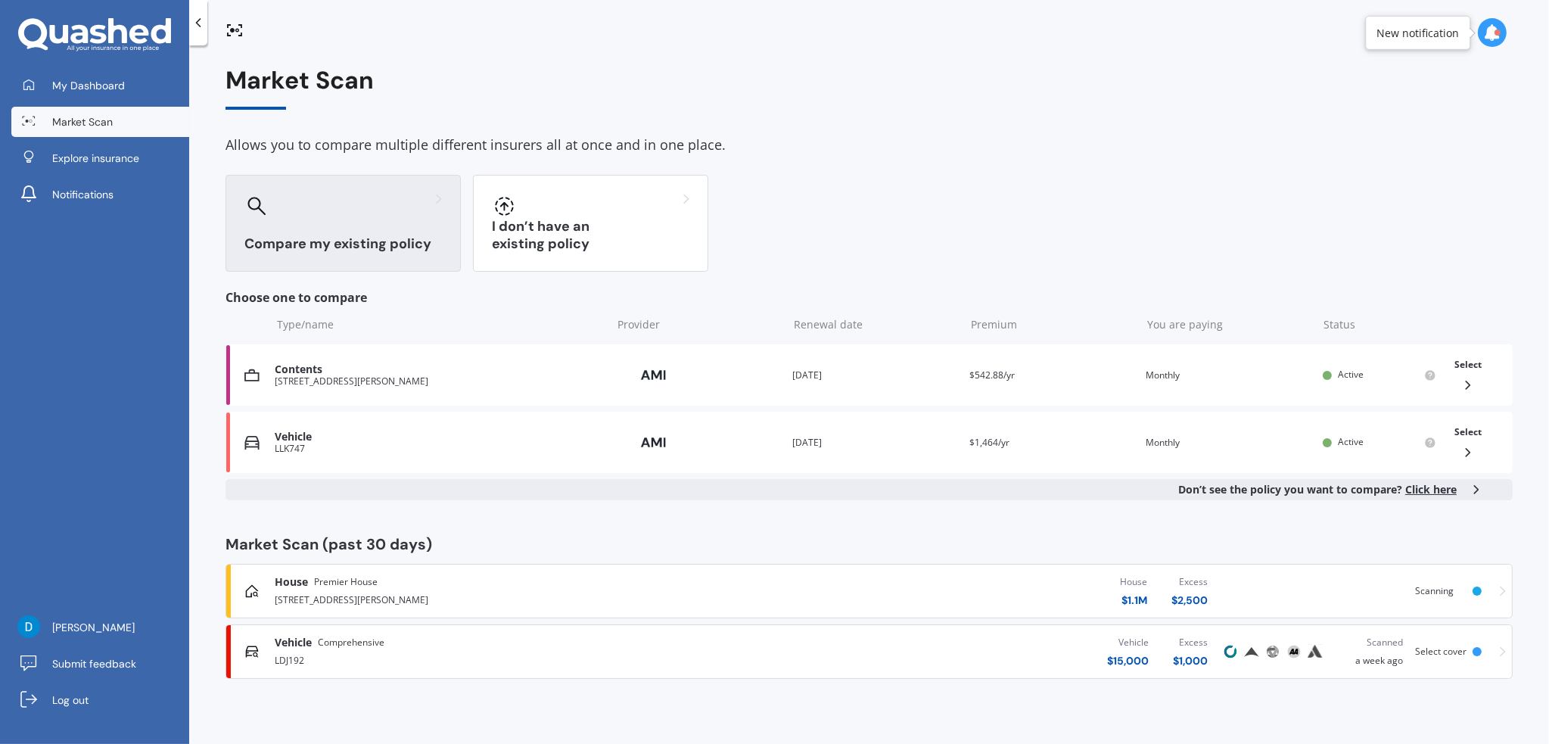
click at [1469, 445] on icon at bounding box center [1467, 452] width 15 height 15
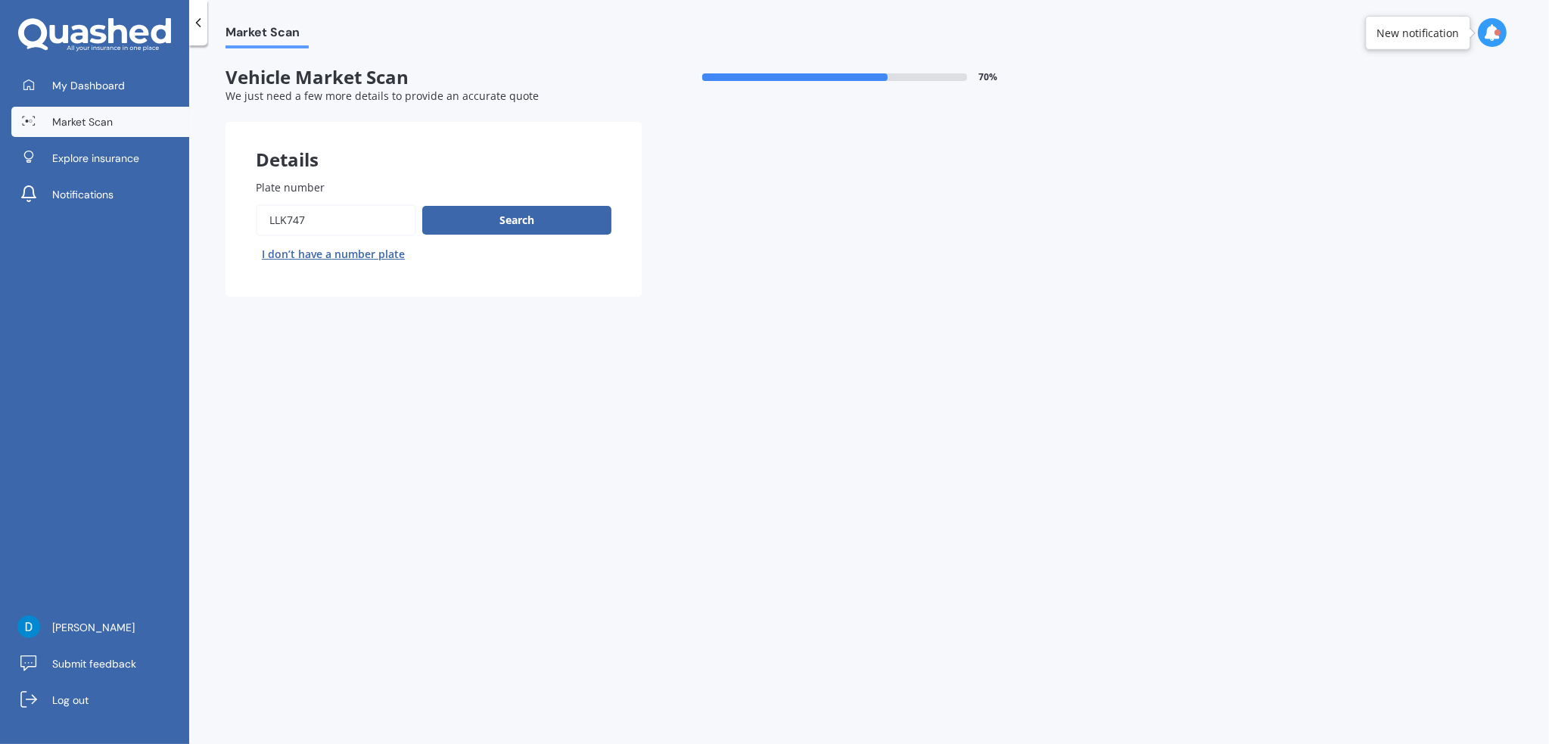
click at [510, 217] on button "Search" at bounding box center [516, 220] width 189 height 29
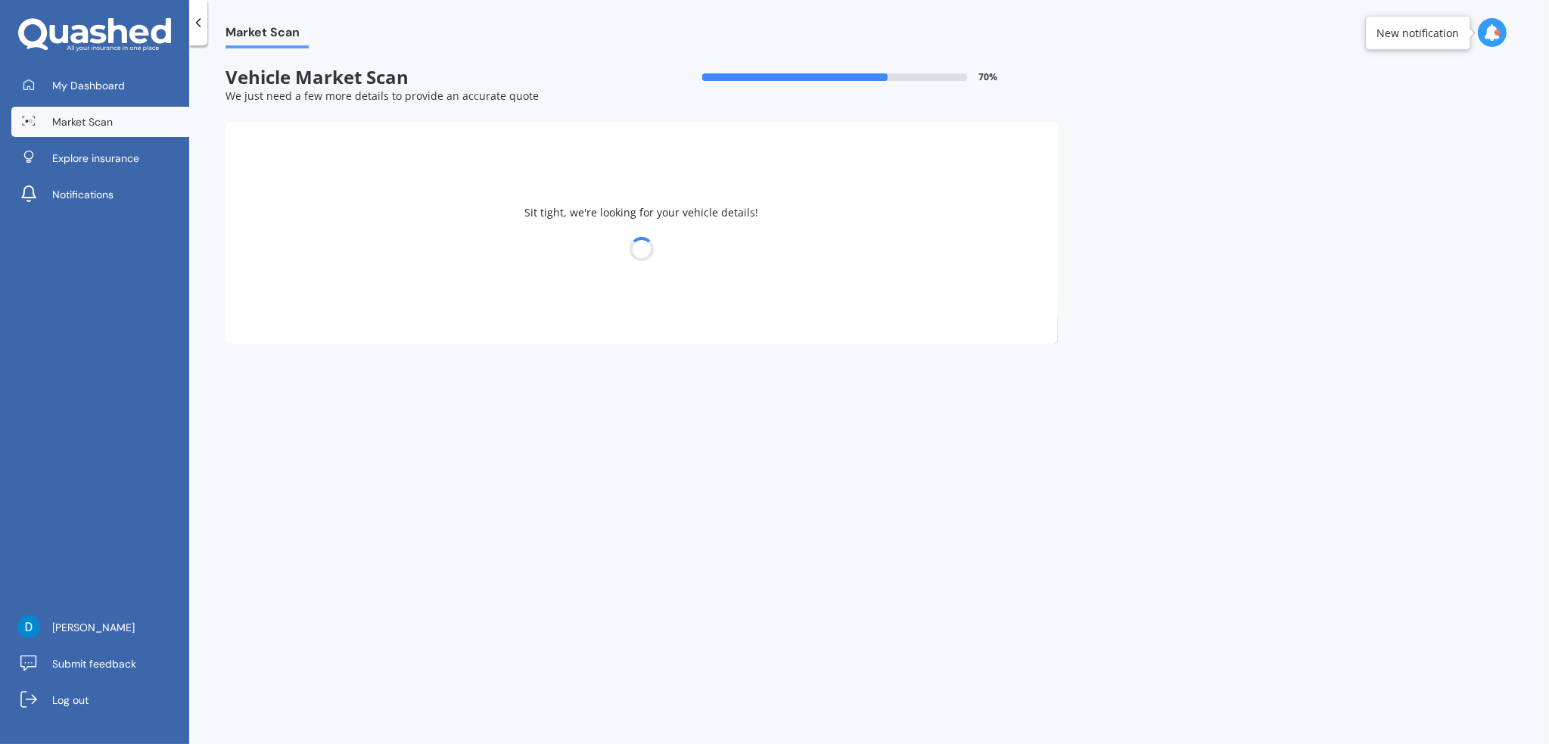
select select "TOYOTA"
select select "LANDCRUISER"
select select "16"
select select "05"
select select "1978"
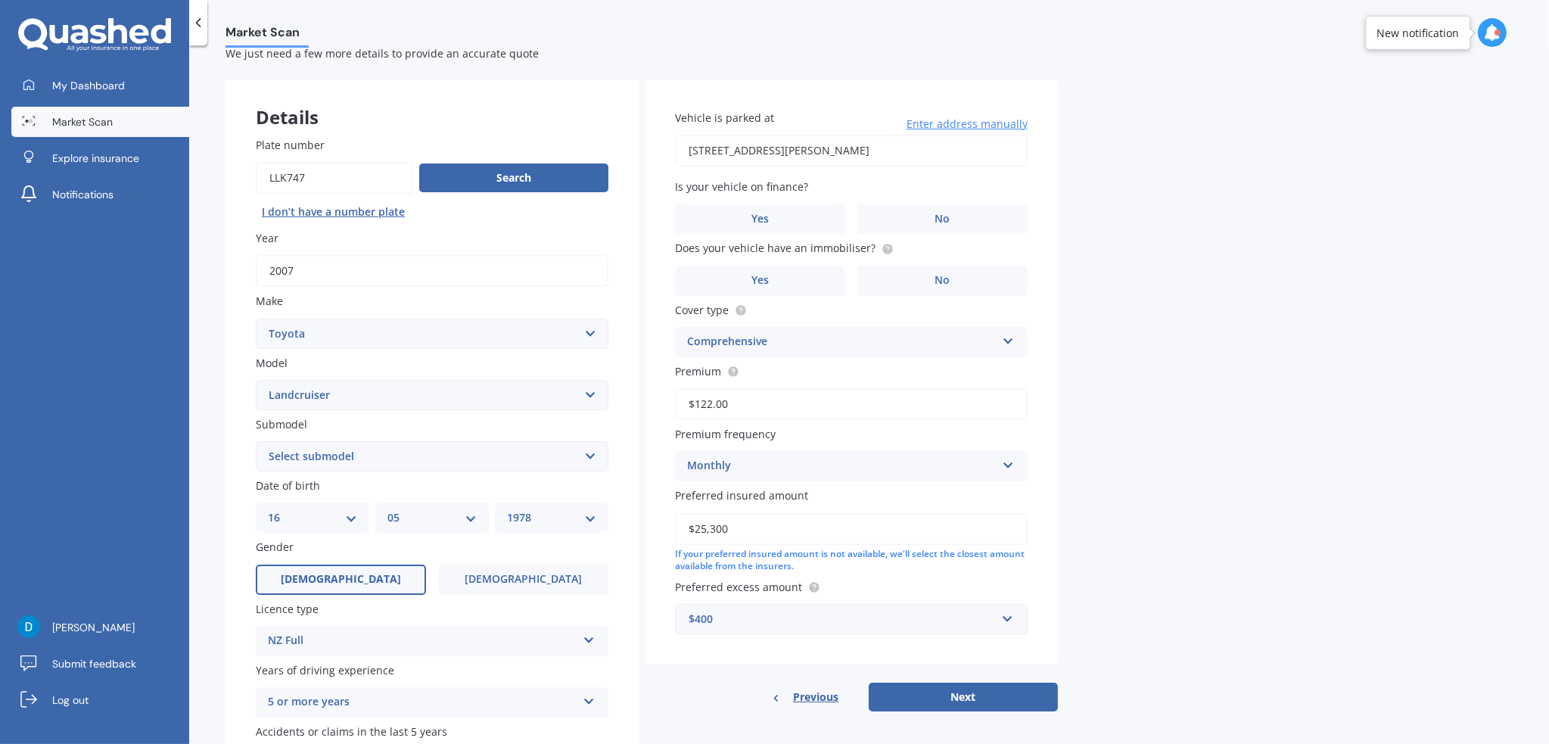
scroll to position [76, 0]
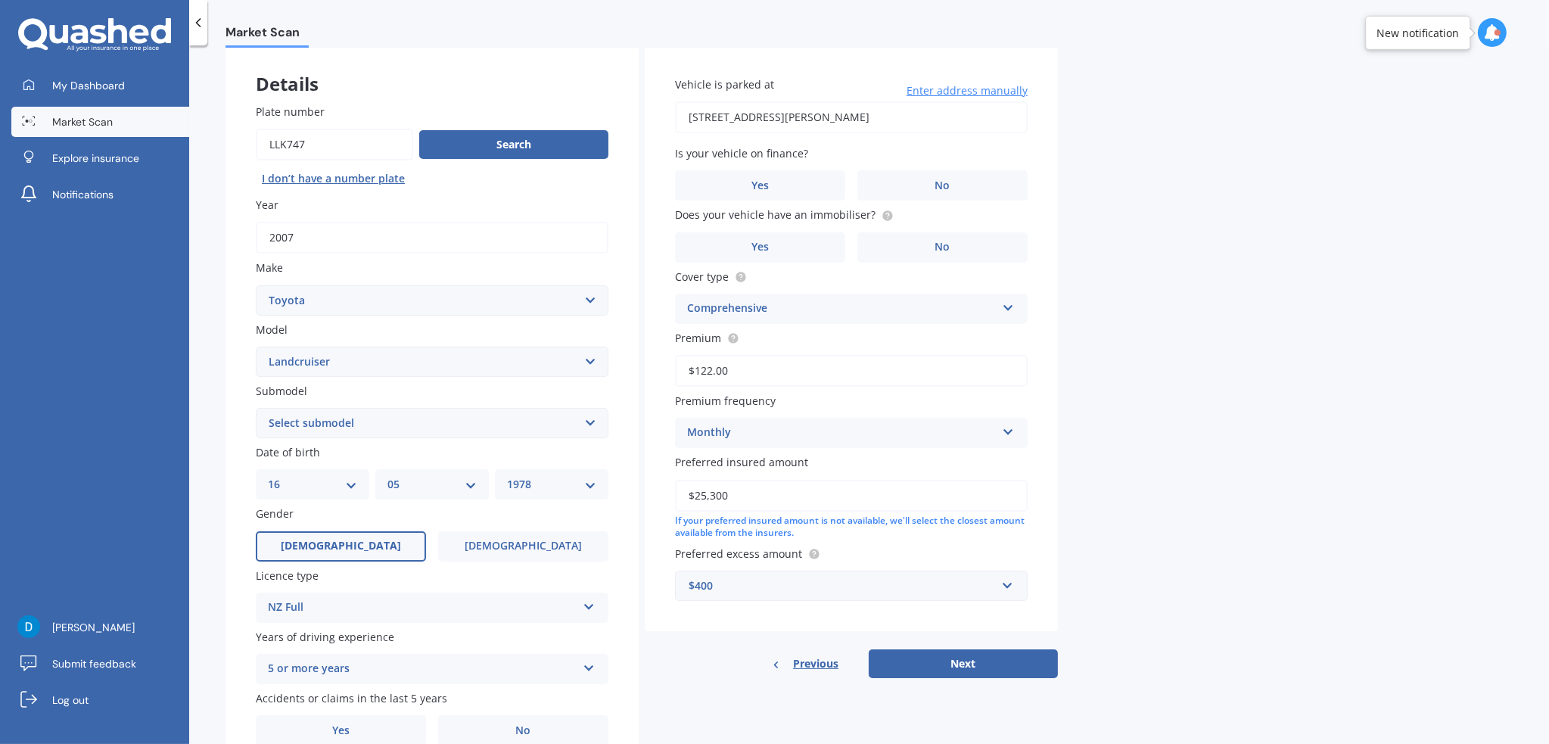
click at [307, 419] on select "Select submodel (All other) 4WD SWB Hard Top Diesel Diesel 4.2 4WD Diesel 4.5 4…" at bounding box center [432, 423] width 353 height 30
select select "[PERSON_NAME] 3.0 VX"
click at [256, 408] on select "Select submodel (All other) 4WD SWB Hard Top Diesel Diesel 4.2 4WD Diesel 4.5 4…" at bounding box center [432, 423] width 353 height 30
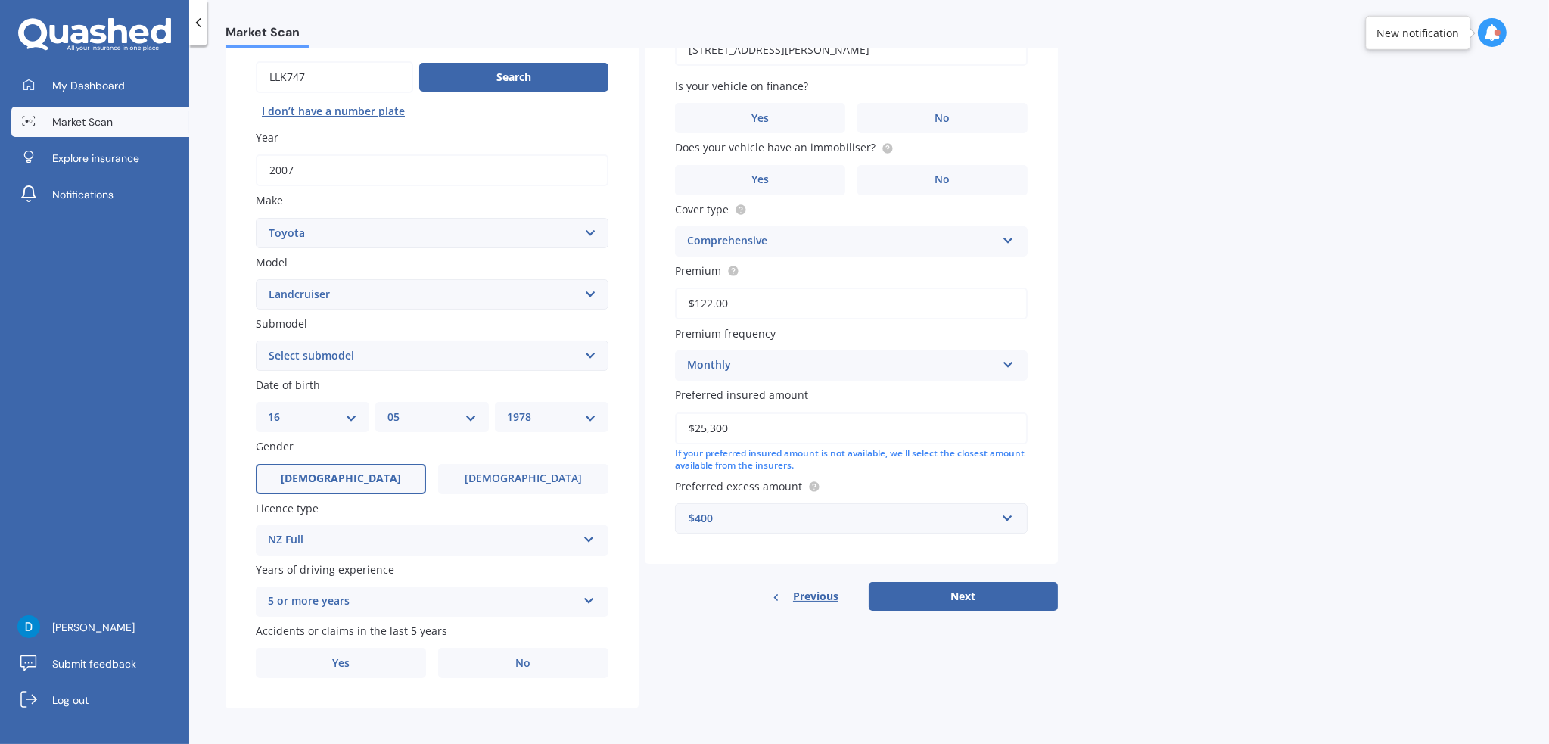
scroll to position [147, 0]
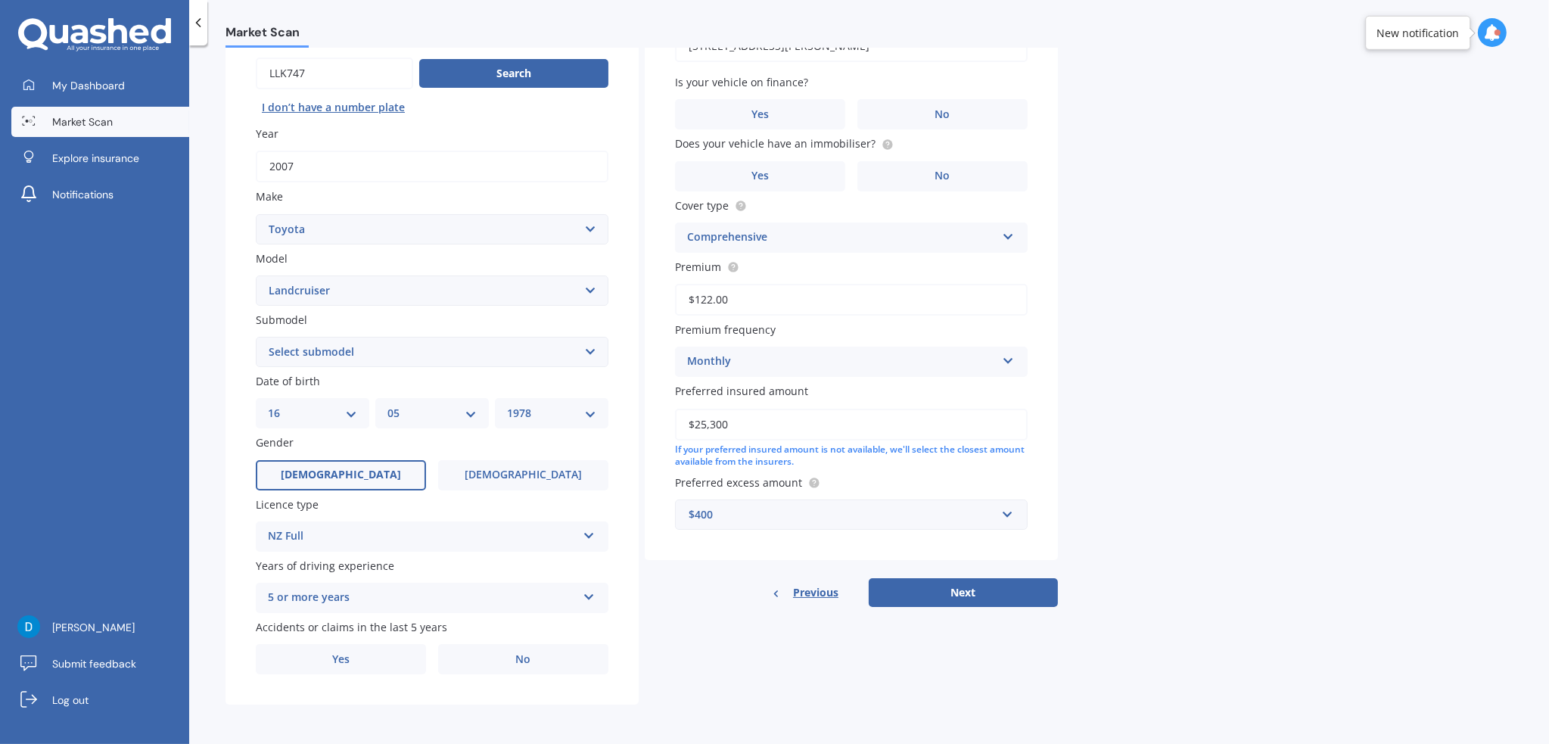
click at [495, 658] on label "No" at bounding box center [523, 659] width 170 height 30
click at [0, 0] on input "No" at bounding box center [0, 0] width 0 height 0
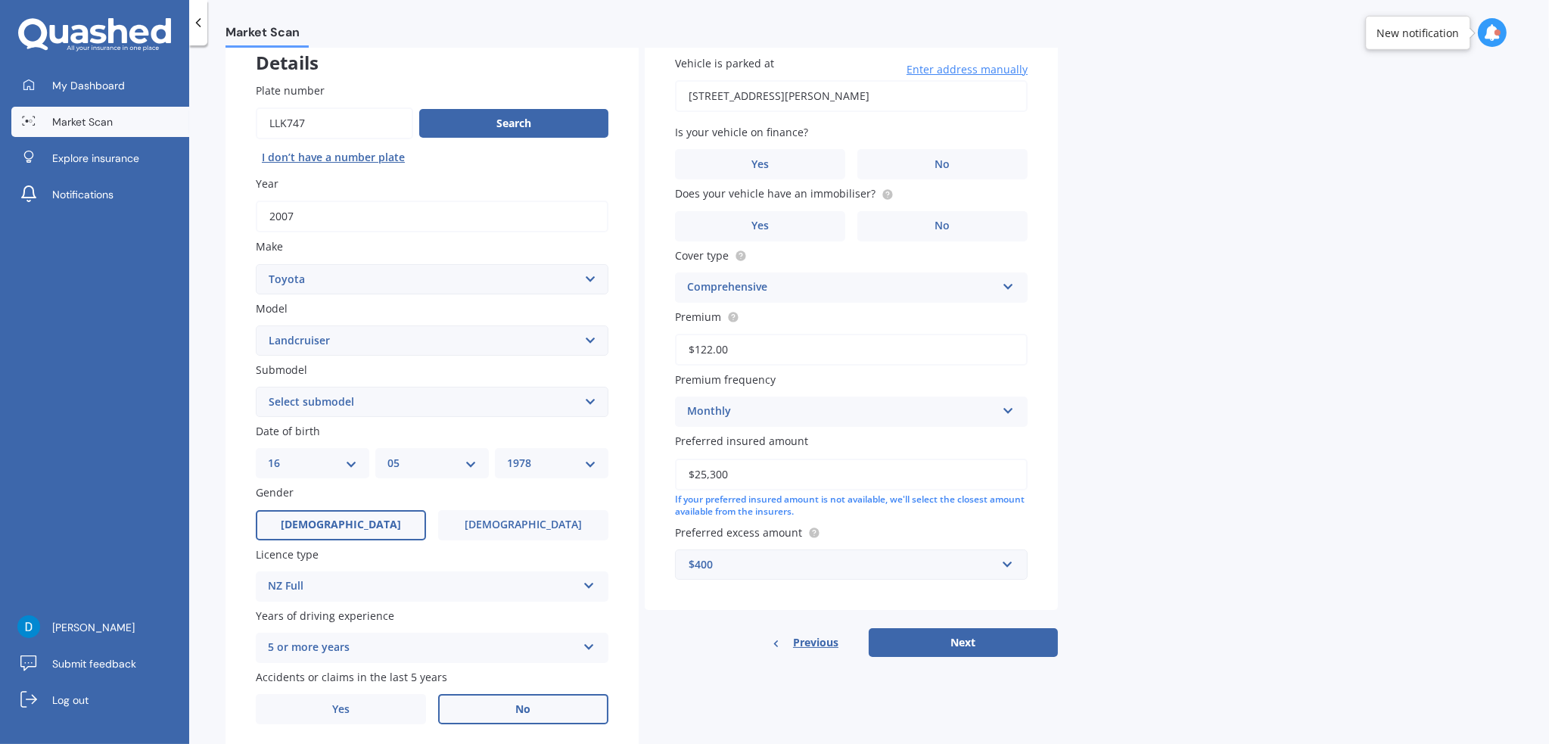
scroll to position [0, 0]
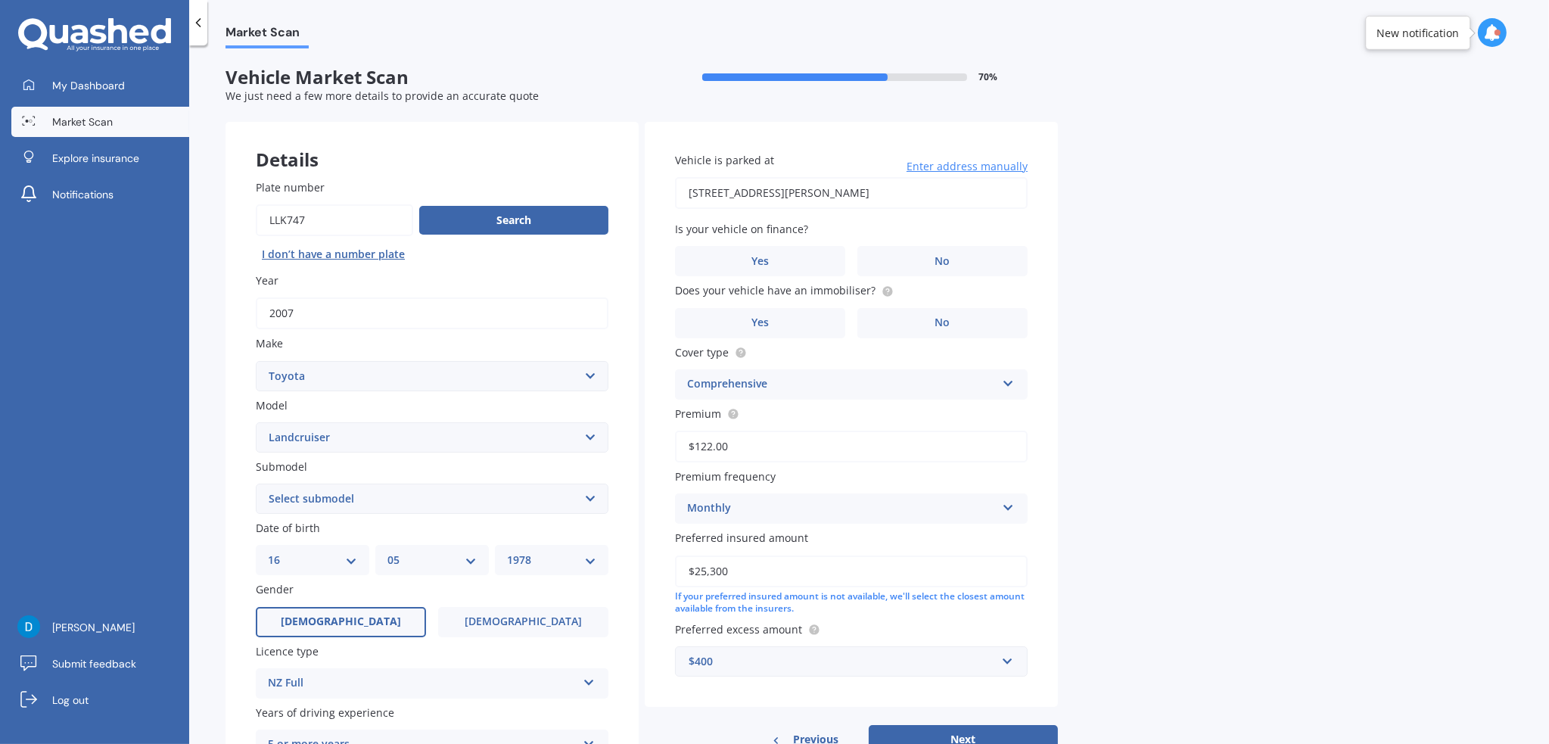
click at [922, 269] on label "No" at bounding box center [942, 261] width 170 height 30
click at [0, 0] on input "No" at bounding box center [0, 0] width 0 height 0
click at [809, 315] on label "Yes" at bounding box center [760, 323] width 170 height 30
click at [0, 0] on input "Yes" at bounding box center [0, 0] width 0 height 0
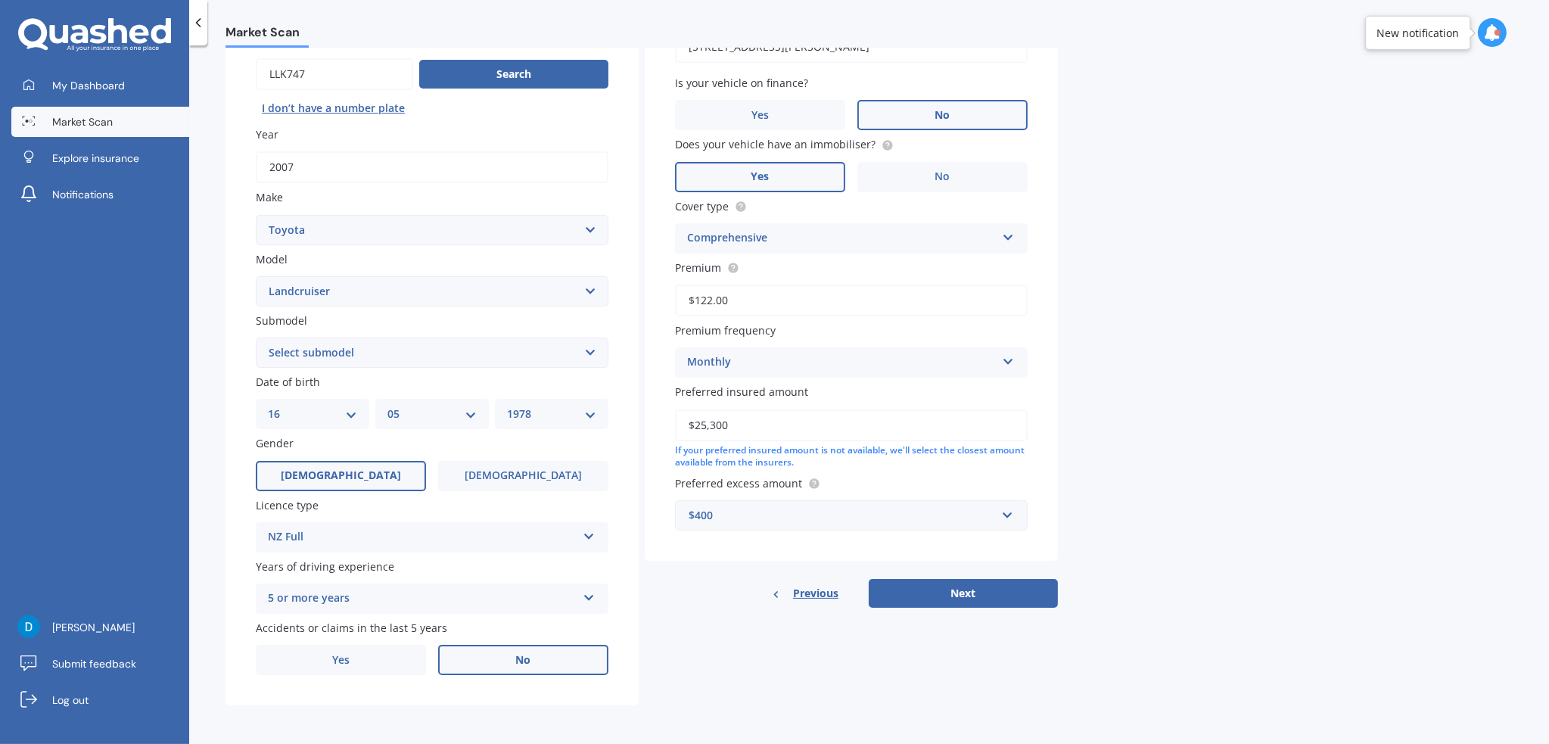
scroll to position [147, 0]
click at [792, 514] on div "$400" at bounding box center [842, 514] width 307 height 17
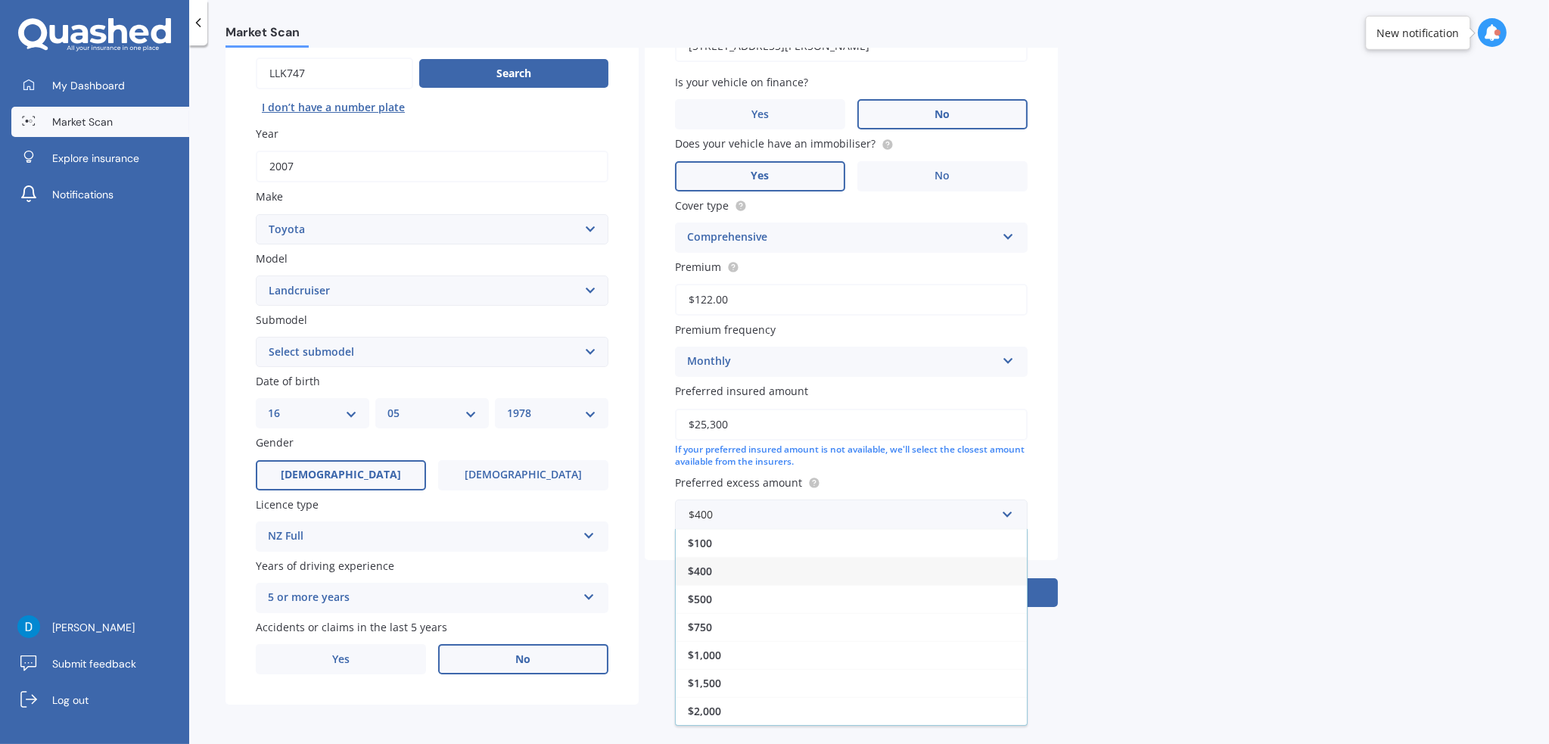
click at [715, 603] on div "$500" at bounding box center [851, 599] width 351 height 28
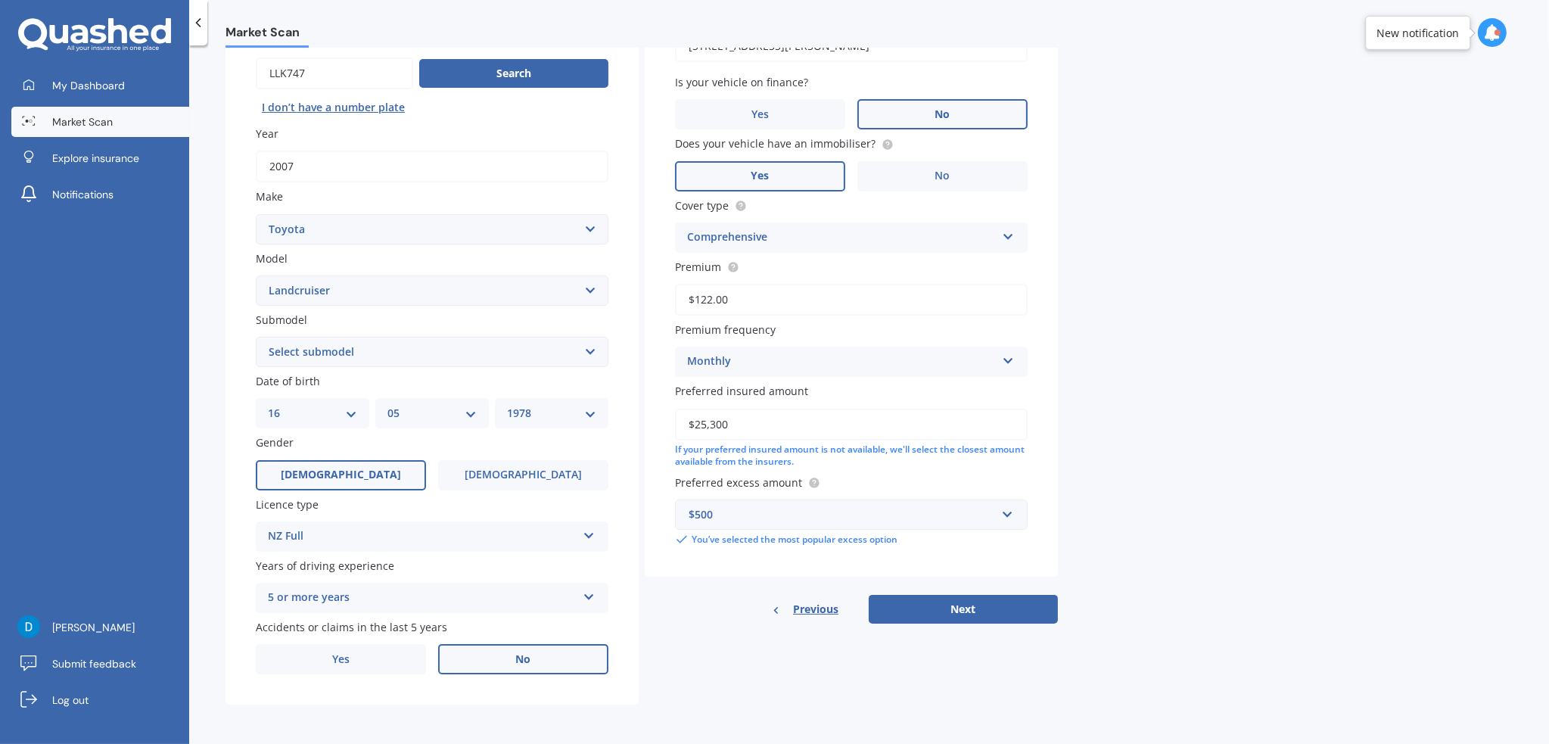
click at [855, 515] on div "$500" at bounding box center [842, 514] width 307 height 17
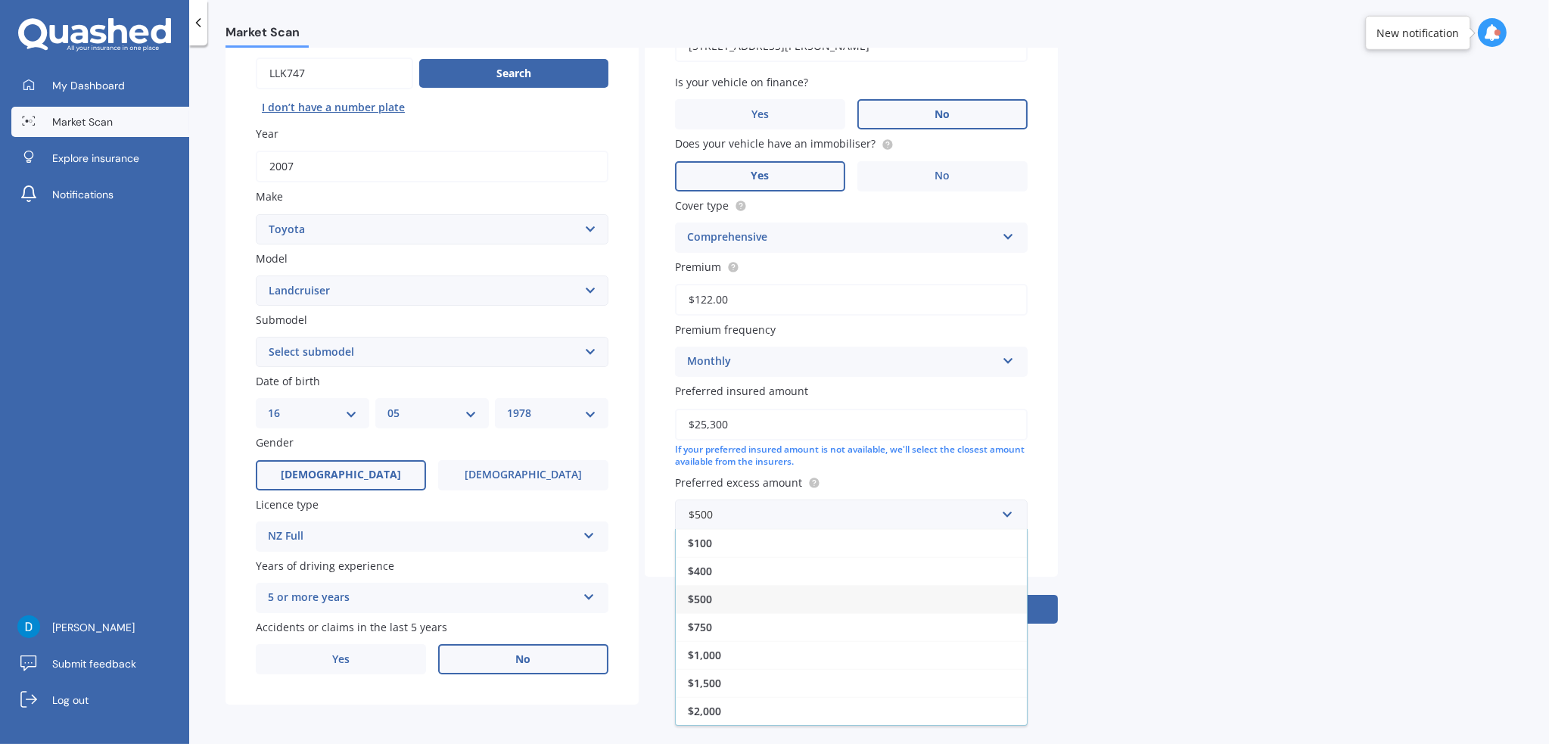
click at [714, 651] on span "$1,000" at bounding box center [704, 655] width 33 height 14
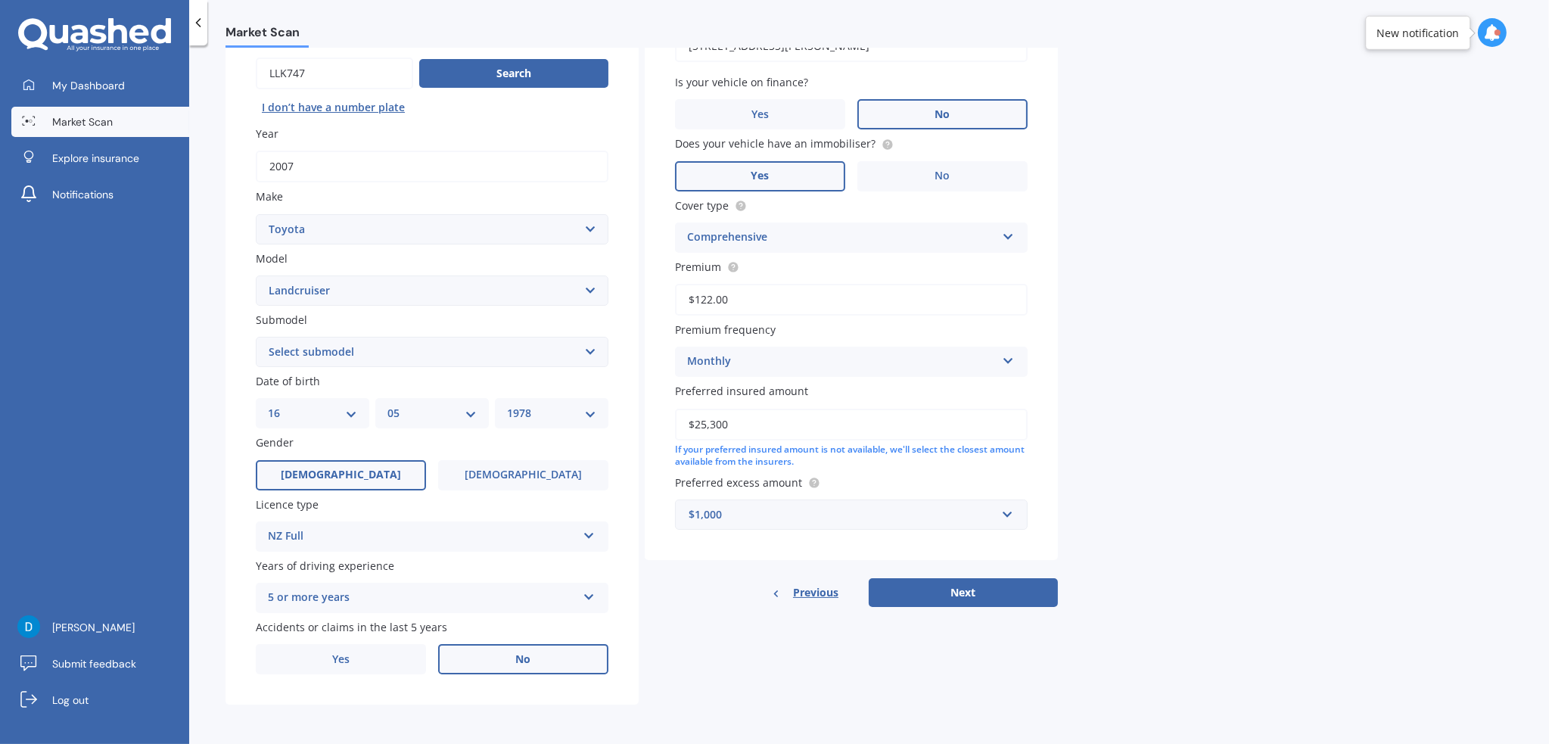
click at [912, 593] on button "Next" at bounding box center [963, 592] width 189 height 29
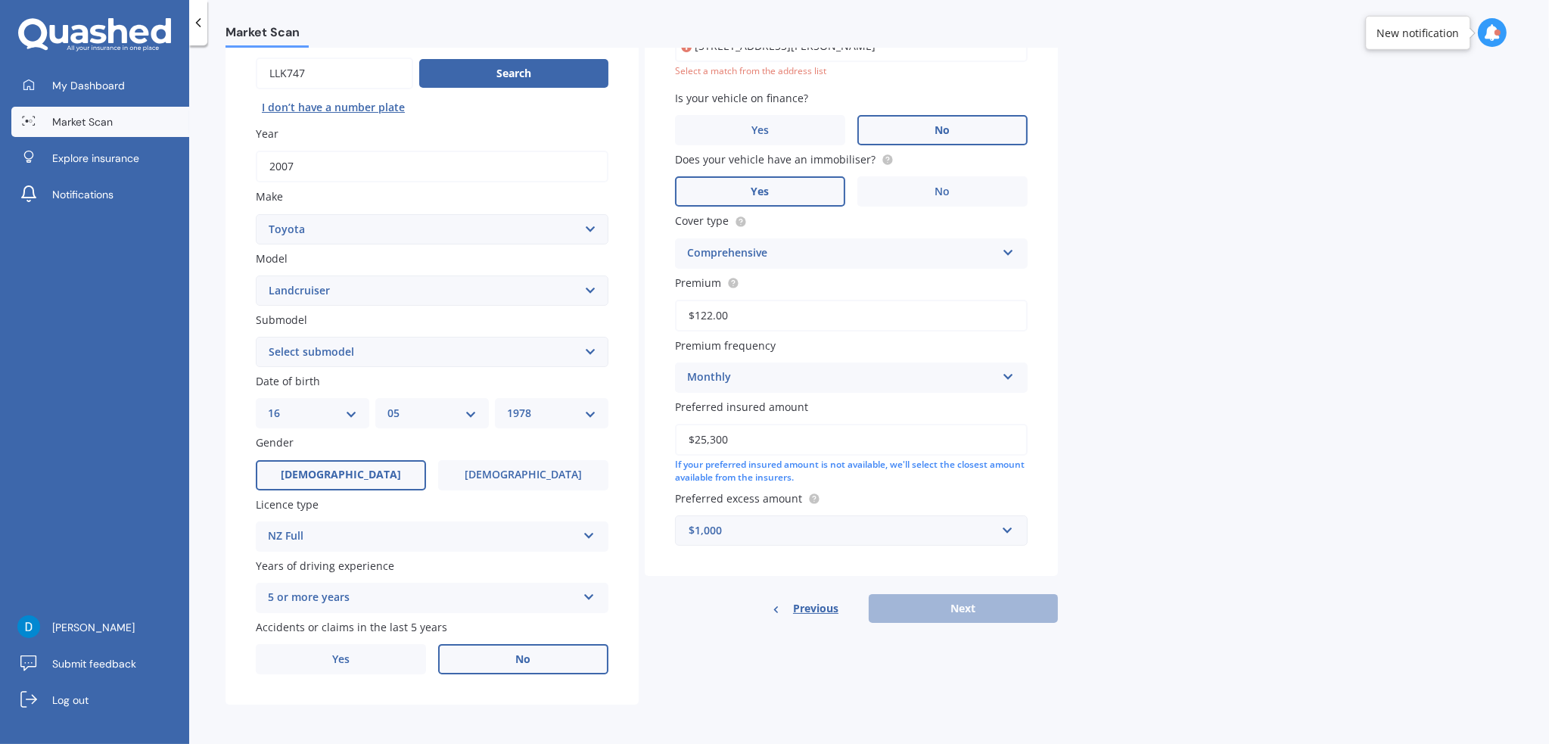
scroll to position [103, 0]
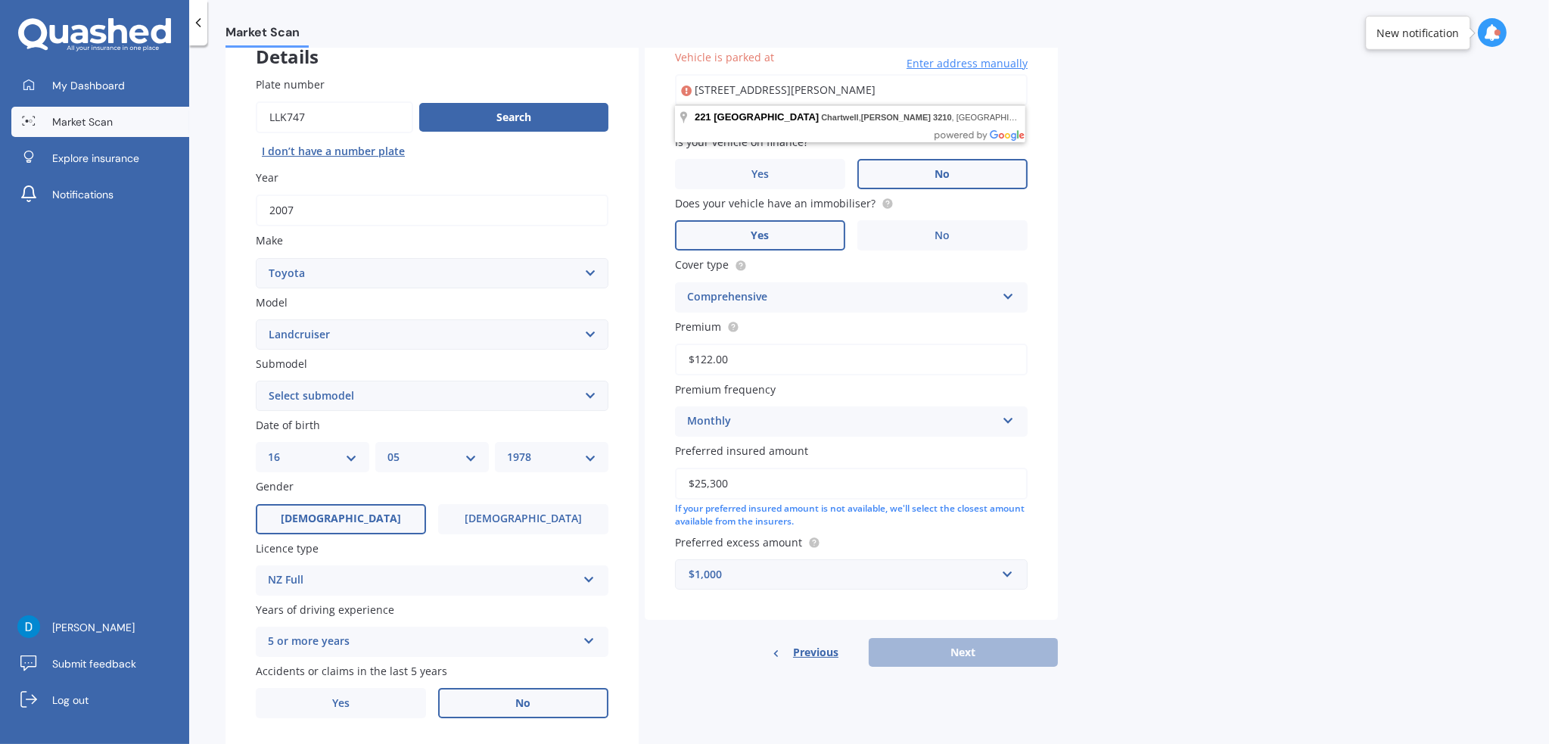
type input "[STREET_ADDRESS][PERSON_NAME]"
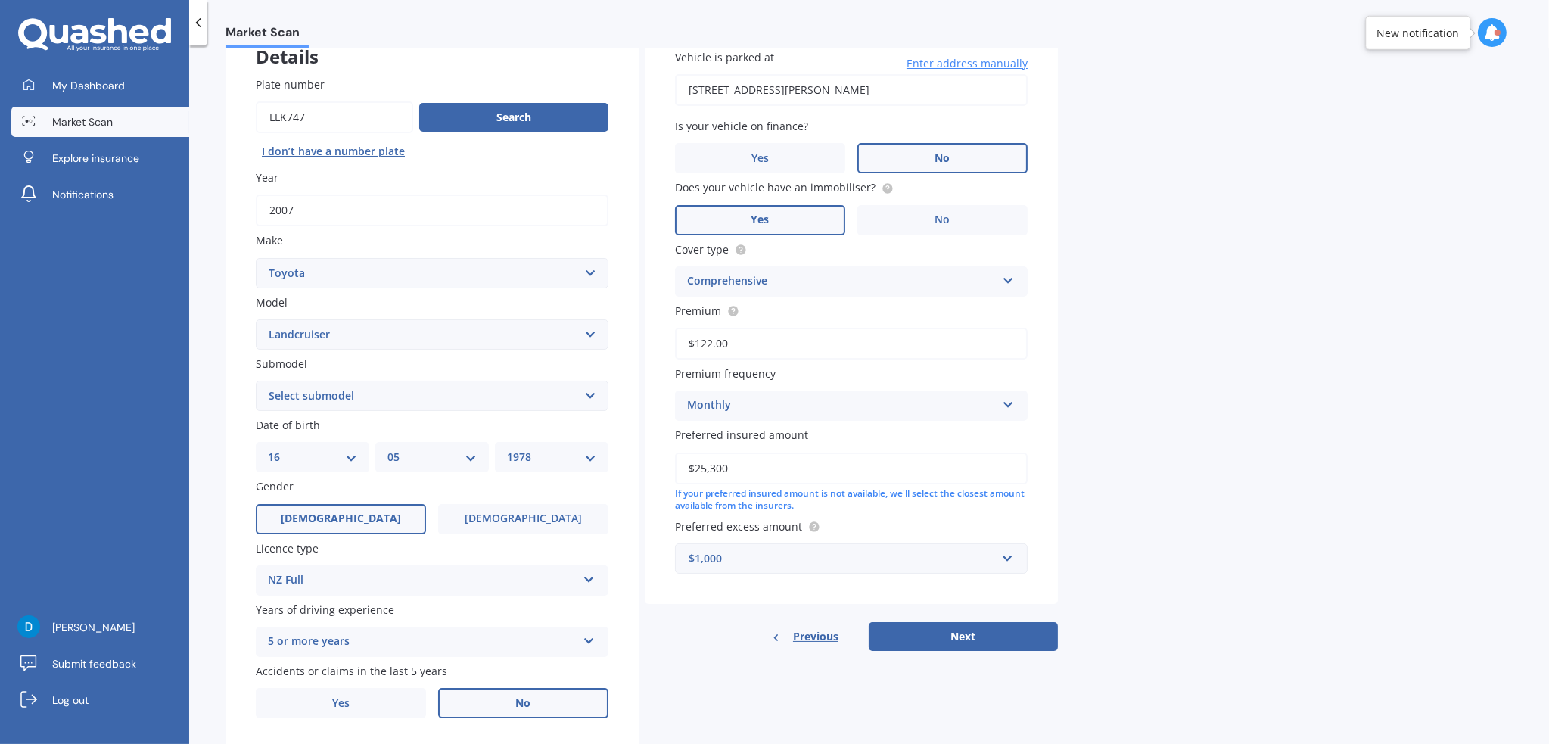
click at [922, 629] on button "Next" at bounding box center [963, 636] width 189 height 29
select select "16"
select select "05"
select select "1978"
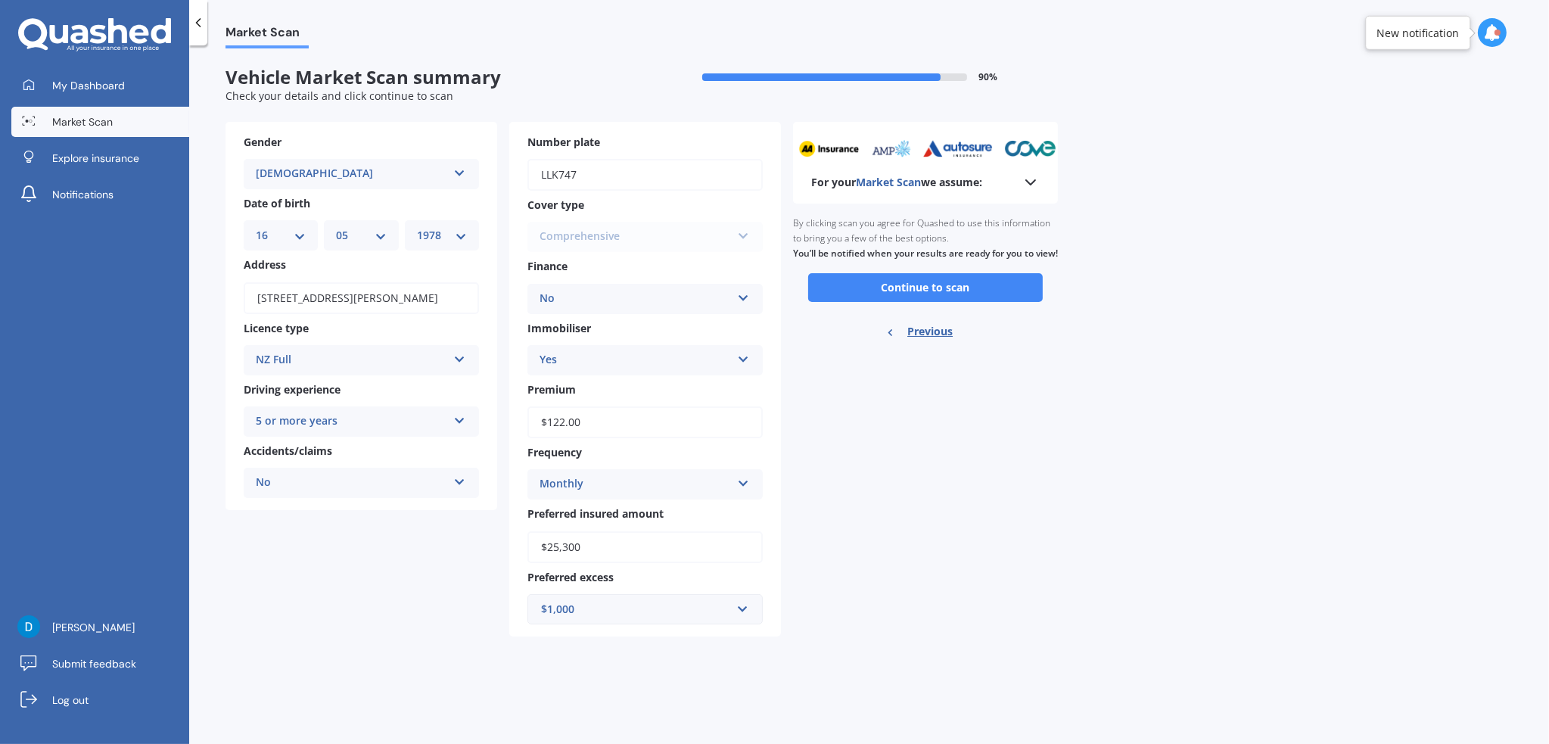
scroll to position [0, 0]
click at [916, 296] on button "Continue to scan" at bounding box center [925, 287] width 235 height 29
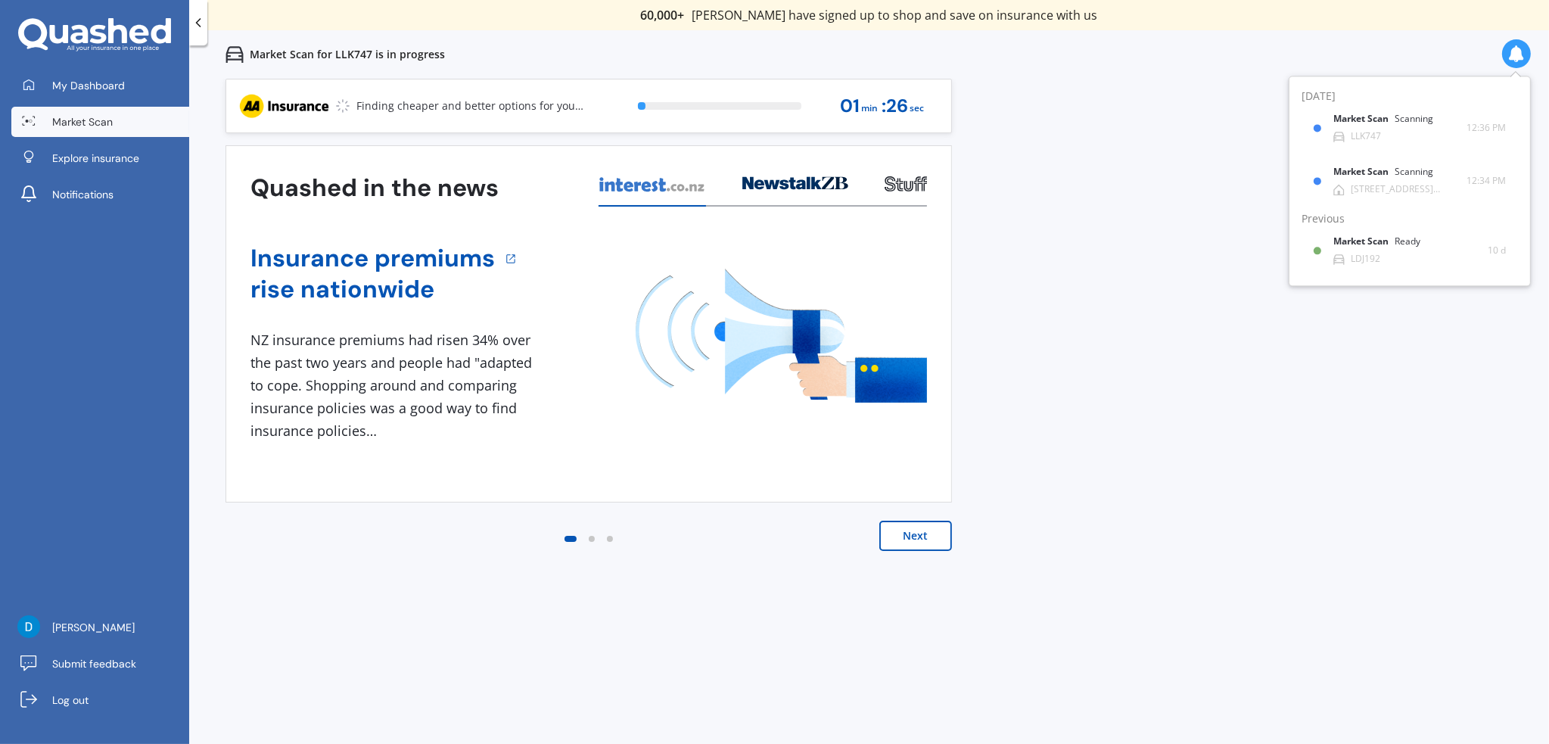
click at [200, 19] on polyline at bounding box center [199, 23] width 4 height 8
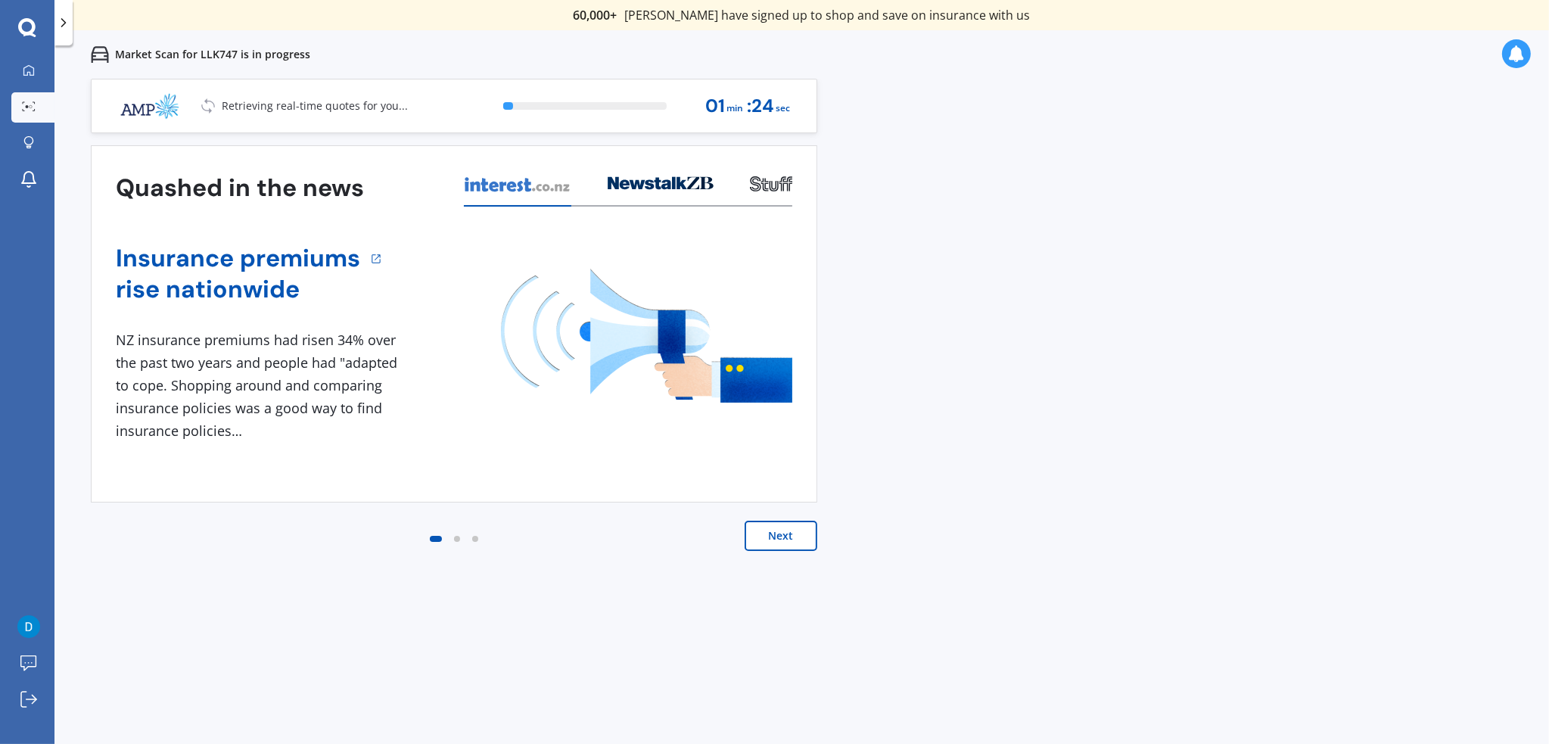
click at [68, 22] on icon at bounding box center [63, 22] width 15 height 15
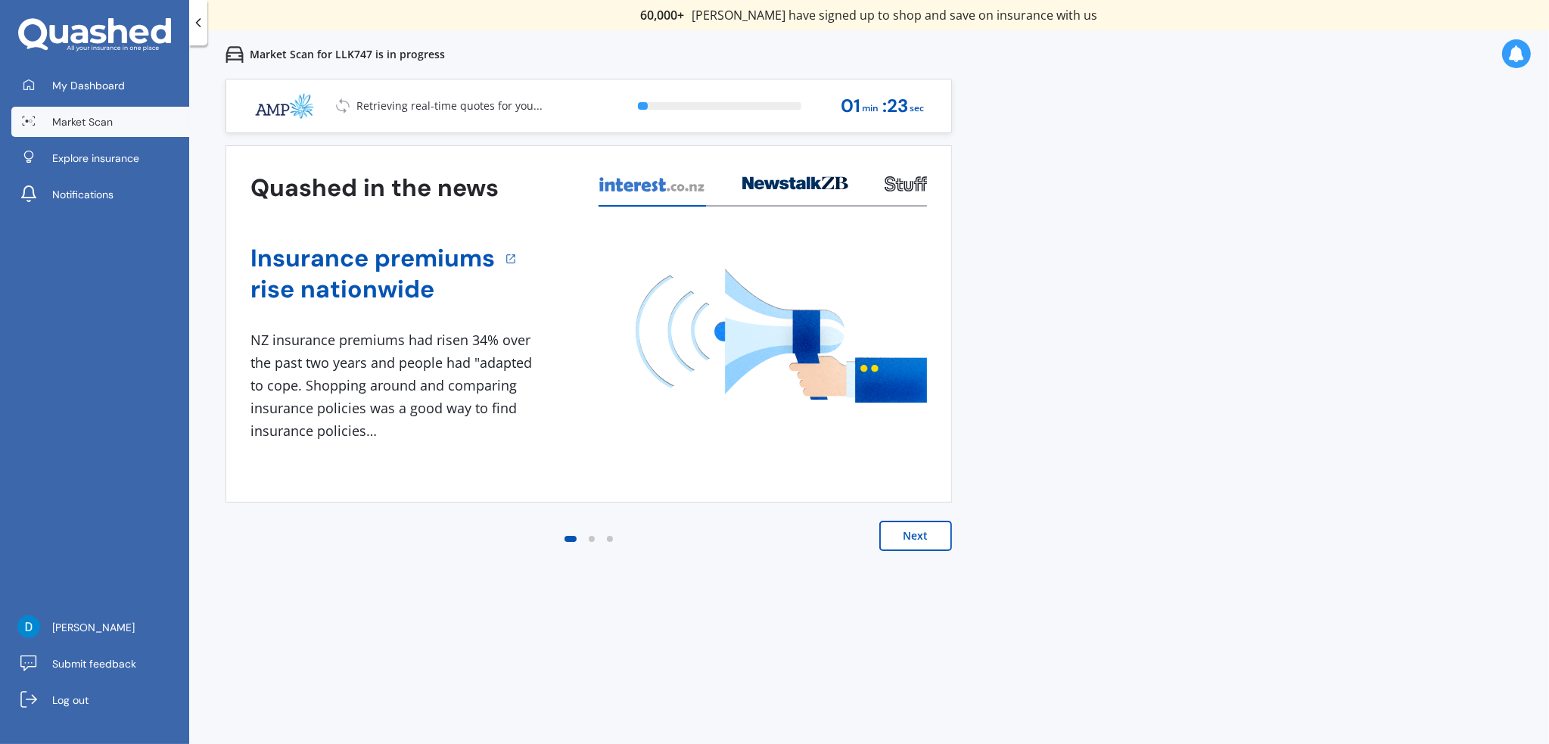
click at [96, 86] on span "My Dashboard" at bounding box center [88, 85] width 73 height 15
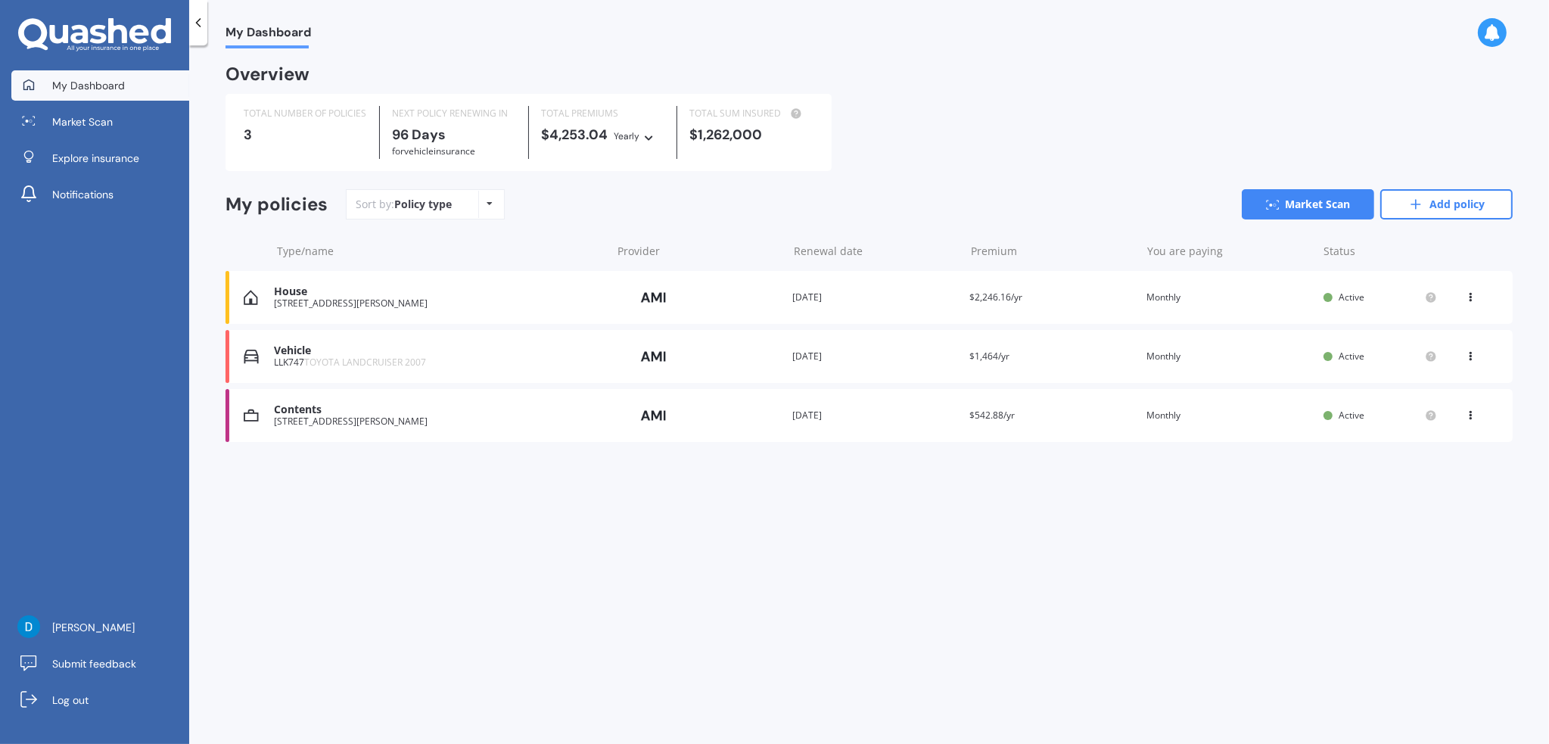
click at [364, 416] on div "Contents [STREET_ADDRESS][PERSON_NAME]" at bounding box center [439, 414] width 330 height 23
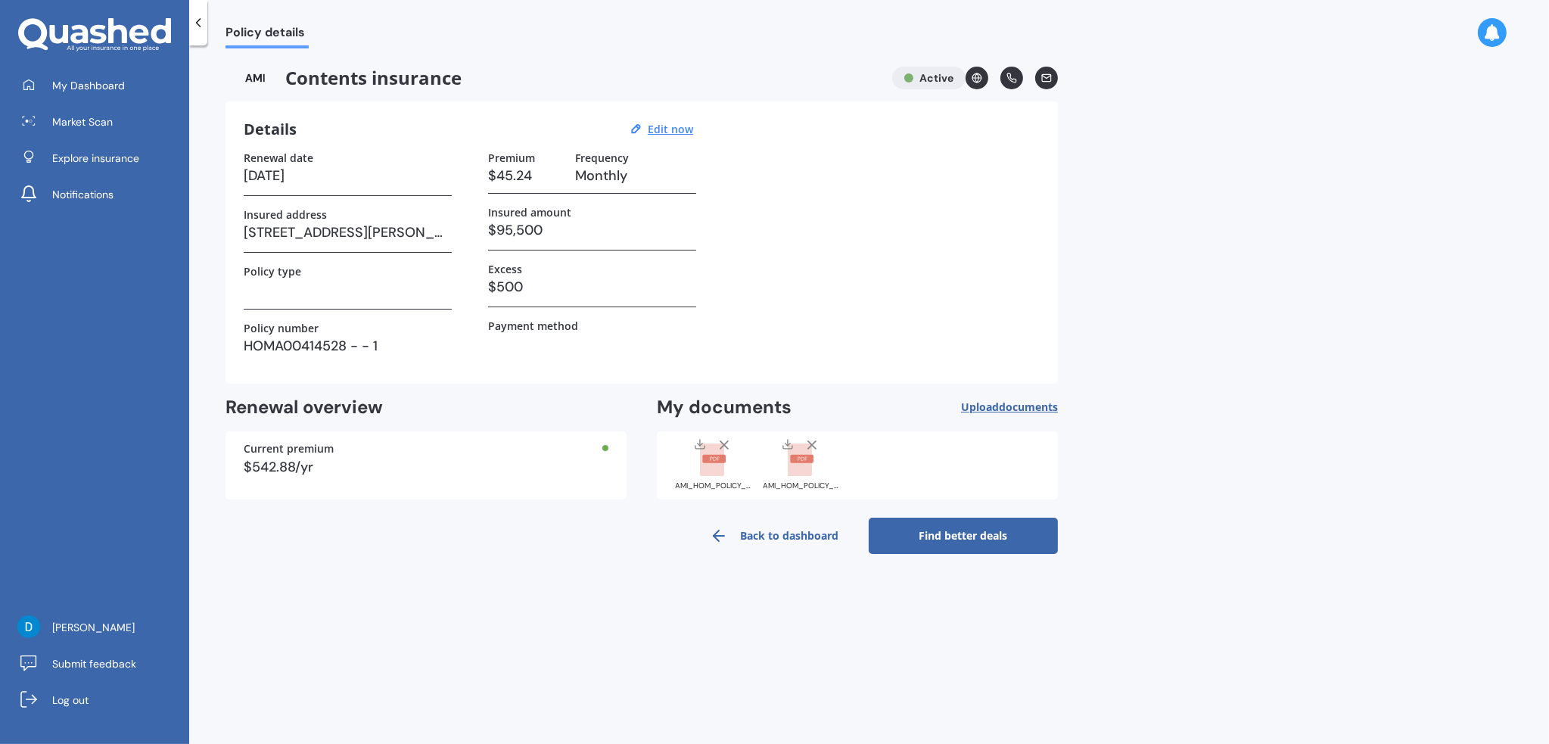
click at [205, 23] on icon at bounding box center [198, 22] width 15 height 15
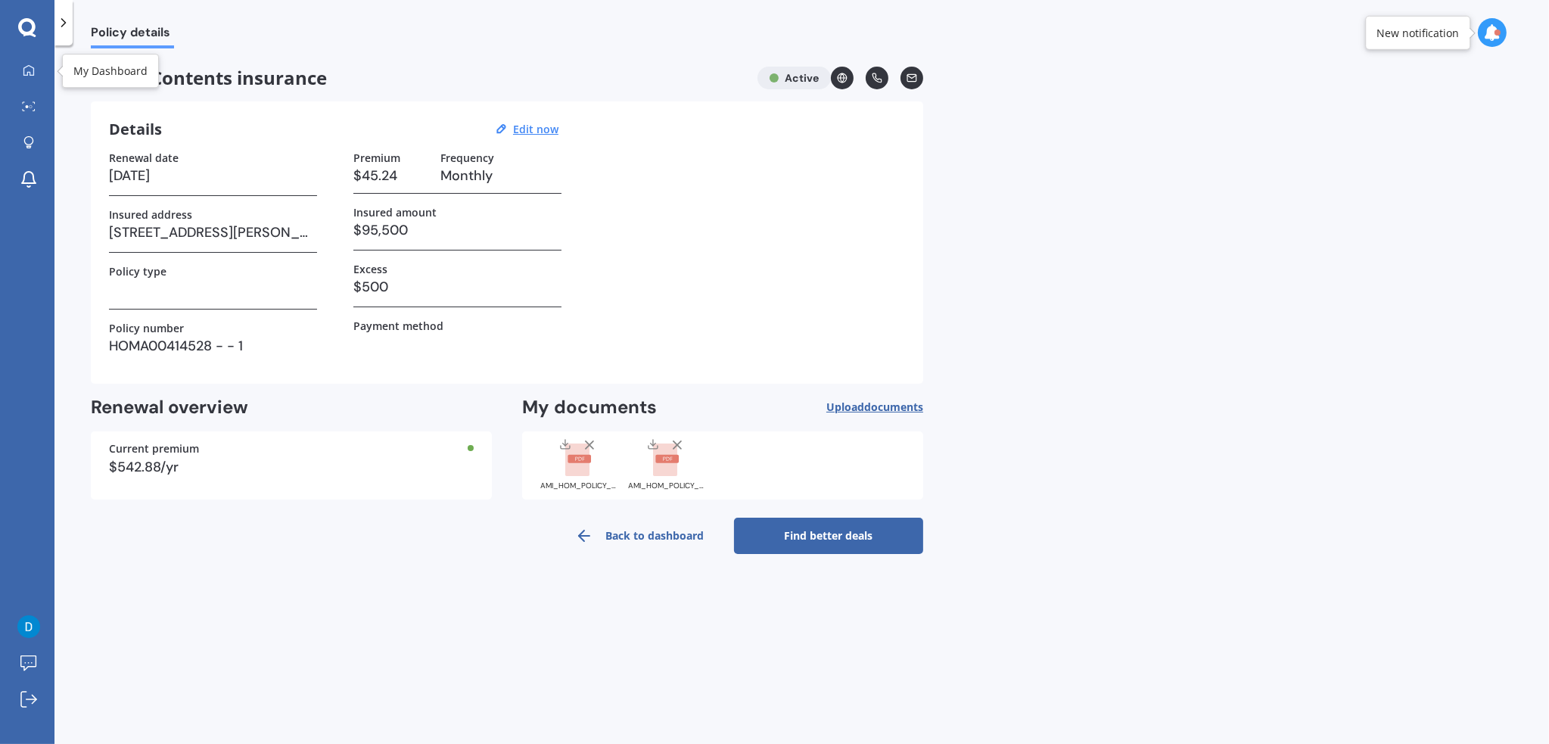
click at [36, 73] on div at bounding box center [28, 71] width 23 height 14
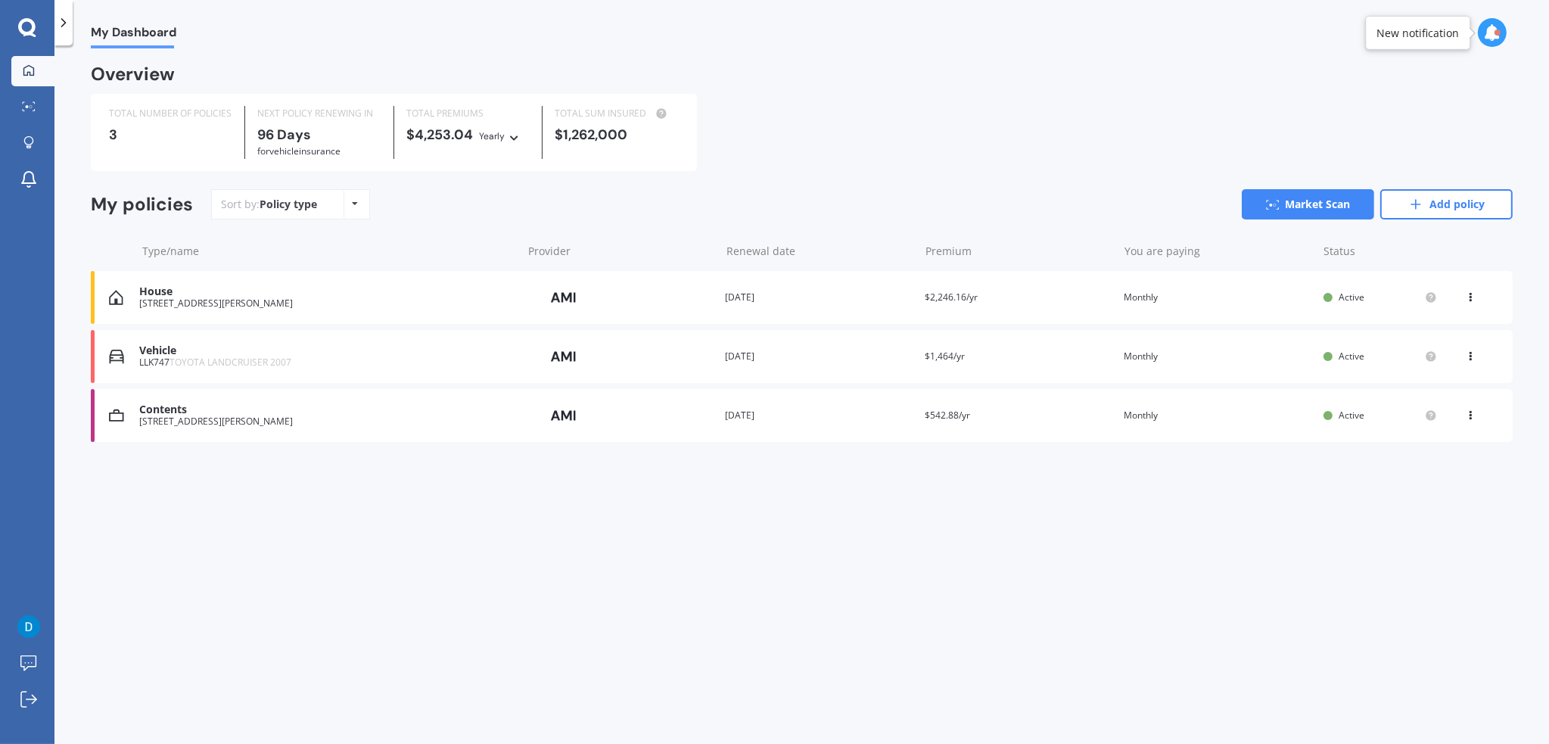
click at [1307, 208] on link "Market Scan" at bounding box center [1308, 204] width 132 height 30
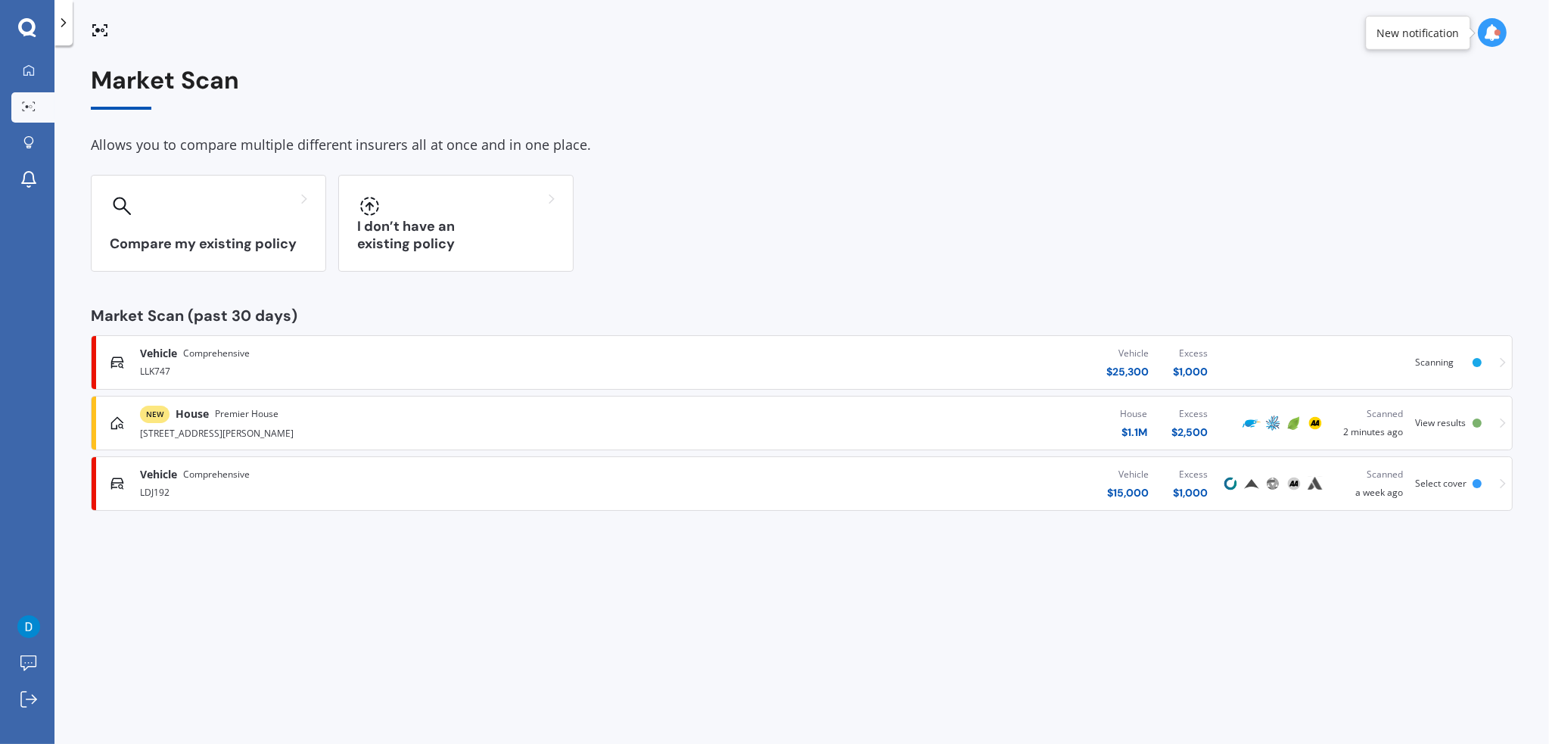
click at [252, 232] on div "Compare my existing policy" at bounding box center [208, 223] width 235 height 97
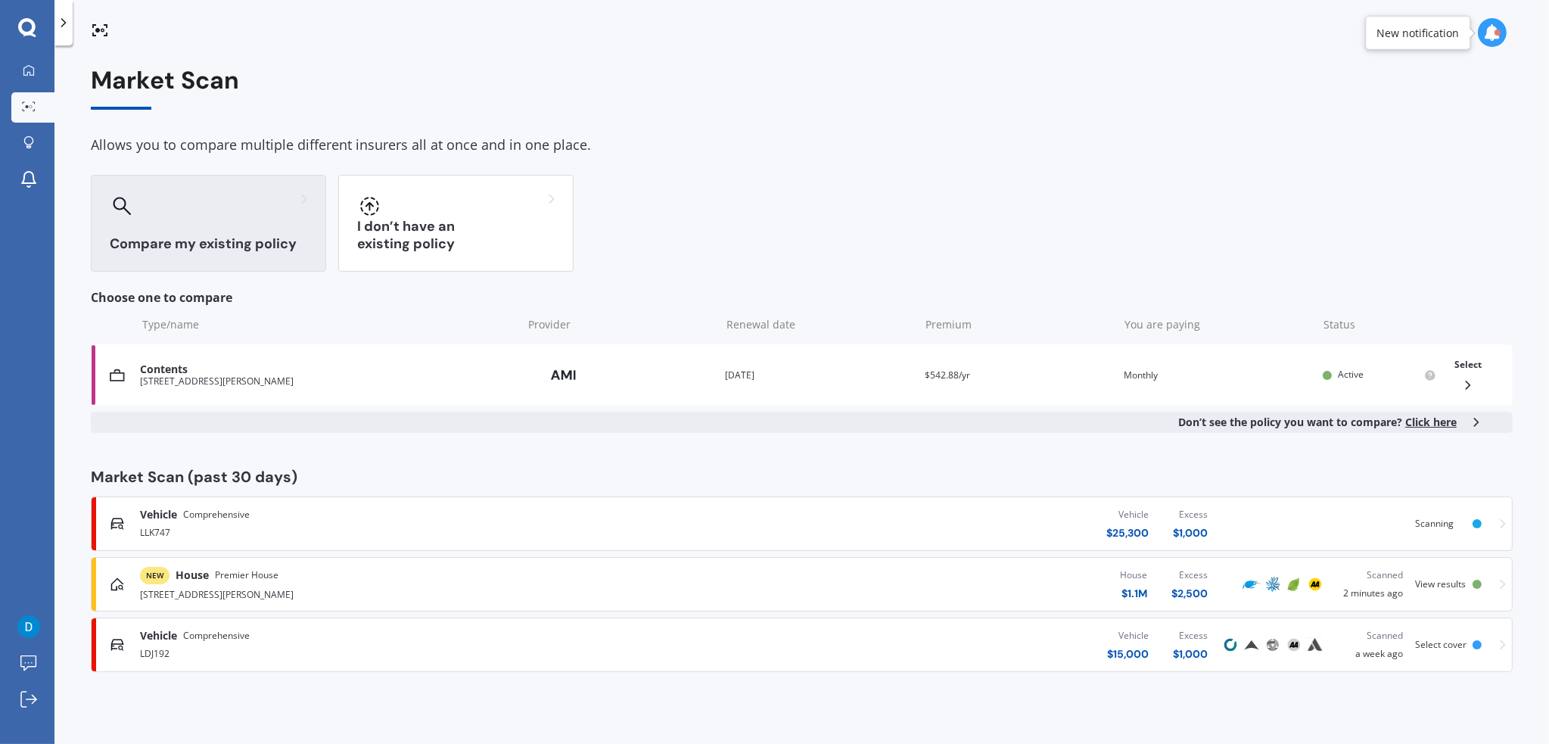
click at [197, 235] on h3 "Compare my existing policy" at bounding box center [209, 243] width 198 height 17
click at [257, 370] on div "Contents" at bounding box center [327, 369] width 374 height 13
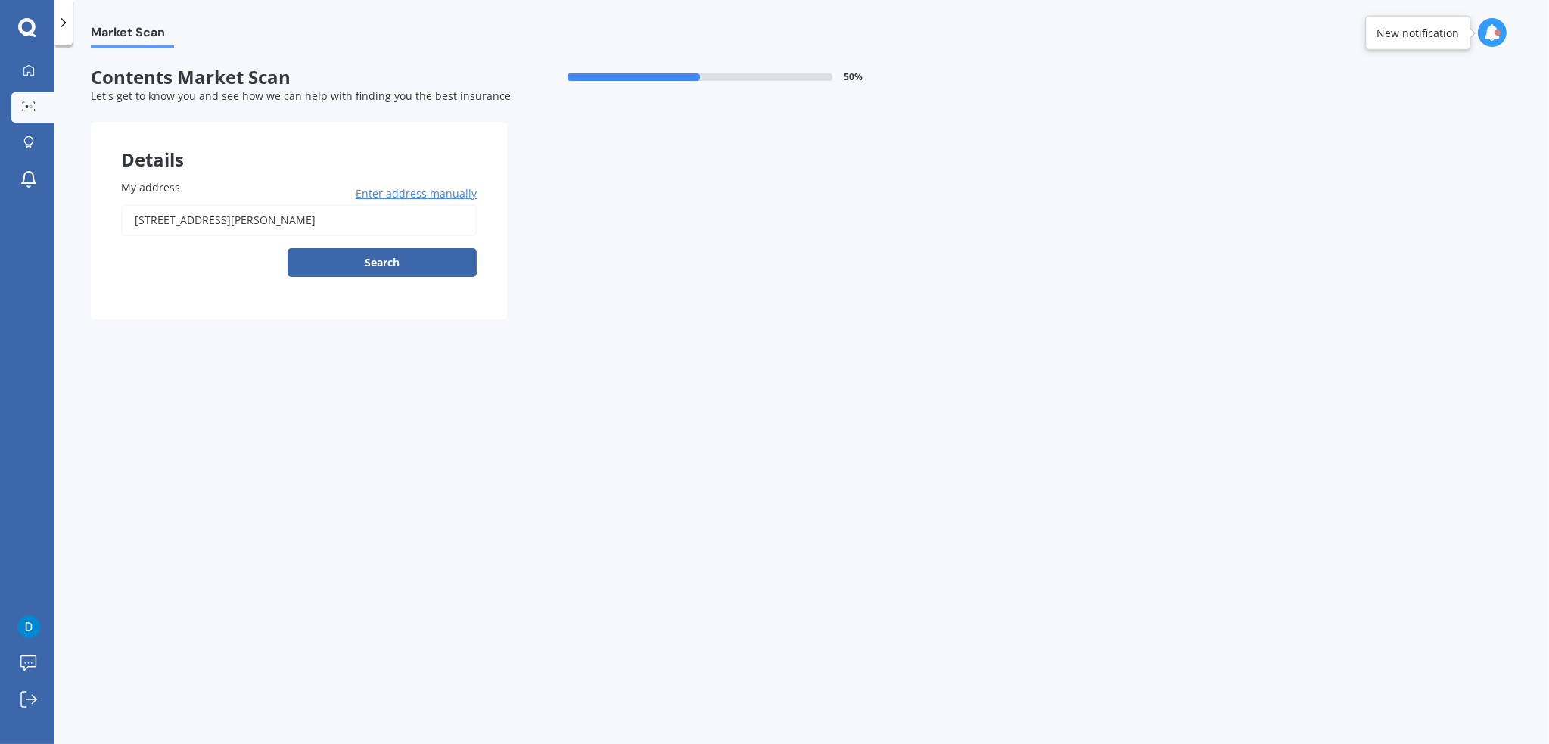
click at [402, 257] on button "Search" at bounding box center [382, 262] width 189 height 29
click at [372, 223] on input "[STREET_ADDRESS][PERSON_NAME]" at bounding box center [299, 220] width 356 height 32
type input "[STREET_ADDRESS][PERSON_NAME]"
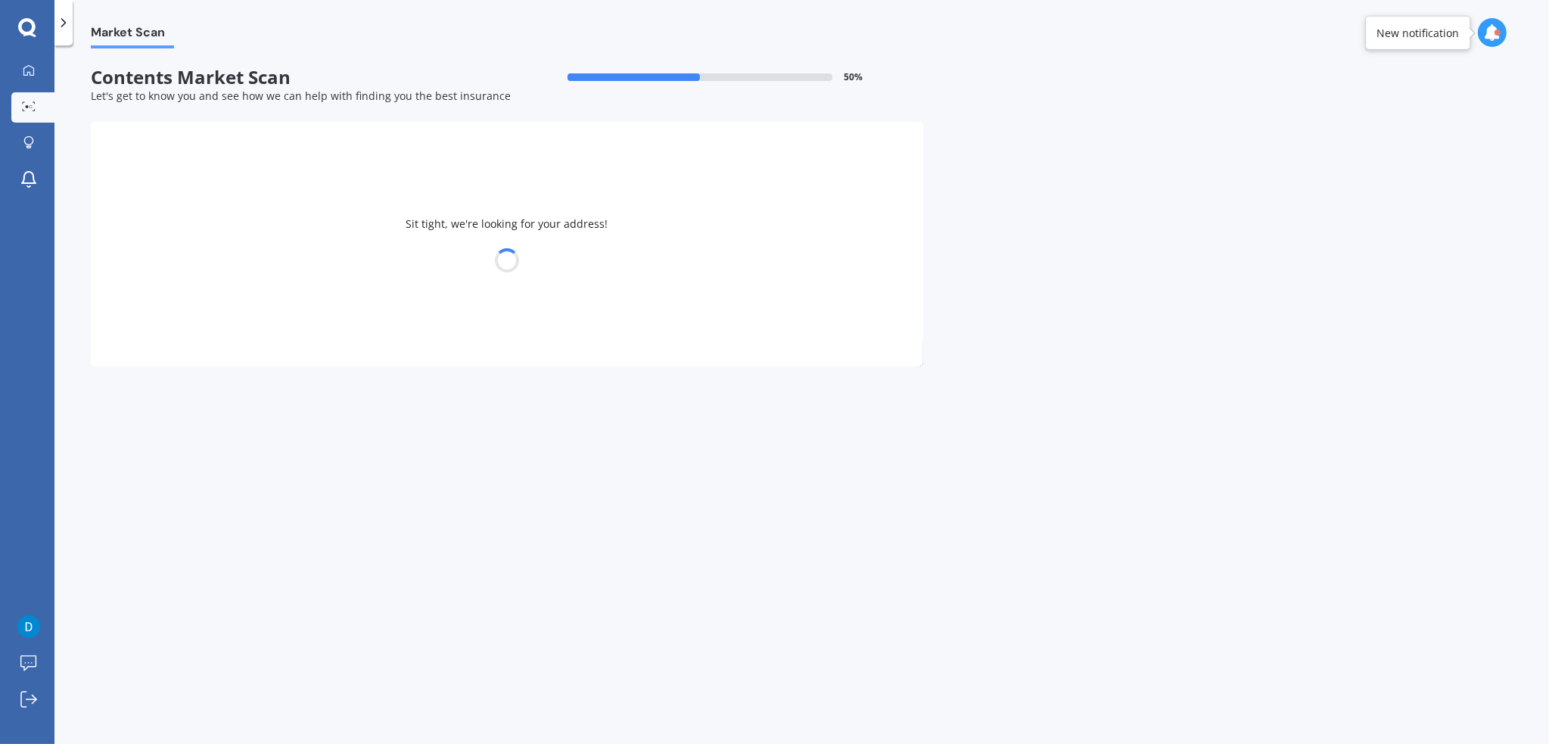
select select "16"
select select "05"
select select "1978"
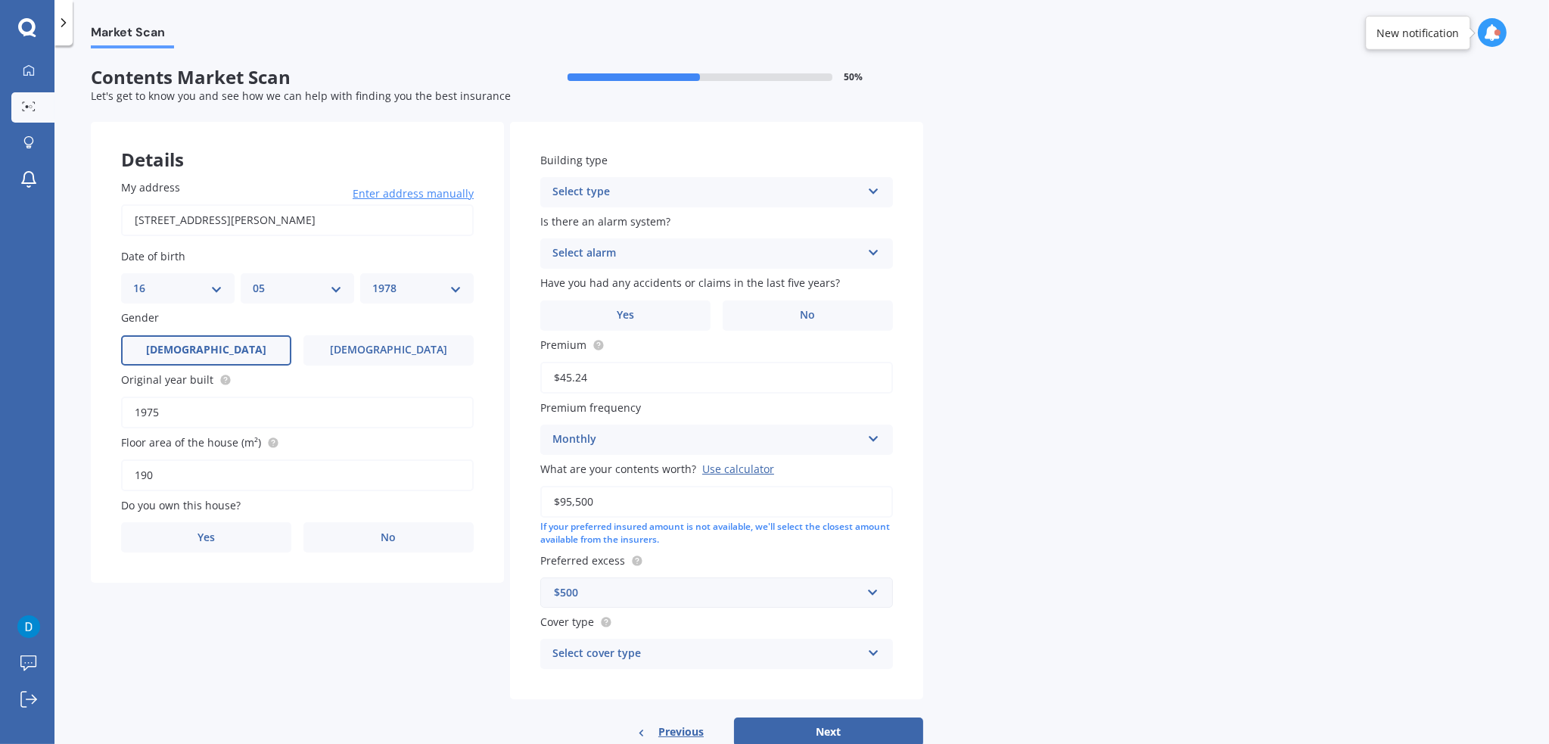
click at [224, 535] on label "Yes" at bounding box center [206, 537] width 170 height 30
click at [0, 0] on input "Yes" at bounding box center [0, 0] width 0 height 0
click at [233, 593] on div "Select occupant" at bounding box center [287, 599] width 309 height 18
click at [212, 627] on div "Owner" at bounding box center [297, 628] width 351 height 27
click at [201, 664] on div "Select type" at bounding box center [287, 661] width 309 height 18
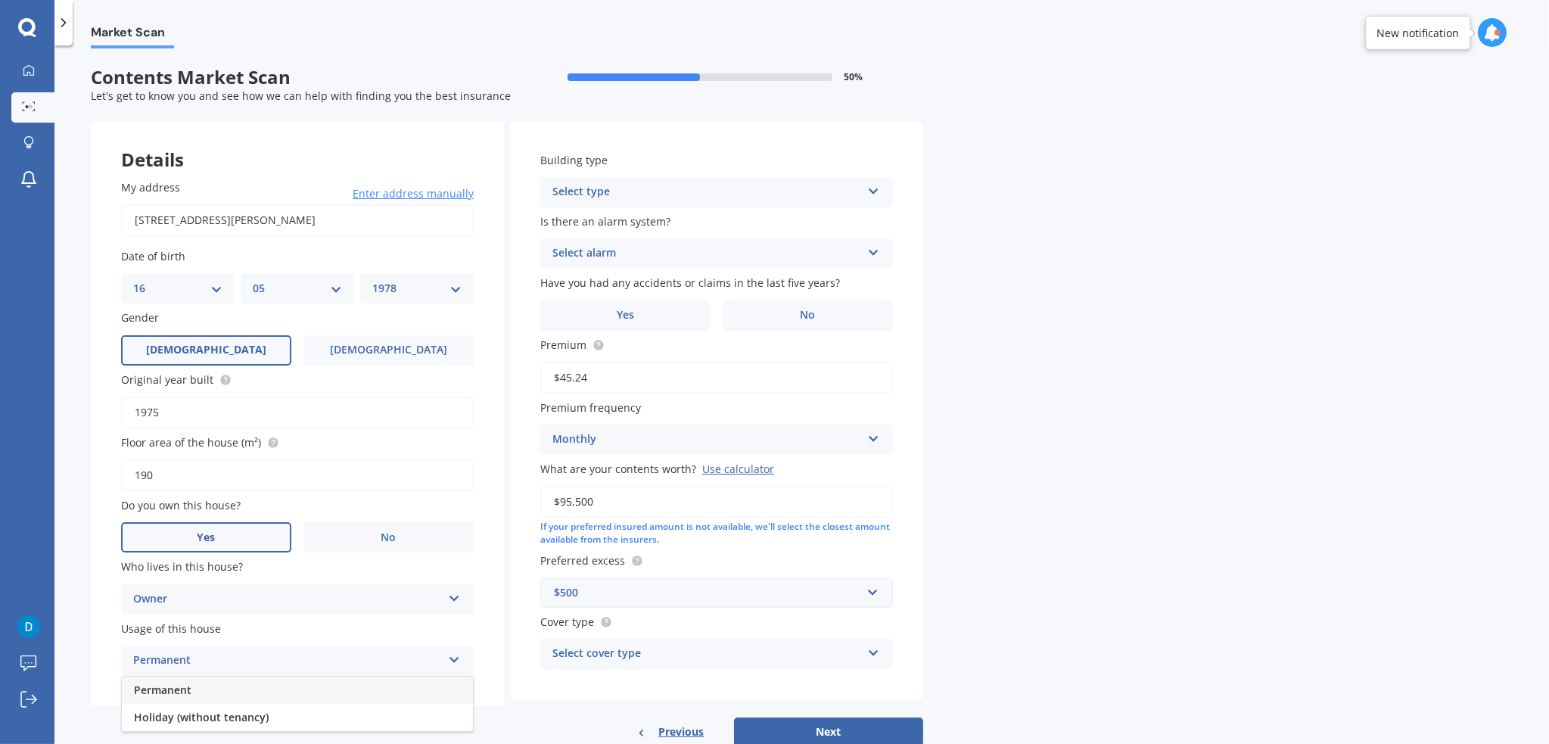
click at [191, 691] on div "Permanent" at bounding box center [297, 690] width 351 height 27
click at [596, 187] on div "Select type" at bounding box center [706, 192] width 309 height 18
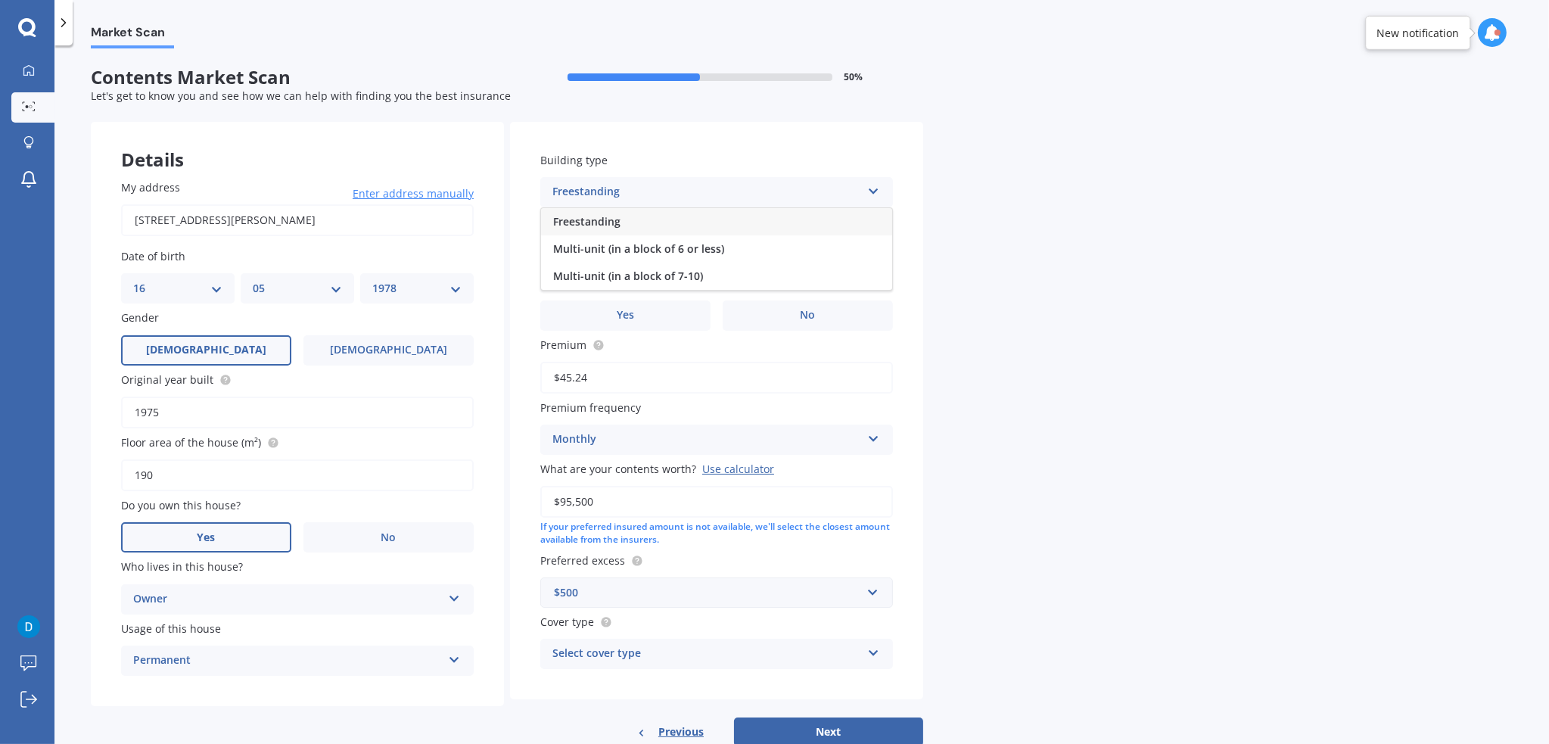
click at [599, 221] on span "Freestanding" at bounding box center [586, 221] width 67 height 14
click at [611, 254] on div "Select alarm" at bounding box center [706, 253] width 309 height 18
click at [599, 286] on span "Yes, monitored" at bounding box center [592, 282] width 79 height 14
click at [790, 316] on label "No" at bounding box center [808, 315] width 170 height 30
click at [0, 0] on input "No" at bounding box center [0, 0] width 0 height 0
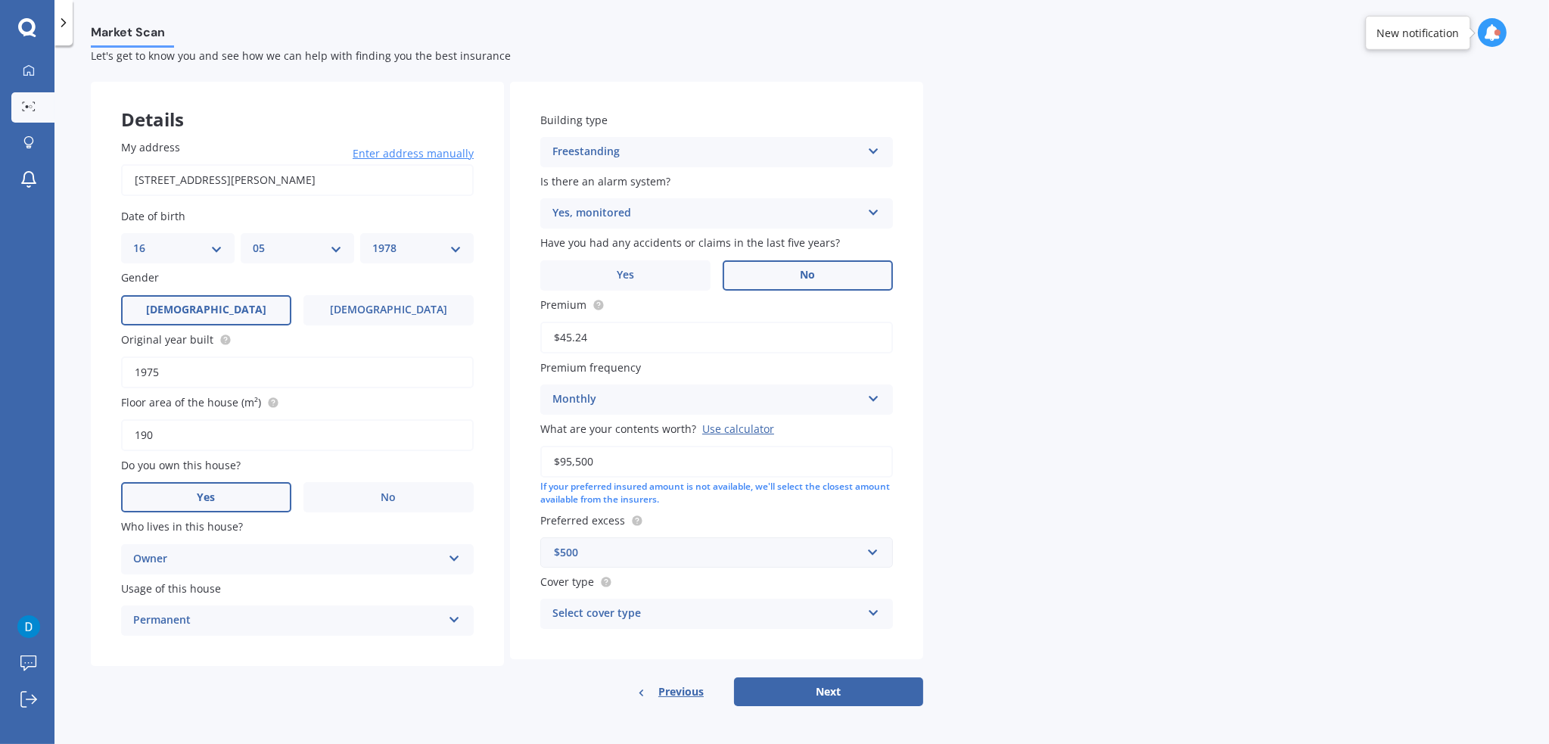
scroll to position [42, 0]
click at [604, 550] on div "$500" at bounding box center [707, 551] width 307 height 17
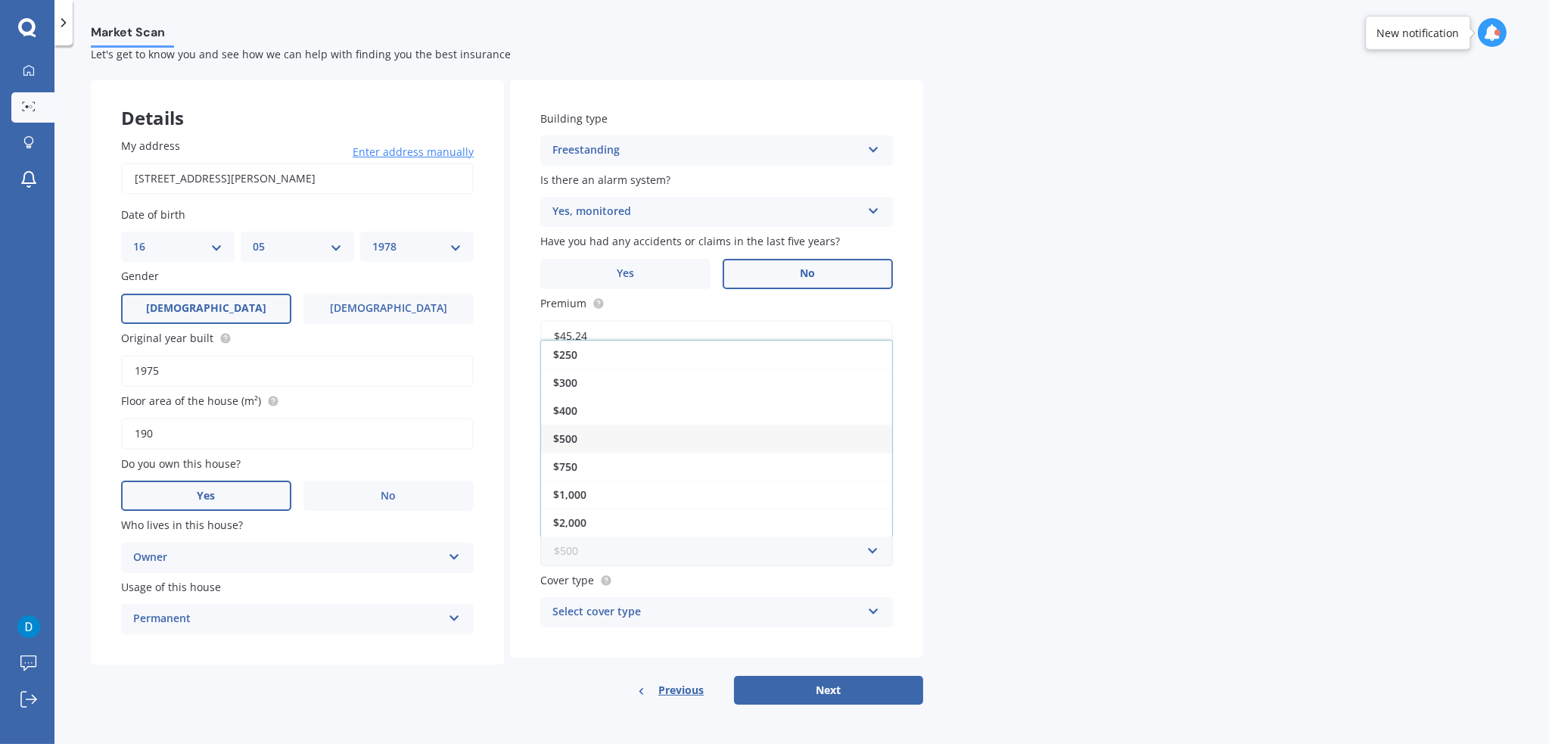
click at [596, 546] on input "text" at bounding box center [711, 551] width 339 height 29
click at [675, 620] on div "Select cover type" at bounding box center [706, 612] width 309 height 18
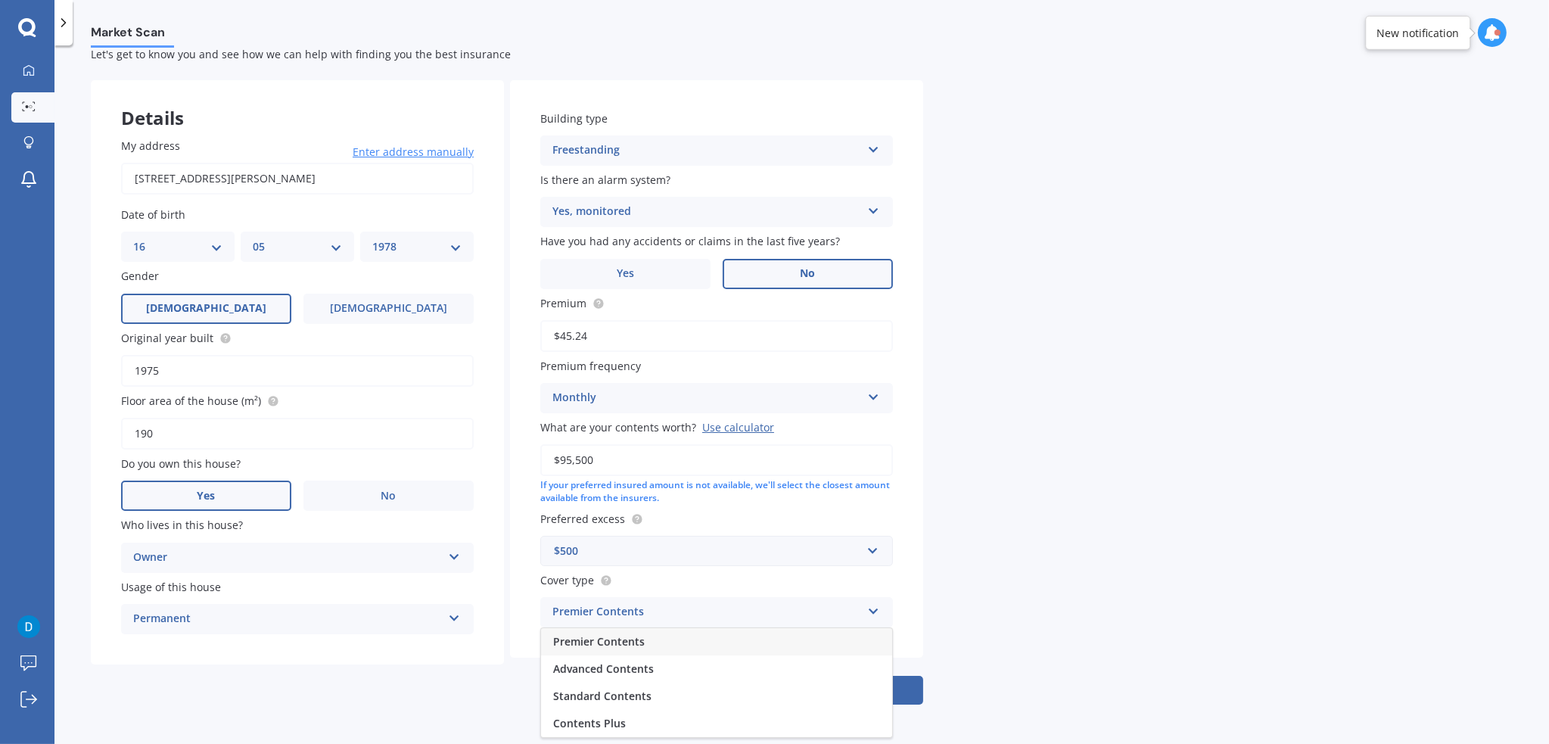
drag, startPoint x: 639, startPoint y: 614, endPoint x: 630, endPoint y: 599, distance: 18.1
click at [639, 614] on div "Premier Contents" at bounding box center [706, 612] width 309 height 18
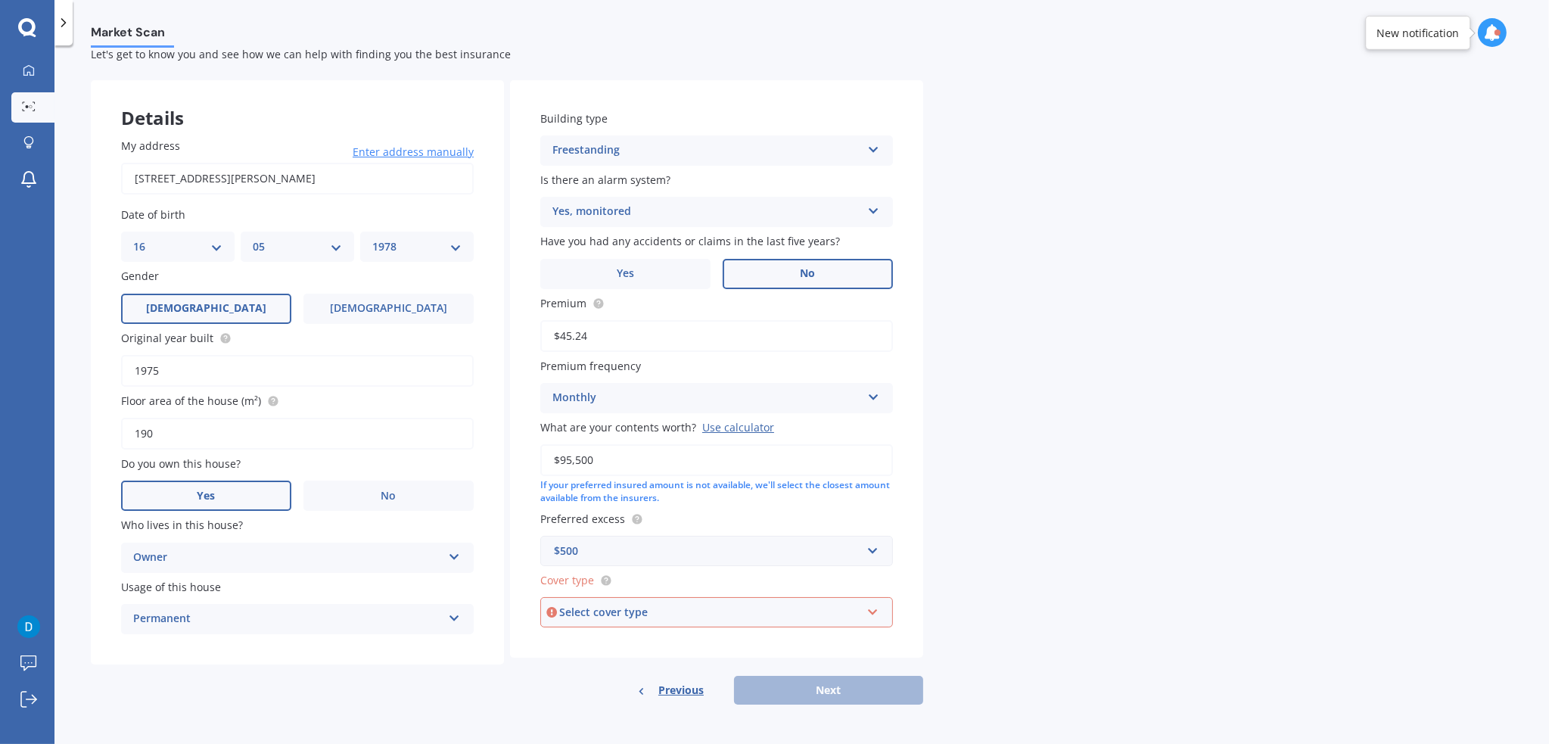
click at [615, 580] on label "Cover type" at bounding box center [713, 580] width 347 height 16
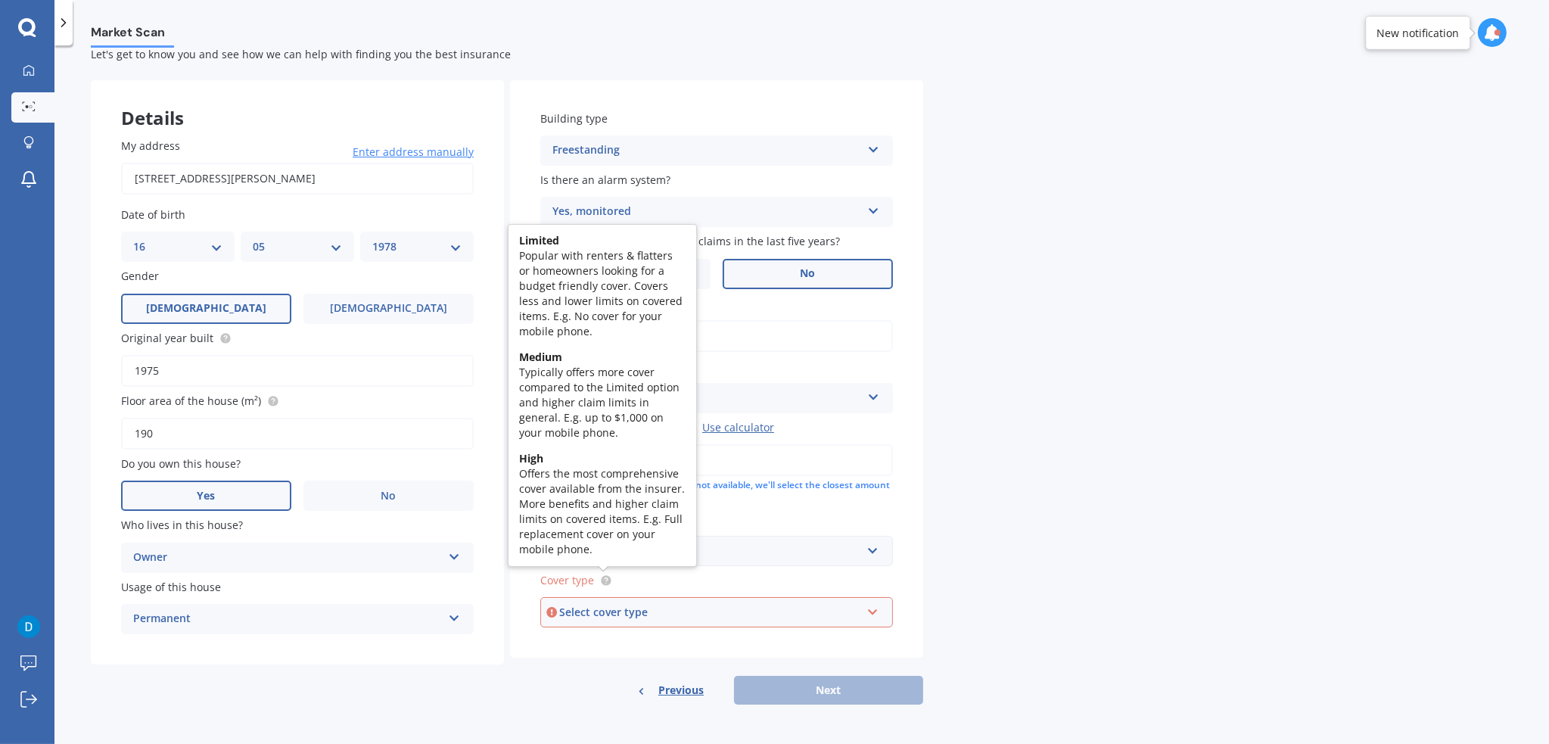
click at [608, 582] on circle at bounding box center [606, 581] width 10 height 10
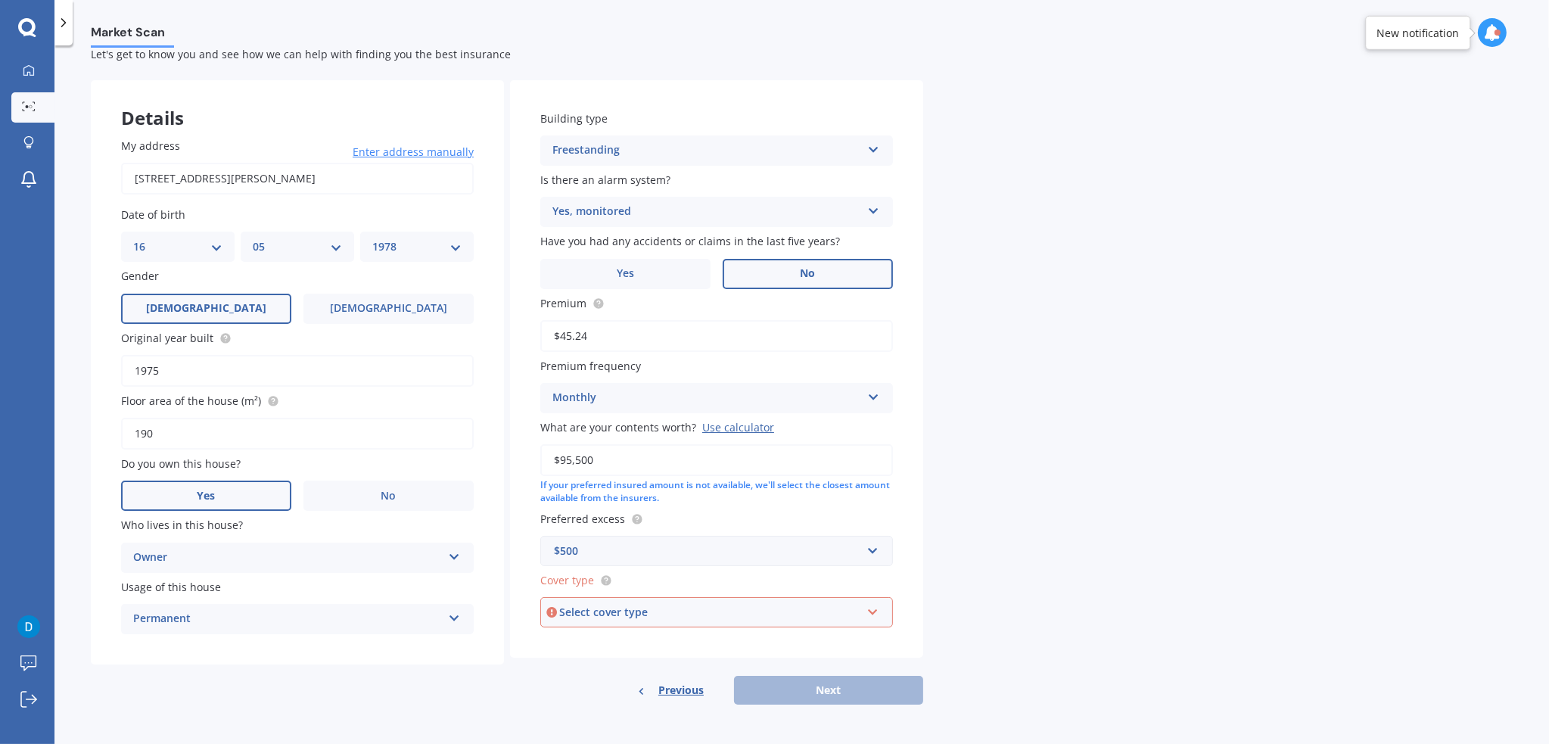
click at [617, 605] on div "Select cover type" at bounding box center [709, 612] width 301 height 17
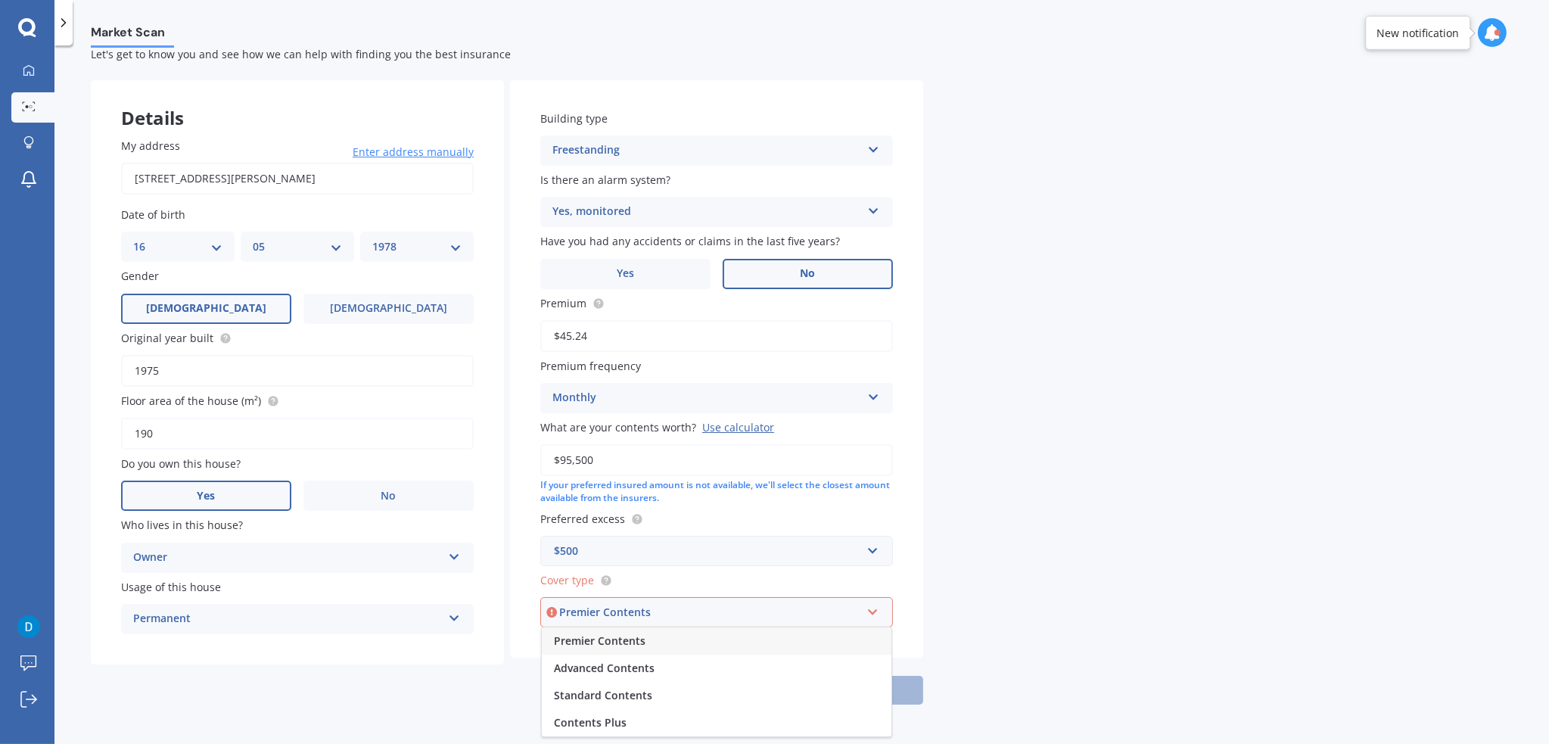
click at [609, 641] on span "Premier Contents" at bounding box center [600, 640] width 92 height 14
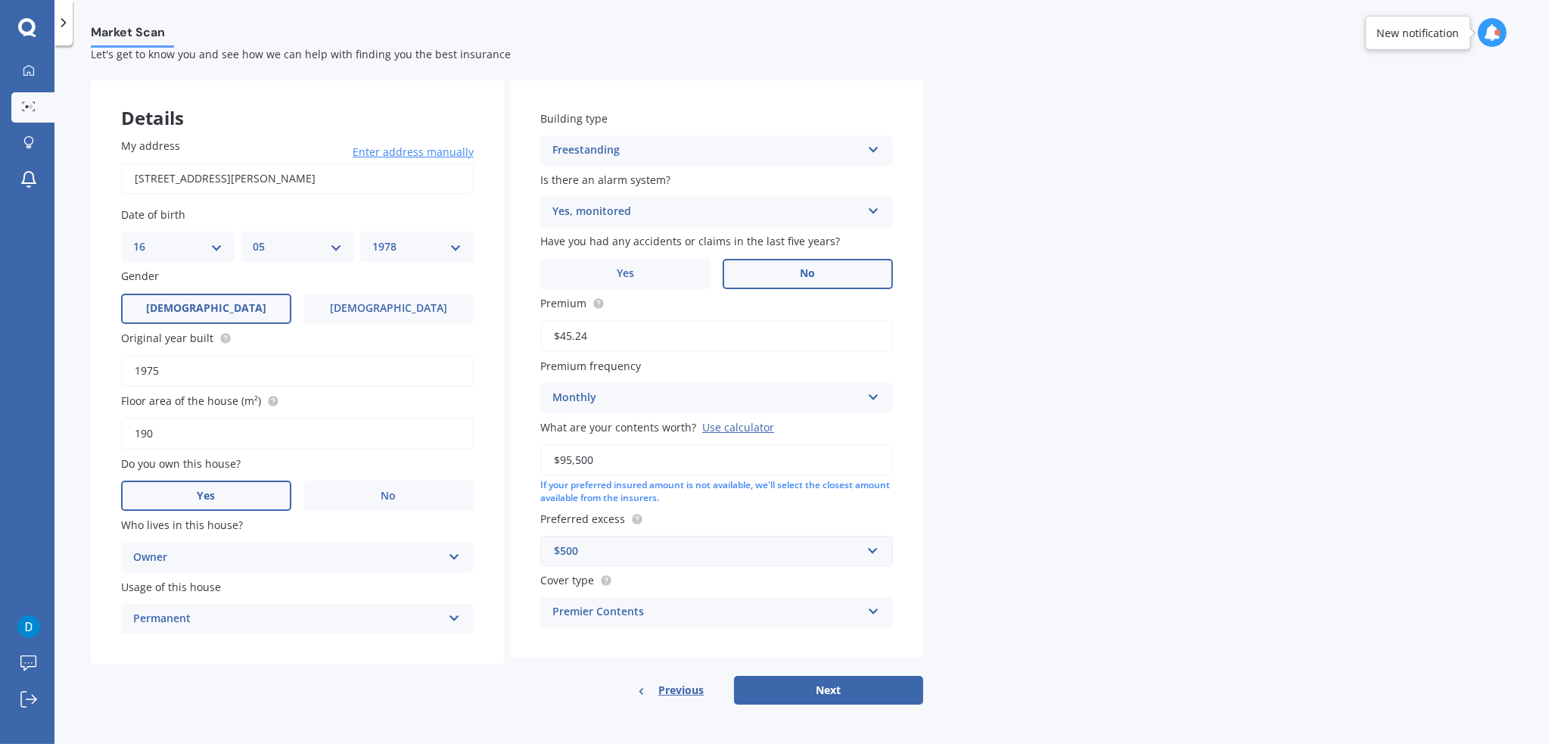
click at [835, 687] on button "Next" at bounding box center [828, 690] width 189 height 29
select select "16"
select select "05"
select select "1978"
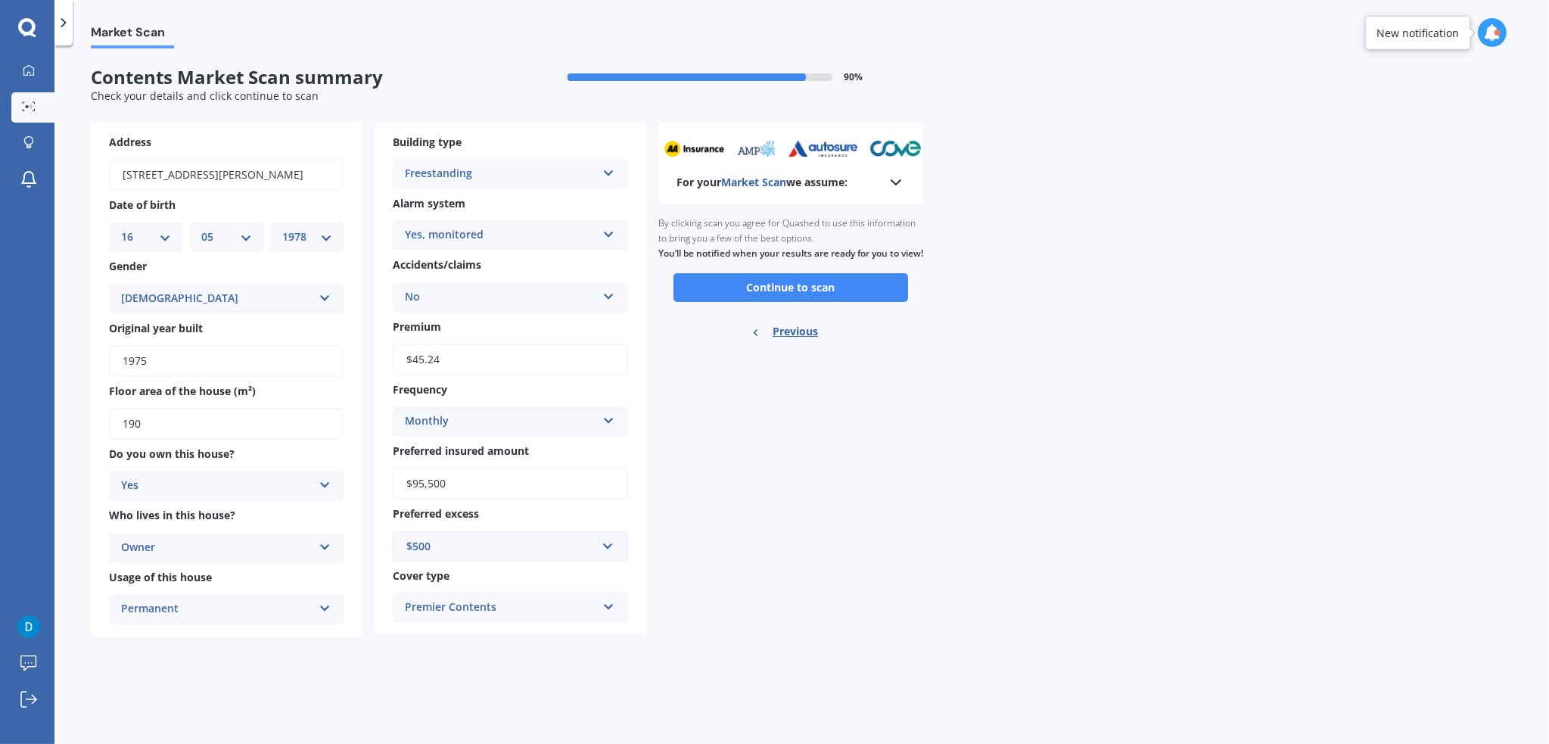
scroll to position [0, 0]
click at [804, 302] on button "Continue to scan" at bounding box center [790, 287] width 235 height 29
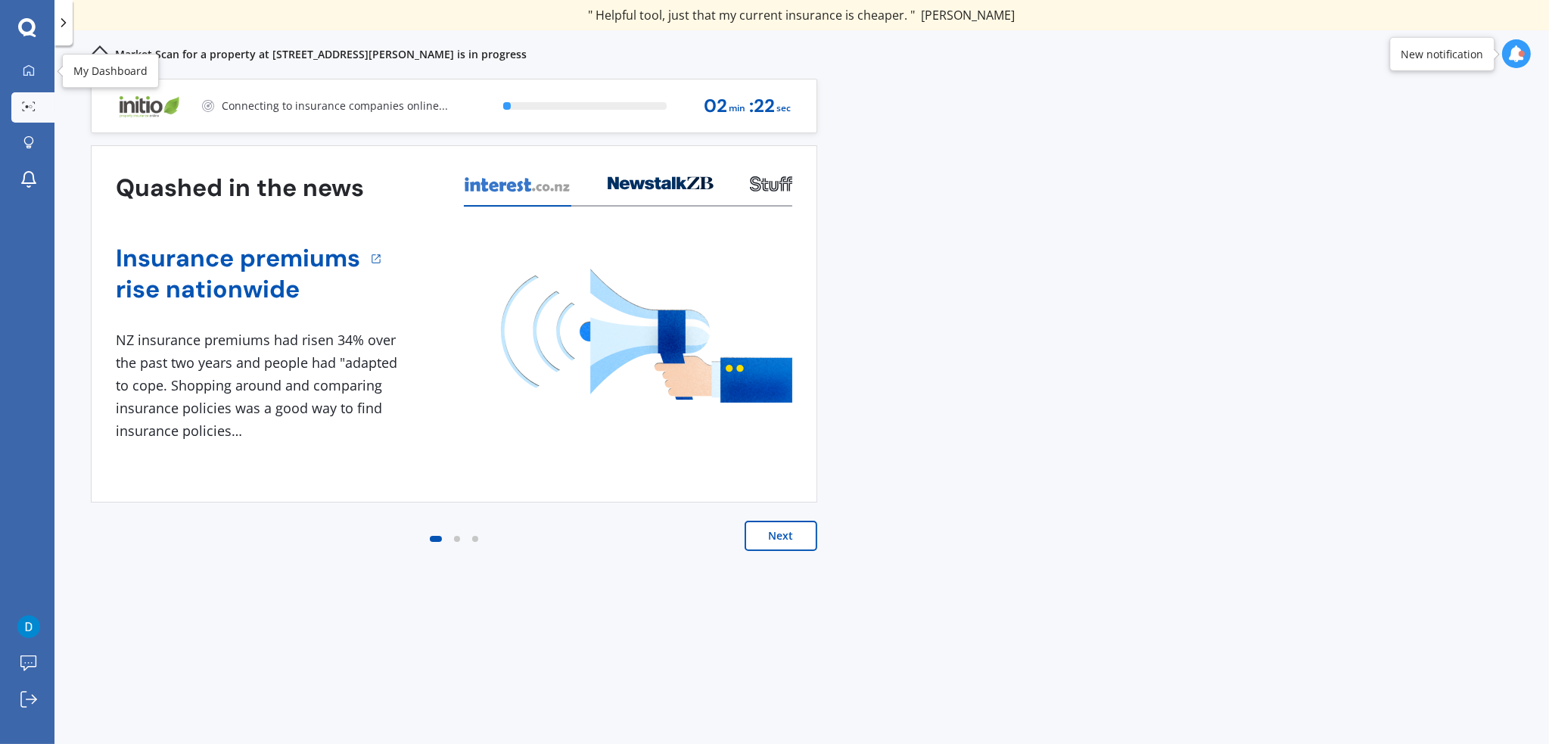
click at [33, 75] on icon at bounding box center [28, 69] width 11 height 11
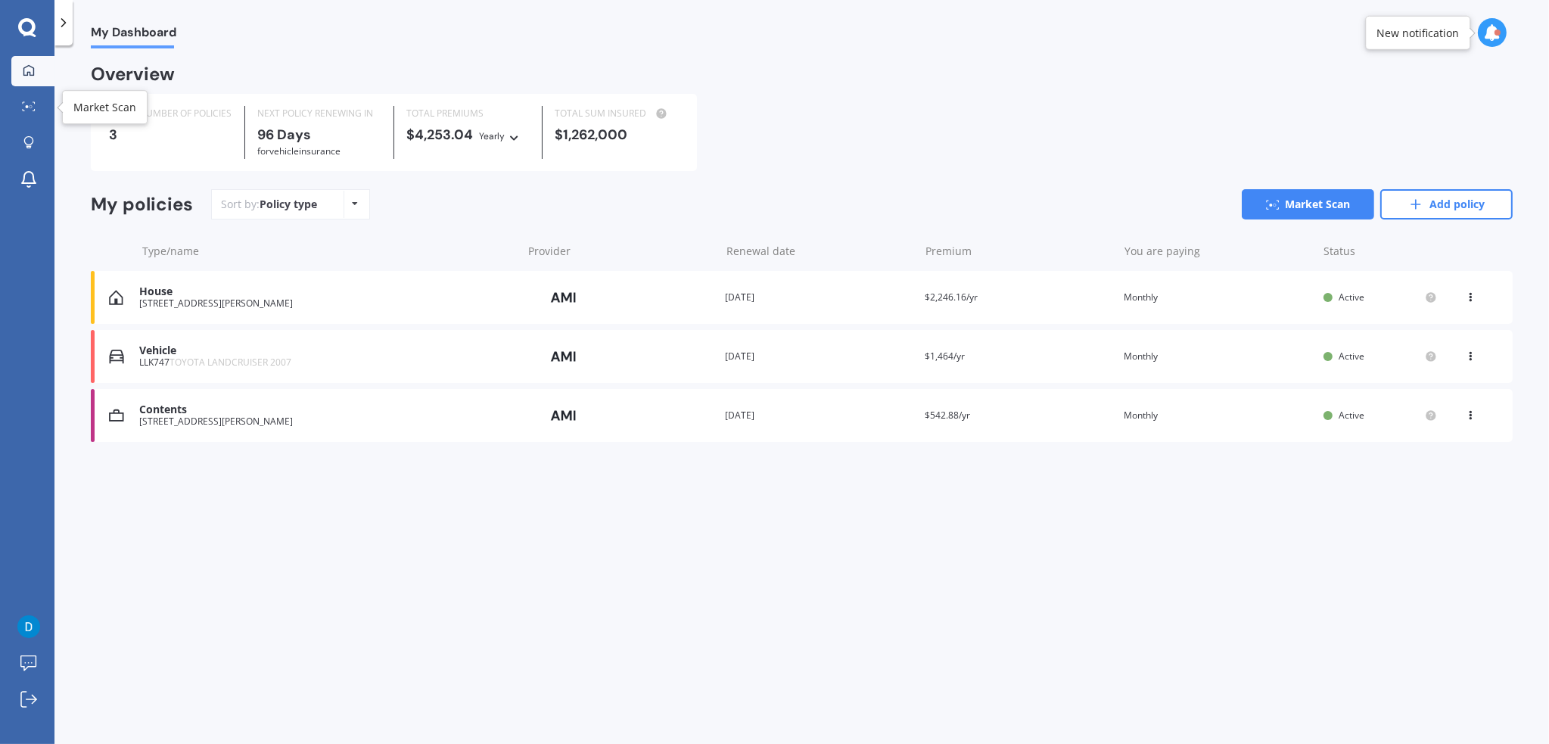
click at [17, 96] on link "Market Scan" at bounding box center [32, 107] width 43 height 30
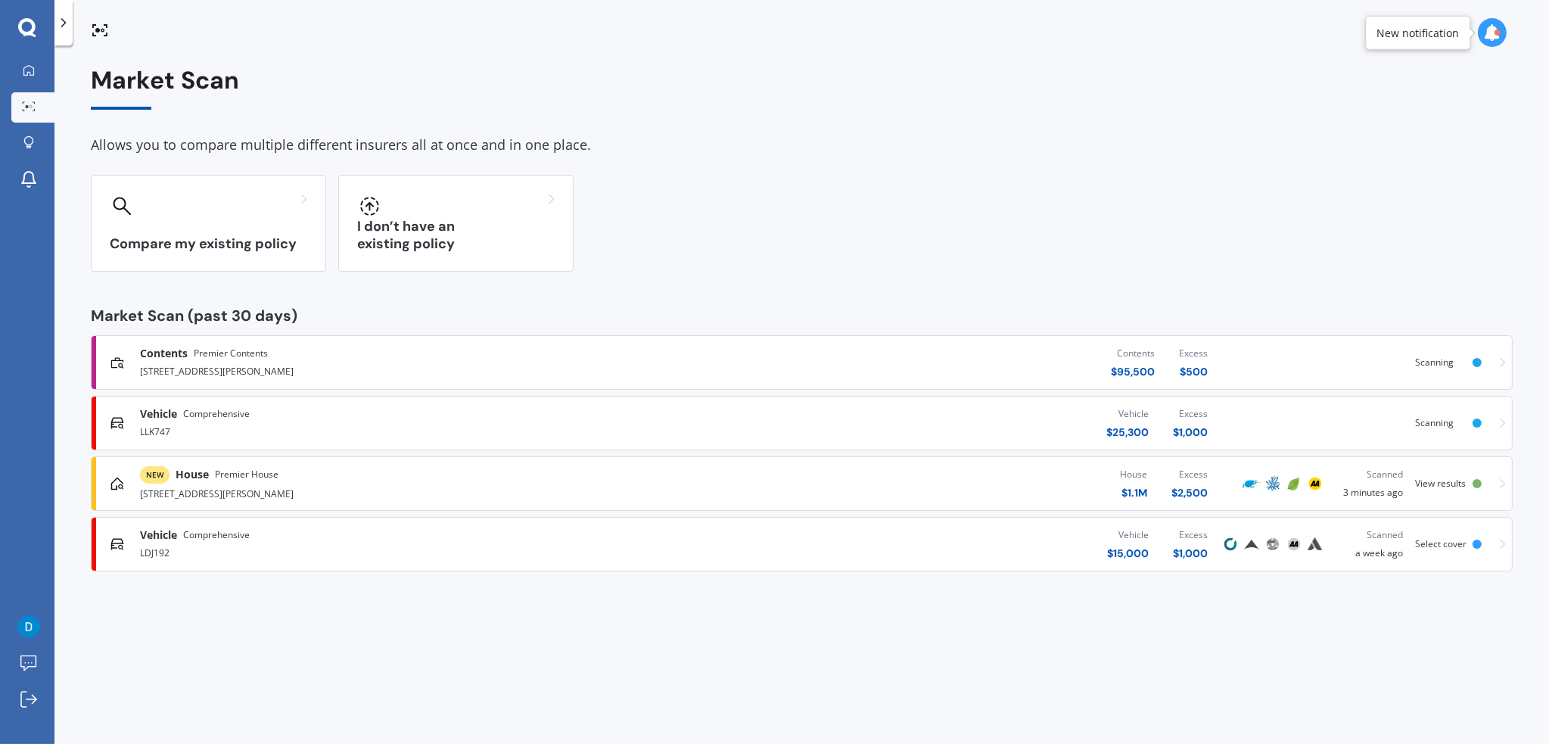
click at [1446, 477] on span "View results" at bounding box center [1440, 483] width 51 height 13
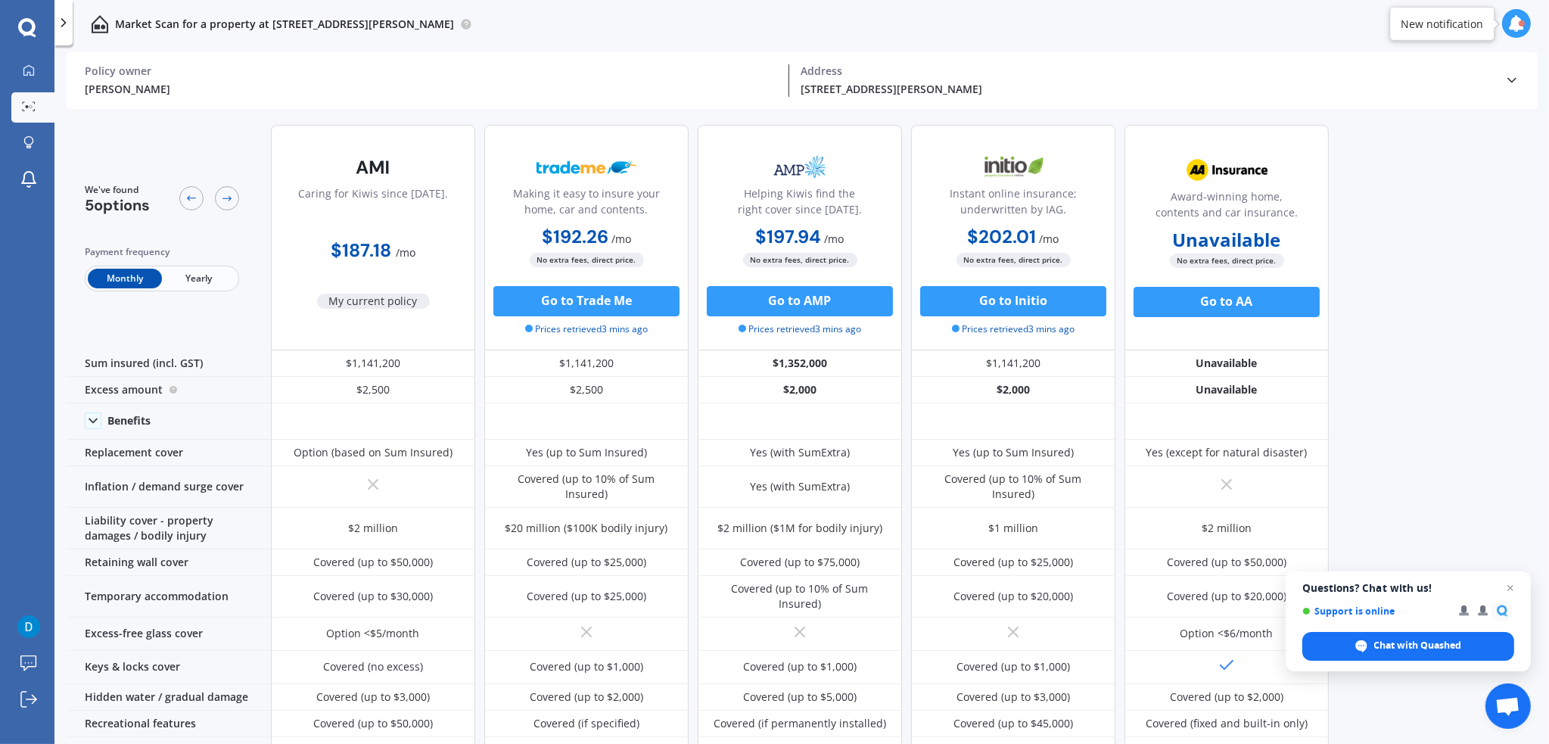
click at [191, 281] on span "Yearly" at bounding box center [199, 279] width 74 height 20
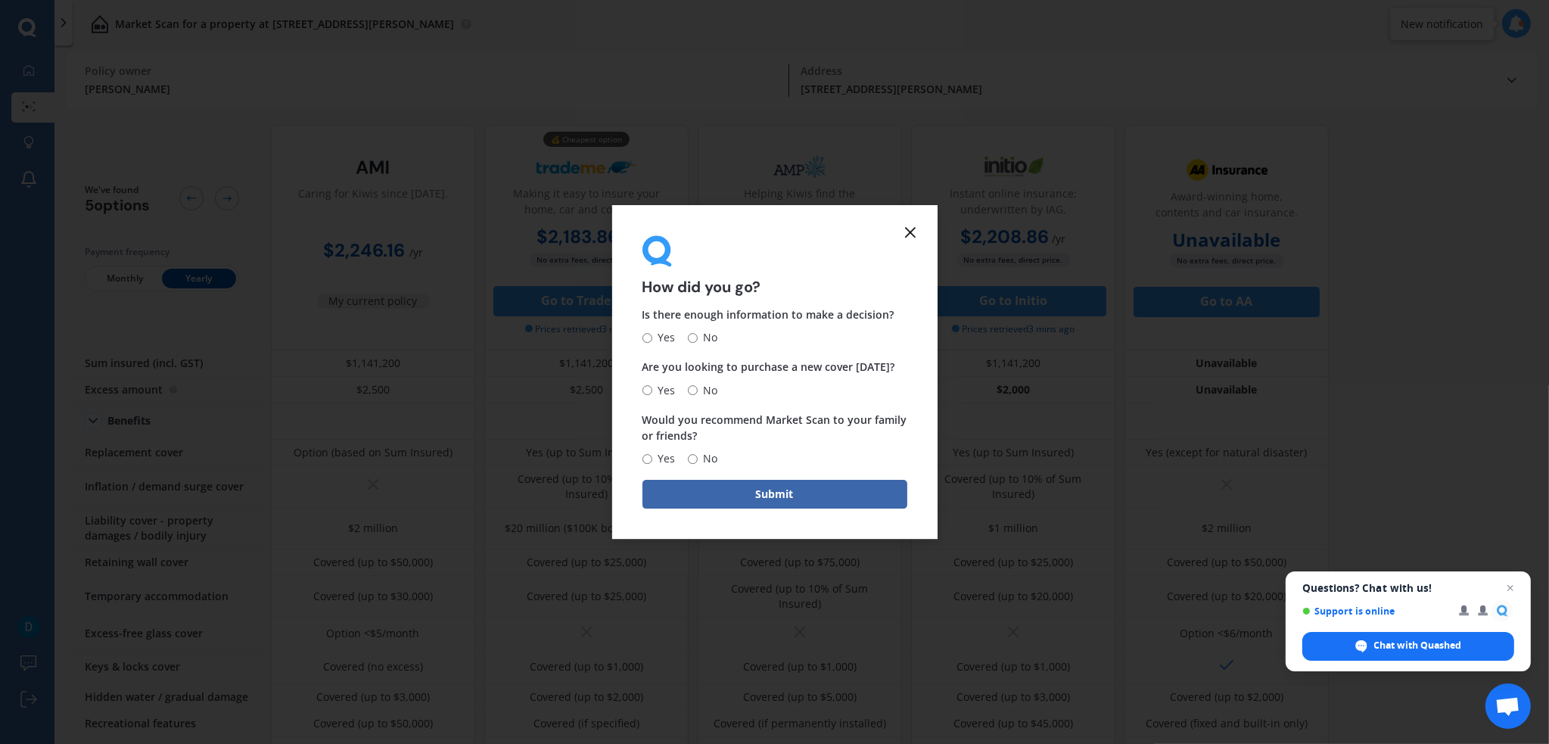
click at [911, 232] on line at bounding box center [910, 232] width 9 height 9
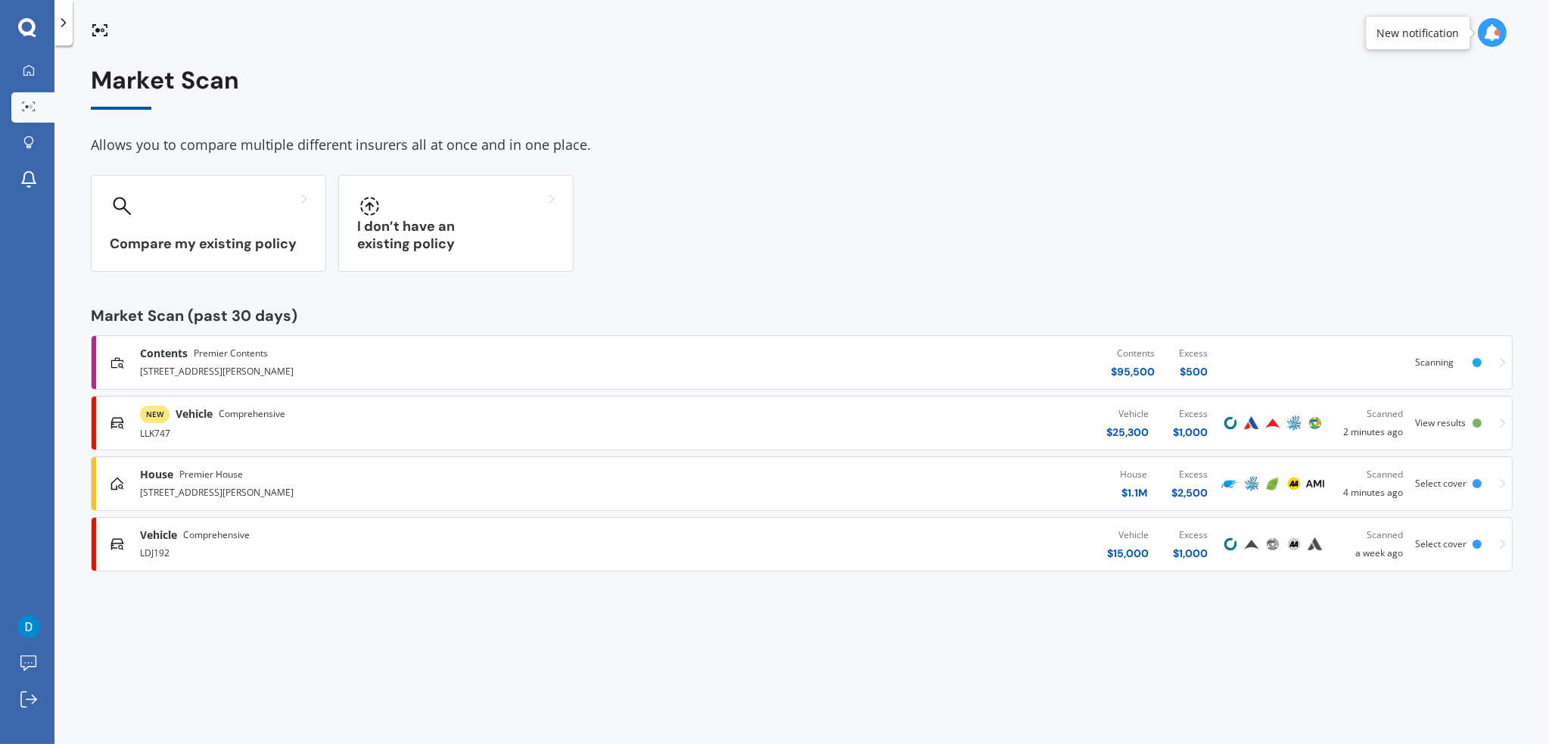
click at [1454, 420] on span "View results" at bounding box center [1440, 422] width 51 height 13
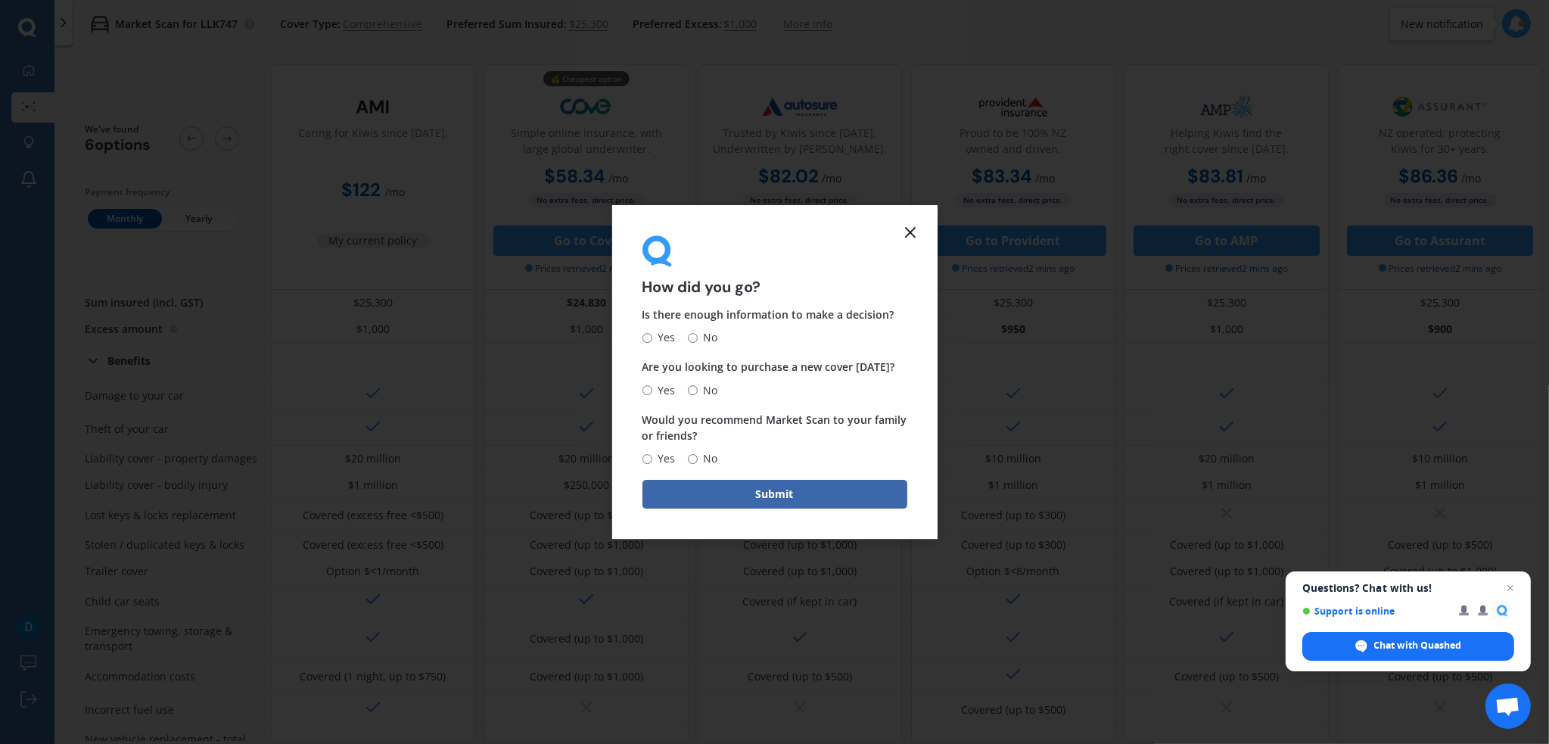
click at [916, 223] on icon at bounding box center [910, 232] width 18 height 18
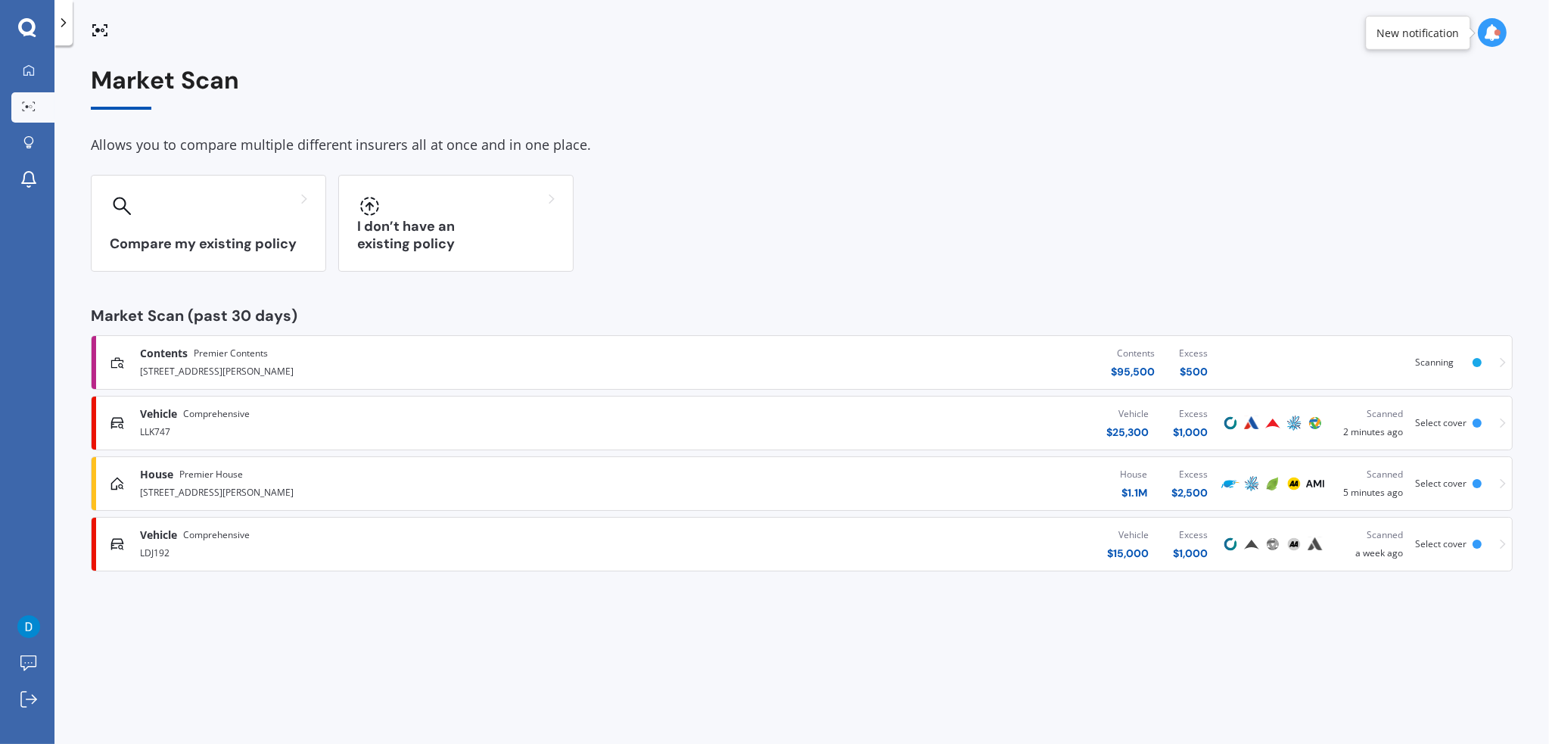
click at [906, 231] on div "Compare my existing policy I don’t have an existing policy" at bounding box center [802, 223] width 1422 height 97
click at [23, 64] on icon at bounding box center [29, 70] width 12 height 12
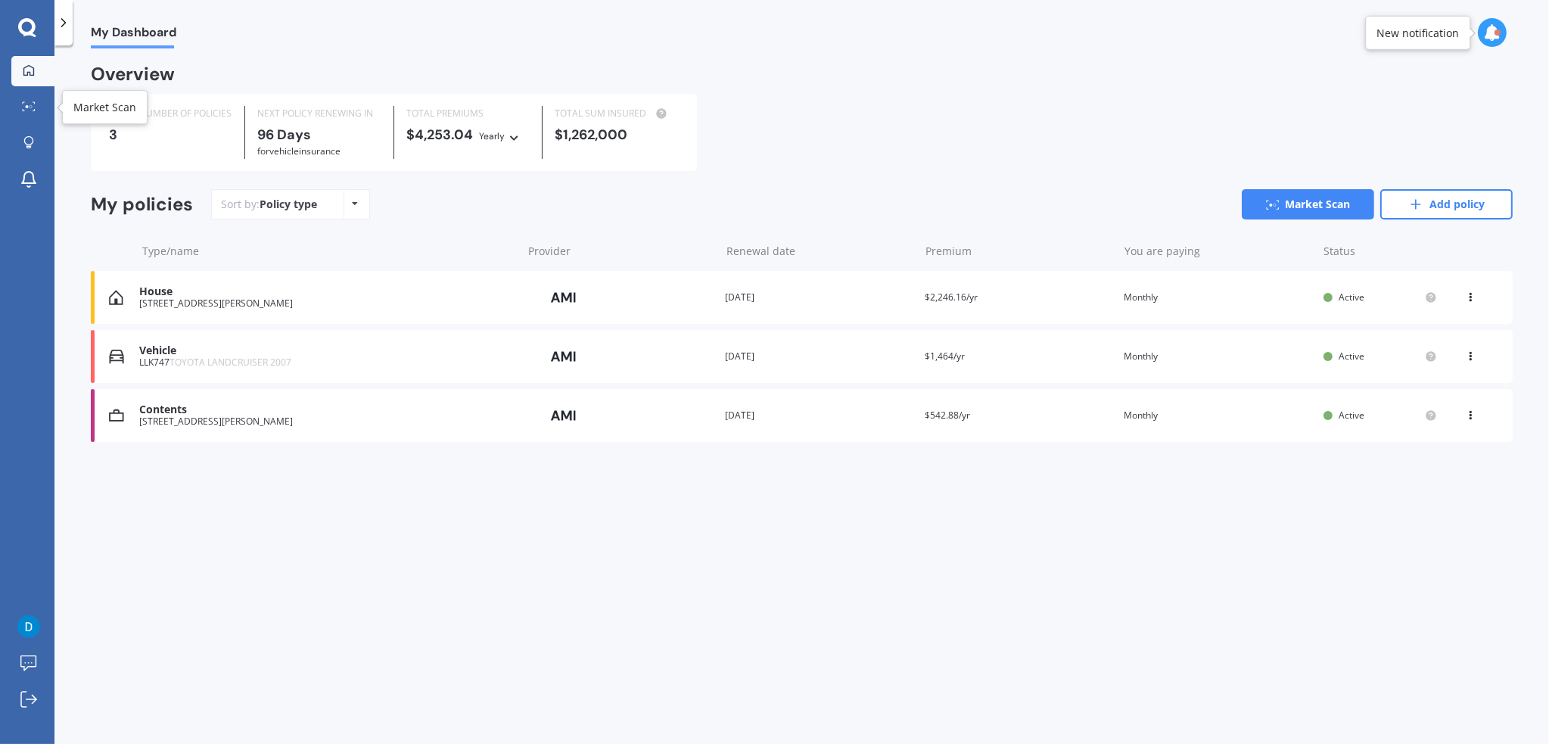
click at [39, 111] on div at bounding box center [28, 106] width 23 height 11
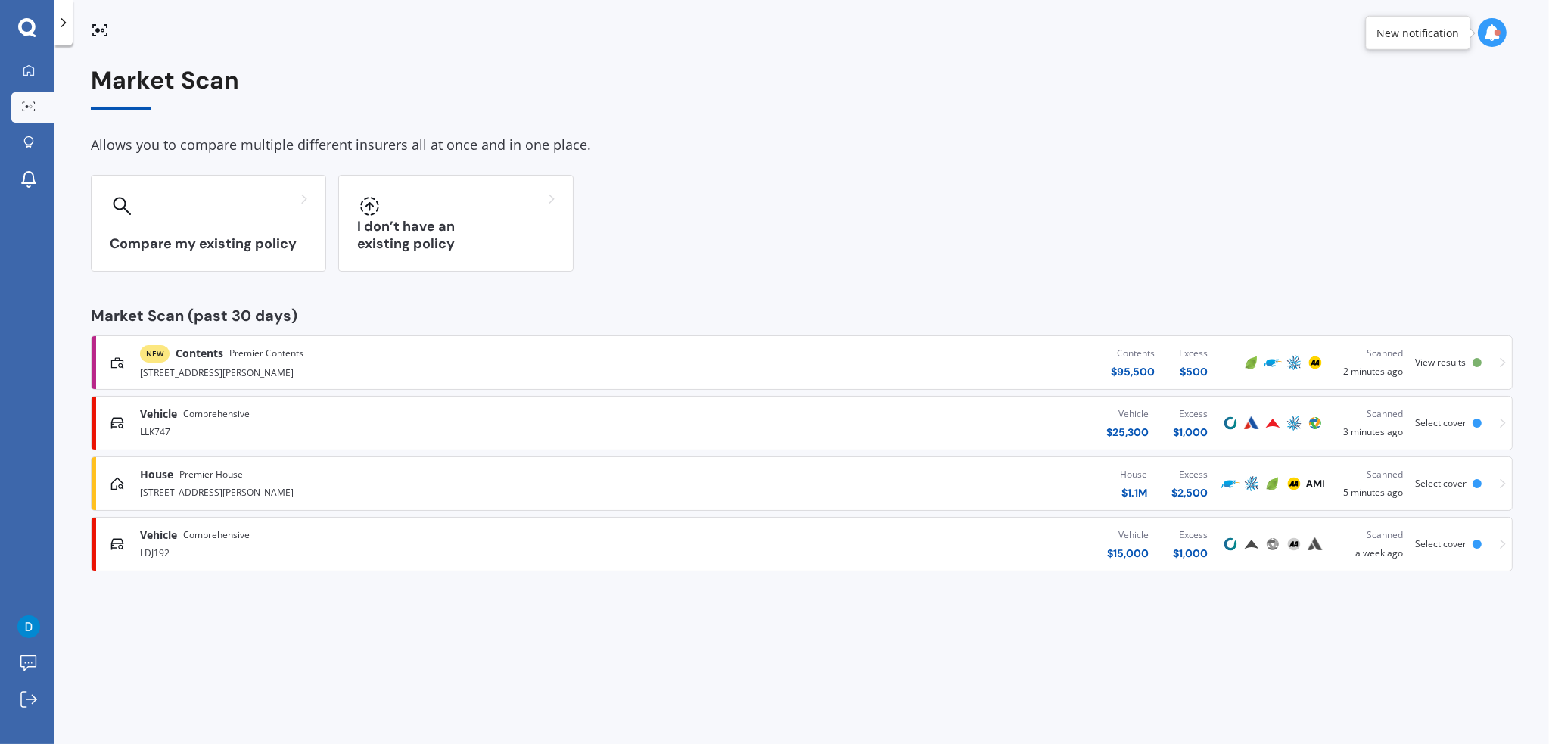
click at [1440, 359] on span "View results" at bounding box center [1440, 362] width 51 height 13
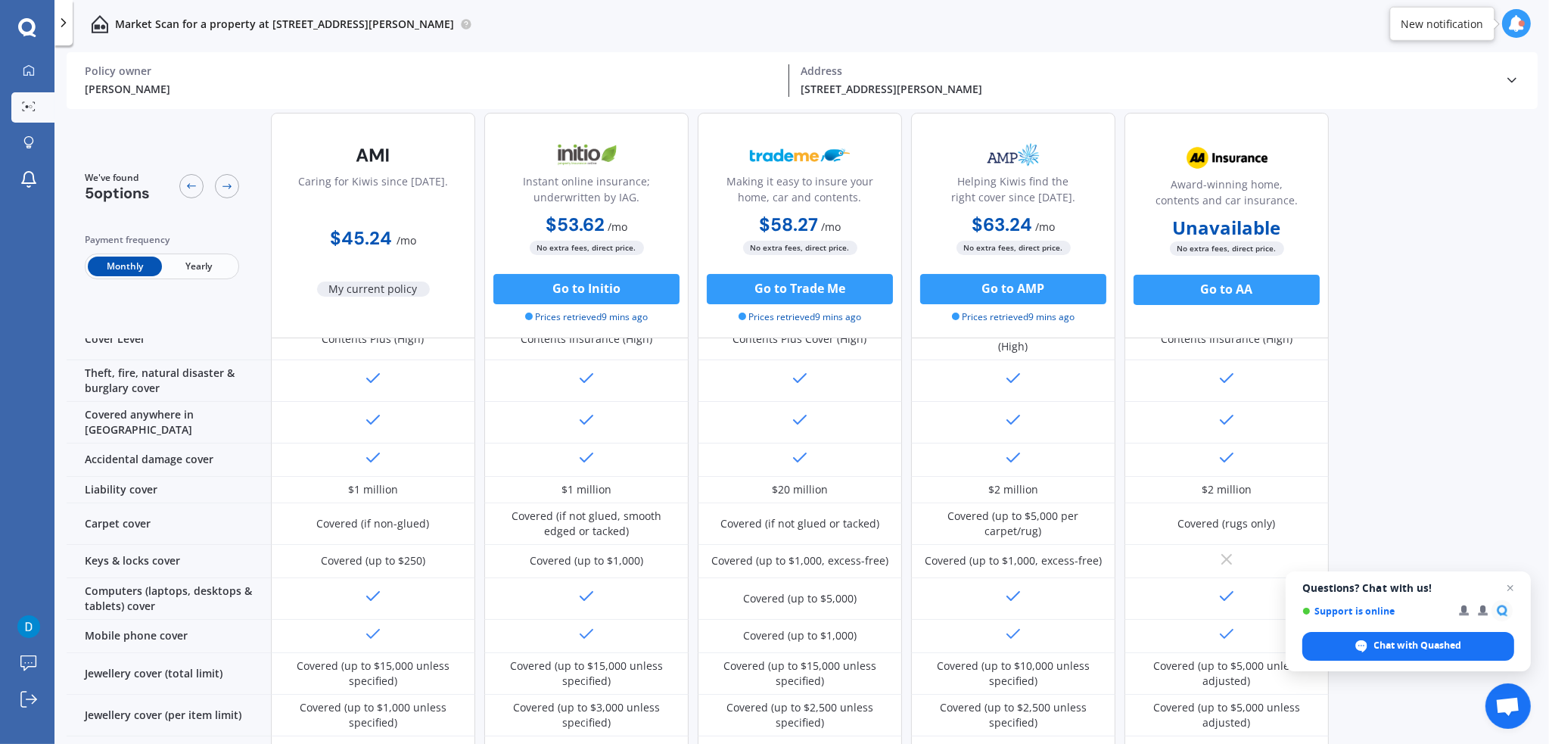
scroll to position [14, 0]
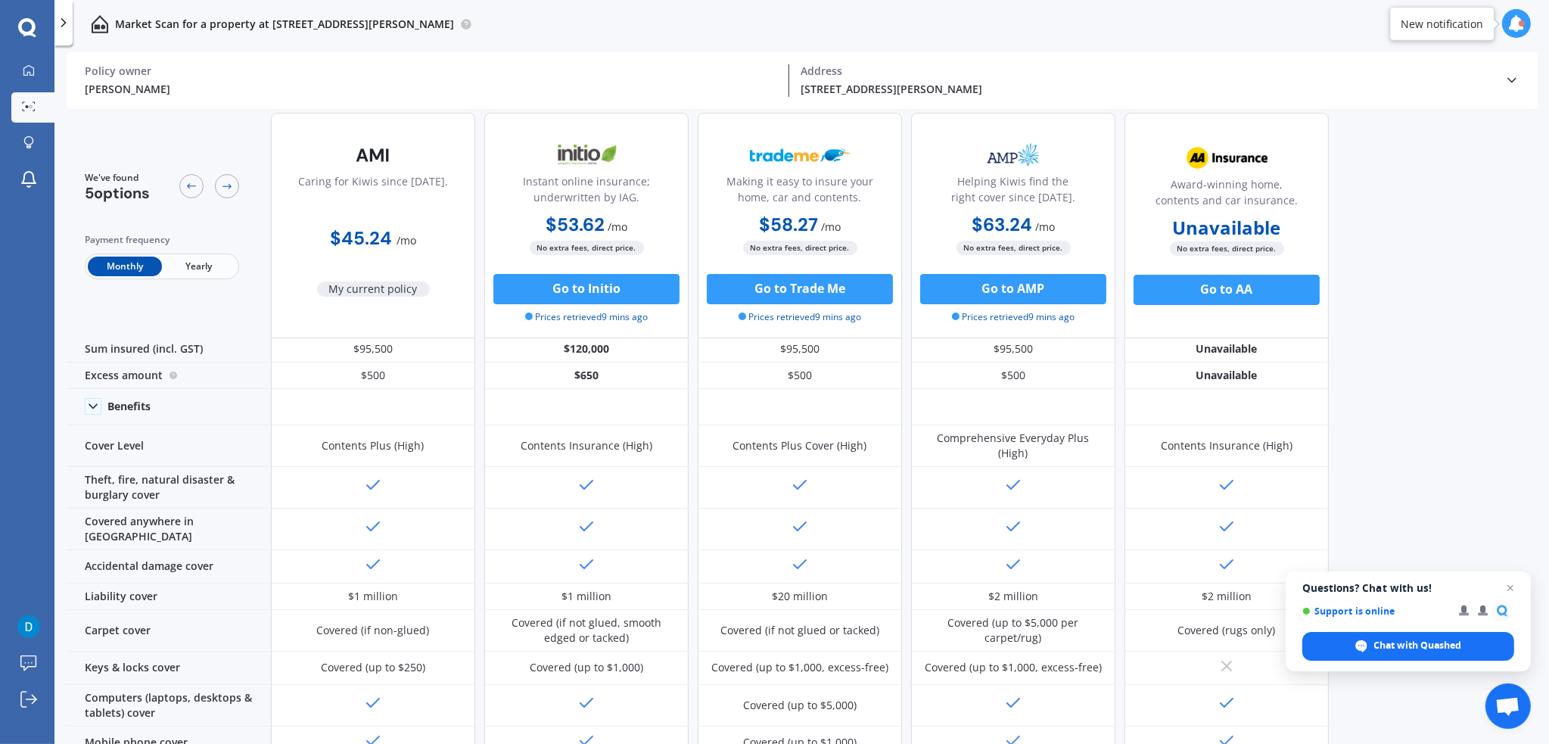
click at [208, 272] on span "Yearly" at bounding box center [199, 267] width 74 height 20
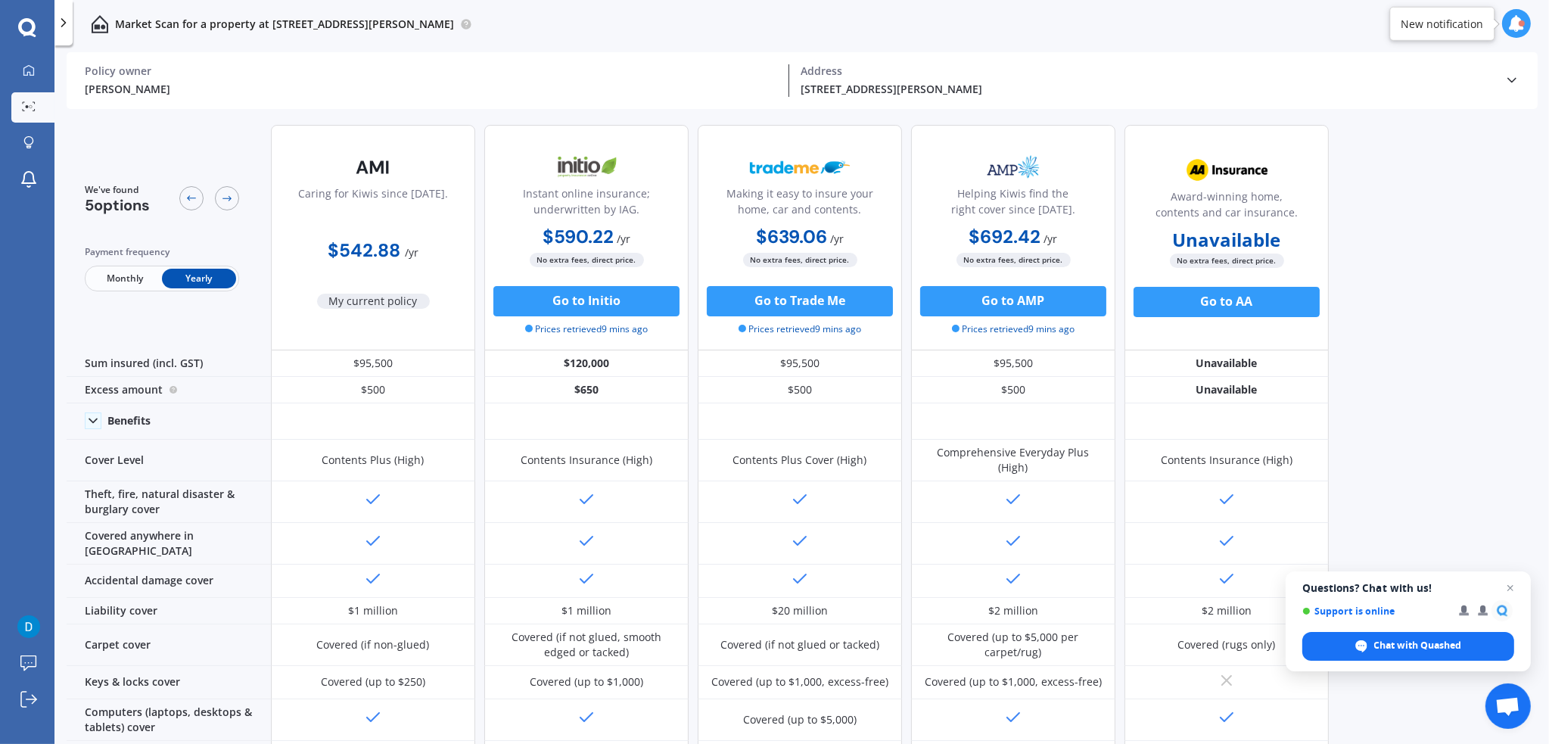
drag, startPoint x: 453, startPoint y: 262, endPoint x: 316, endPoint y: 254, distance: 136.4
click at [316, 254] on div "$542.88 / yr" at bounding box center [373, 244] width 204 height 43
click at [345, 244] on b "$542.88" at bounding box center [364, 249] width 73 height 23
click at [337, 246] on b "$542.88" at bounding box center [364, 249] width 73 height 23
drag, startPoint x: 324, startPoint y: 247, endPoint x: 444, endPoint y: 253, distance: 120.5
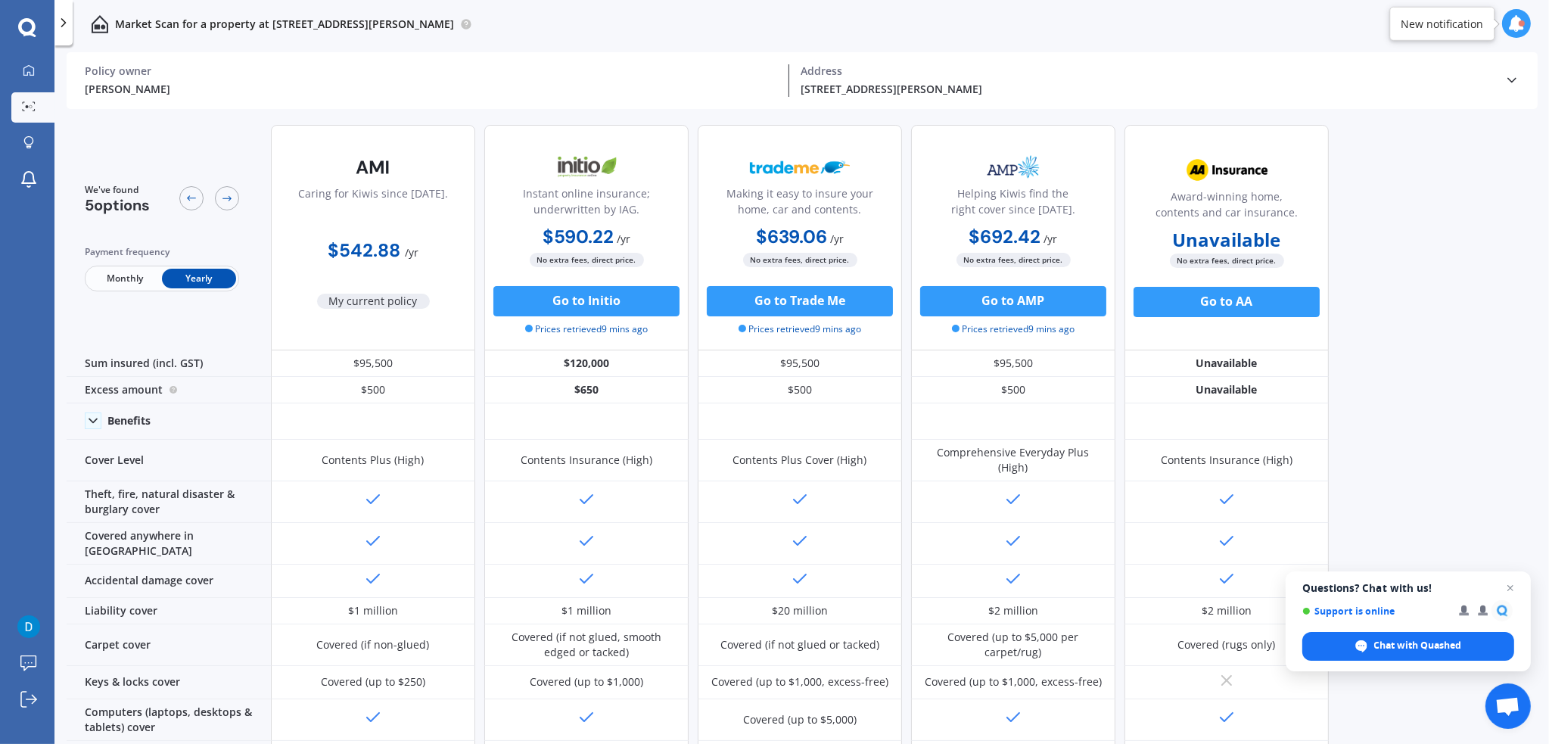
click at [448, 253] on div "$542.88 / yr" at bounding box center [373, 244] width 204 height 43
click at [439, 253] on div "$542.88 / yr" at bounding box center [373, 244] width 204 height 43
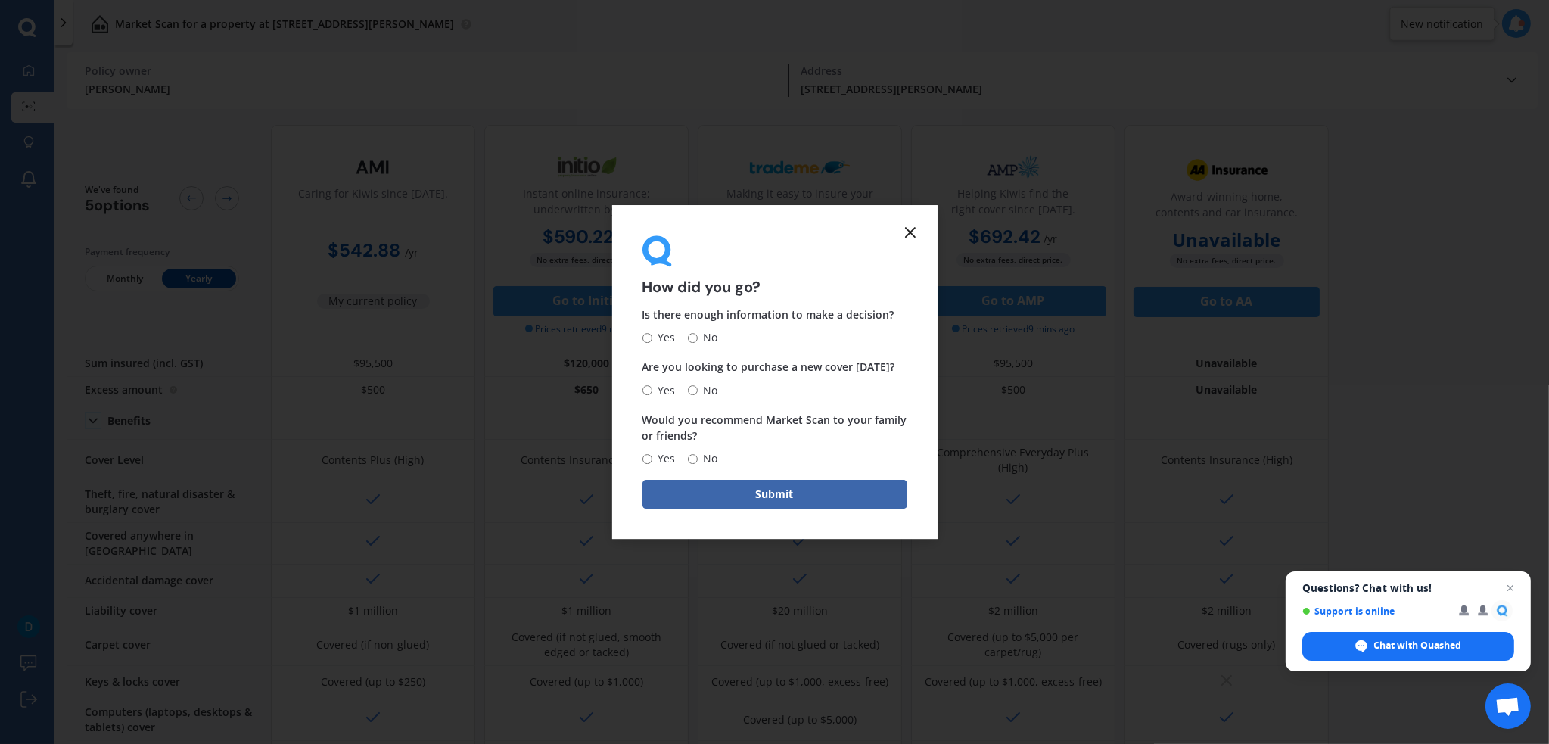
click at [902, 227] on icon at bounding box center [910, 232] width 18 height 18
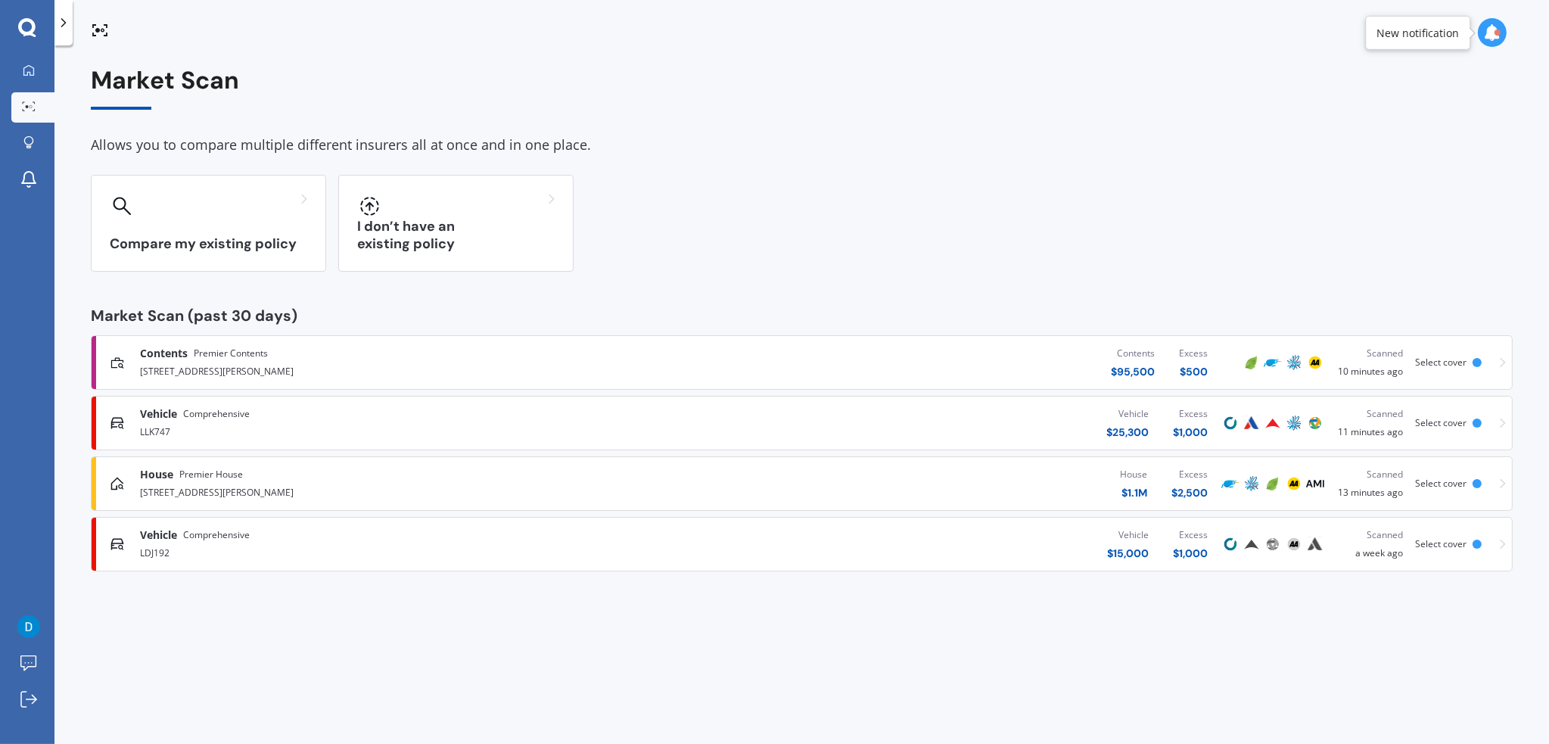
click at [1488, 420] on div "Vehicle Comprehensive LLK747 Vehicle $ 25,300 Excess $ 1,000 Scanned 11 minutes…" at bounding box center [802, 422] width 1408 height 45
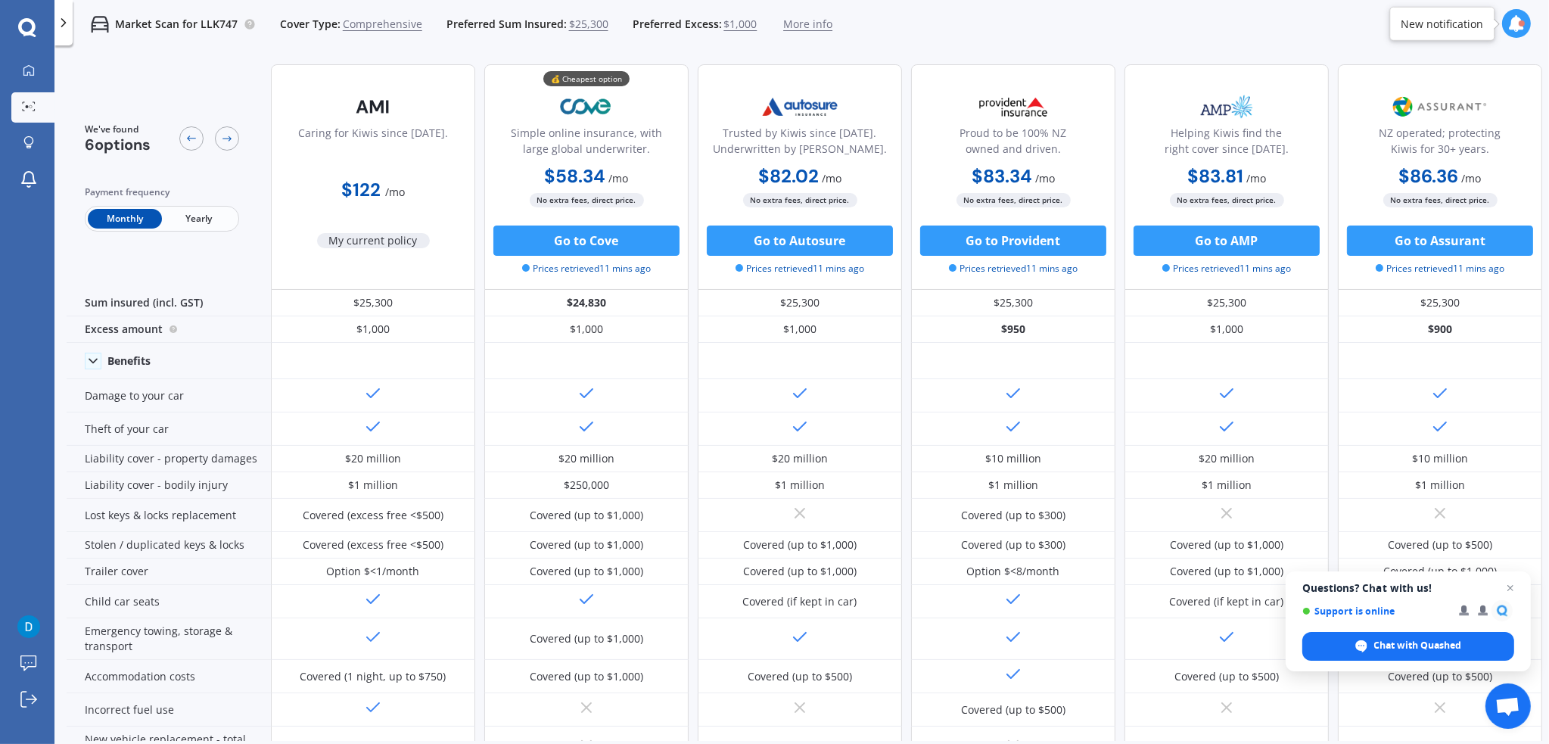
drag, startPoint x: 552, startPoint y: 169, endPoint x: 651, endPoint y: 172, distance: 99.2
click at [651, 172] on div "$58.34 / mo $631.20 / yr $58.34 / mo" at bounding box center [586, 178] width 204 height 30
click at [649, 172] on div "$58.34 / mo $631.20 / yr $58.34 / mo" at bounding box center [586, 178] width 204 height 30
drag, startPoint x: 647, startPoint y: 172, endPoint x: 507, endPoint y: 163, distance: 140.2
click at [507, 163] on div "$58.34 / mo $631.20 / yr $58.34 / mo" at bounding box center [586, 178] width 204 height 30
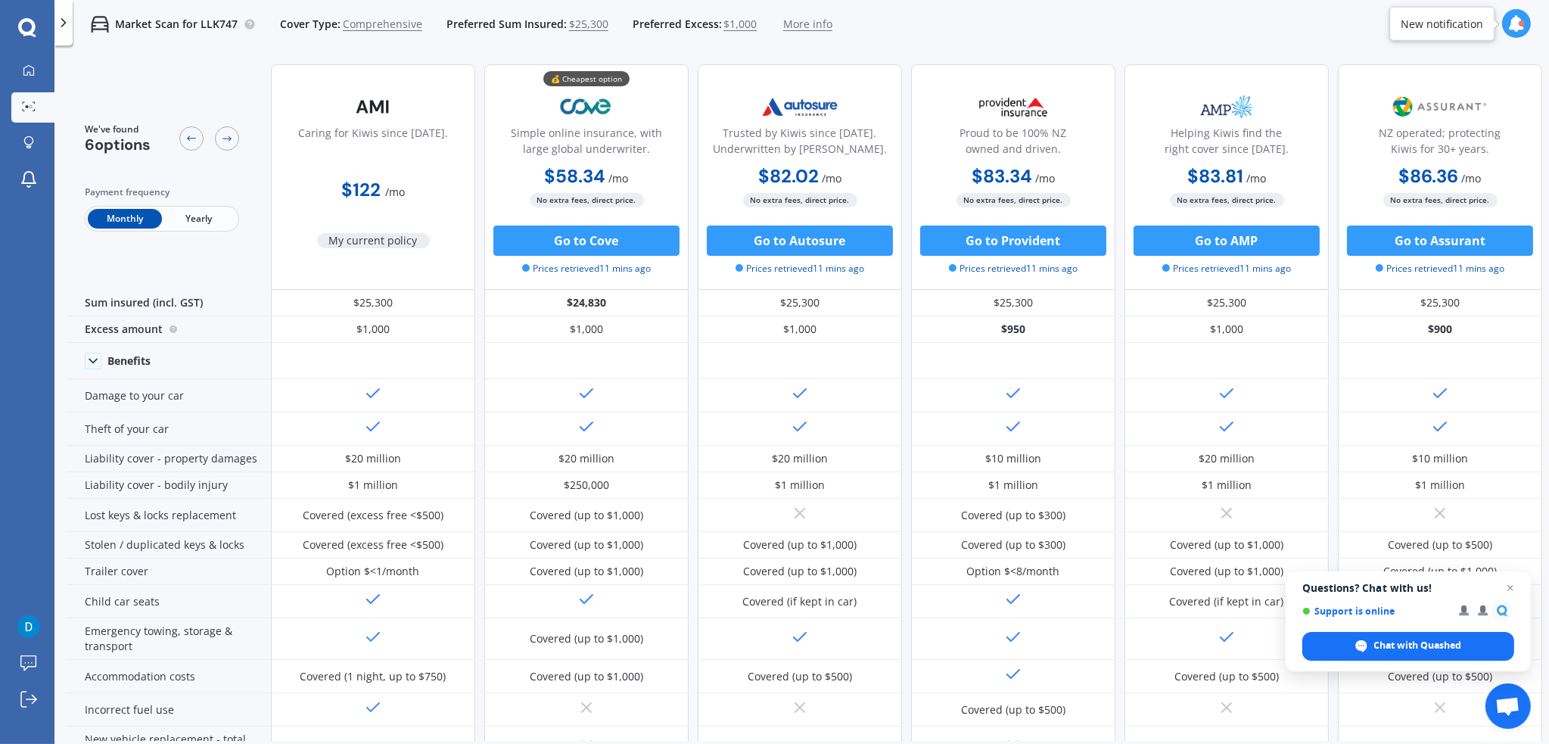
click at [559, 163] on div "$58.34 / mo $631.20 / yr $58.34 / mo" at bounding box center [586, 178] width 204 height 30
drag, startPoint x: 537, startPoint y: 165, endPoint x: 639, endPoint y: 178, distance: 103.0
click at [639, 178] on div "$58.34 / mo $631.20 / yr $58.34 / mo" at bounding box center [586, 178] width 204 height 30
